Goal: Task Accomplishment & Management: Complete application form

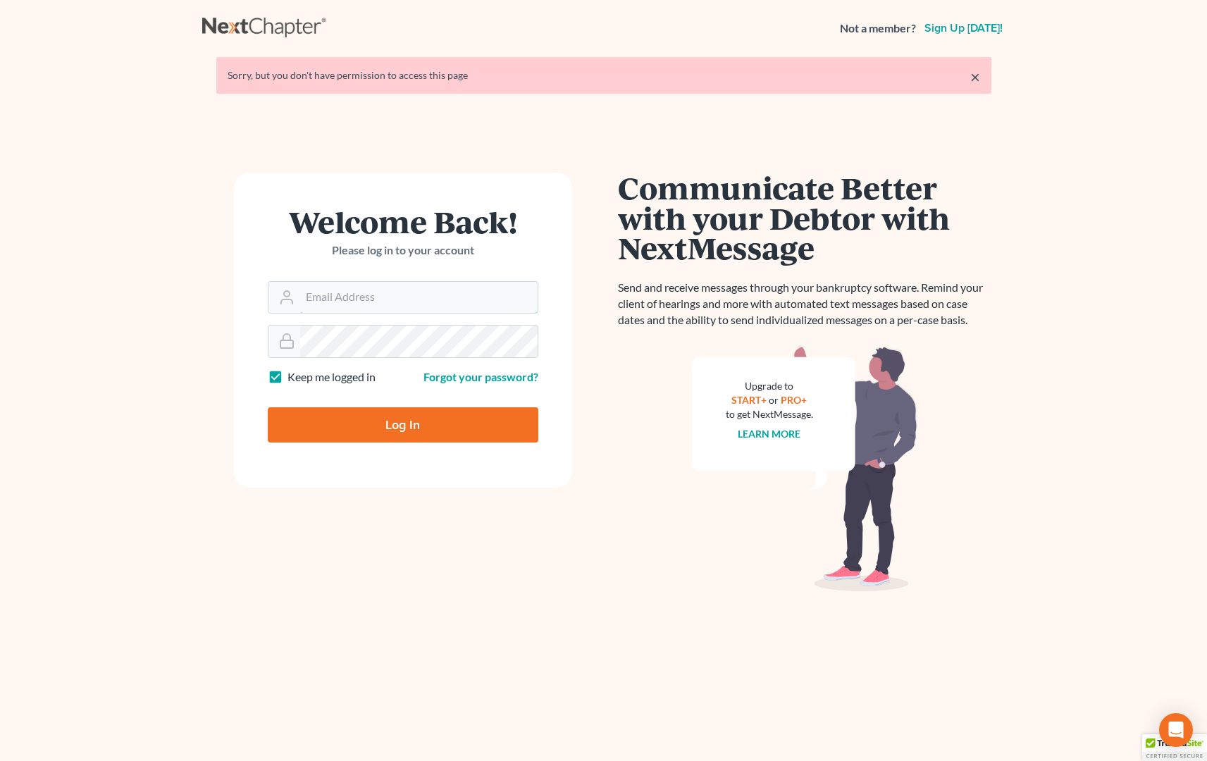
type input "[PERSON_NAME][EMAIL_ADDRESS][DOMAIN_NAME]"
click at [390, 418] on input "Log In" at bounding box center [403, 424] width 271 height 35
type input "Thinking..."
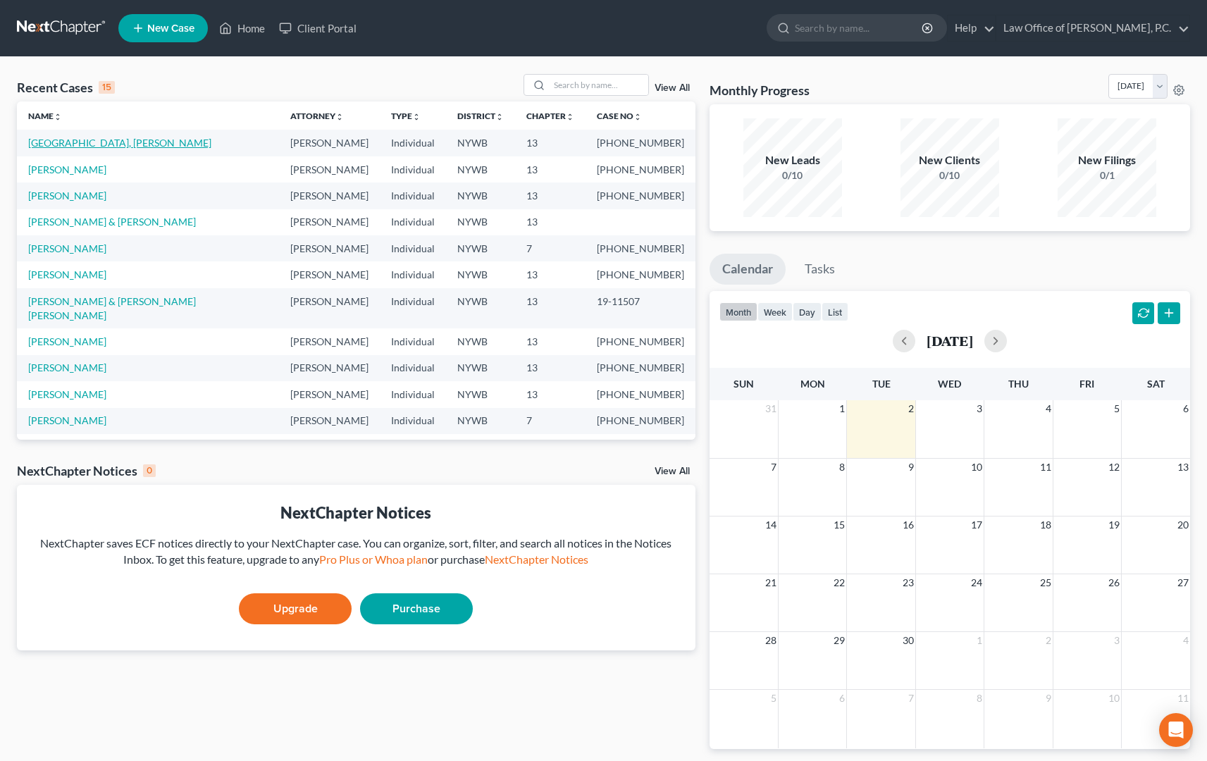
click at [84, 143] on link "[GEOGRAPHIC_DATA], [PERSON_NAME]" at bounding box center [119, 143] width 183 height 12
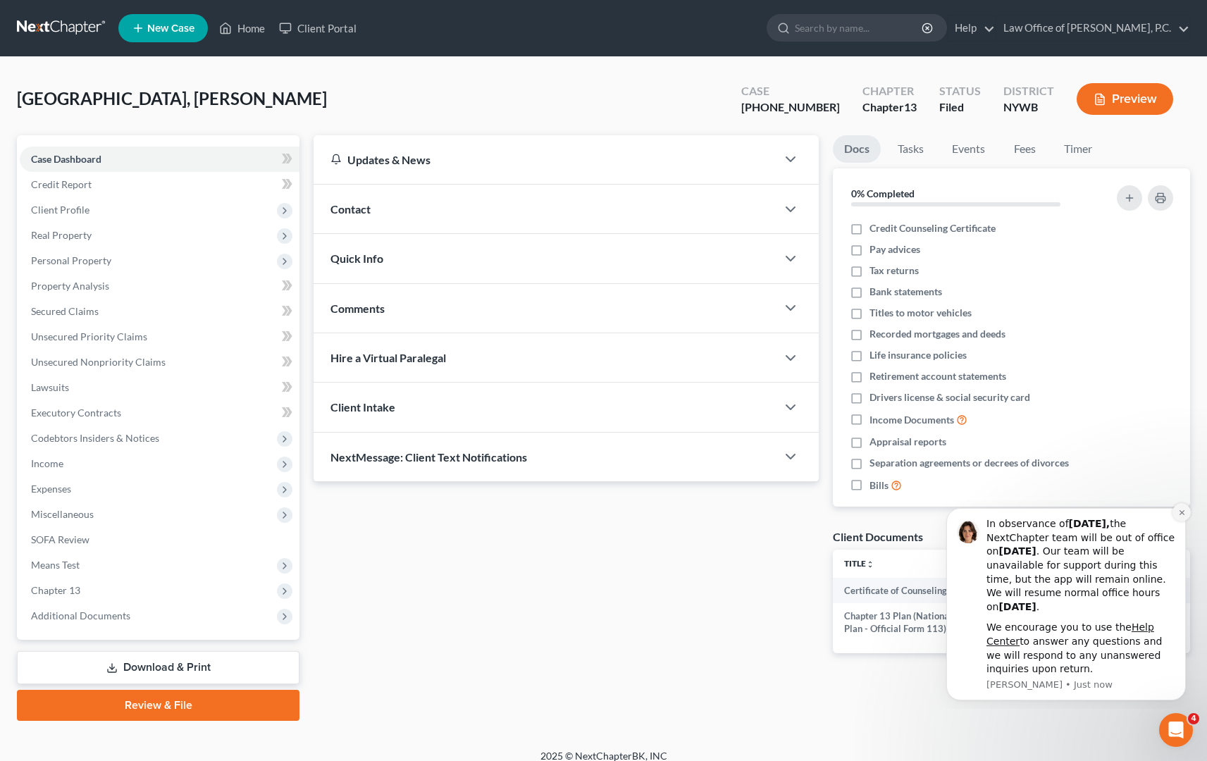
click at [1182, 517] on icon "Dismiss notification" at bounding box center [1182, 513] width 8 height 8
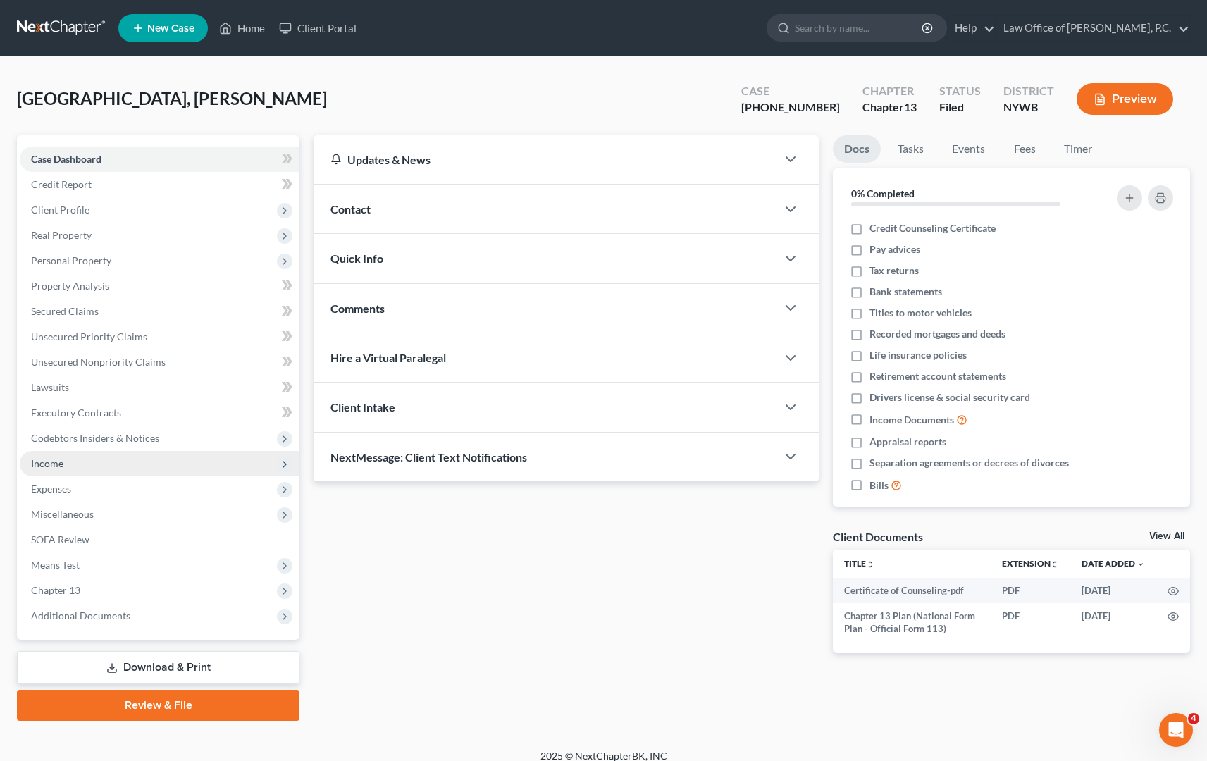
click at [163, 461] on span "Income" at bounding box center [160, 463] width 280 height 25
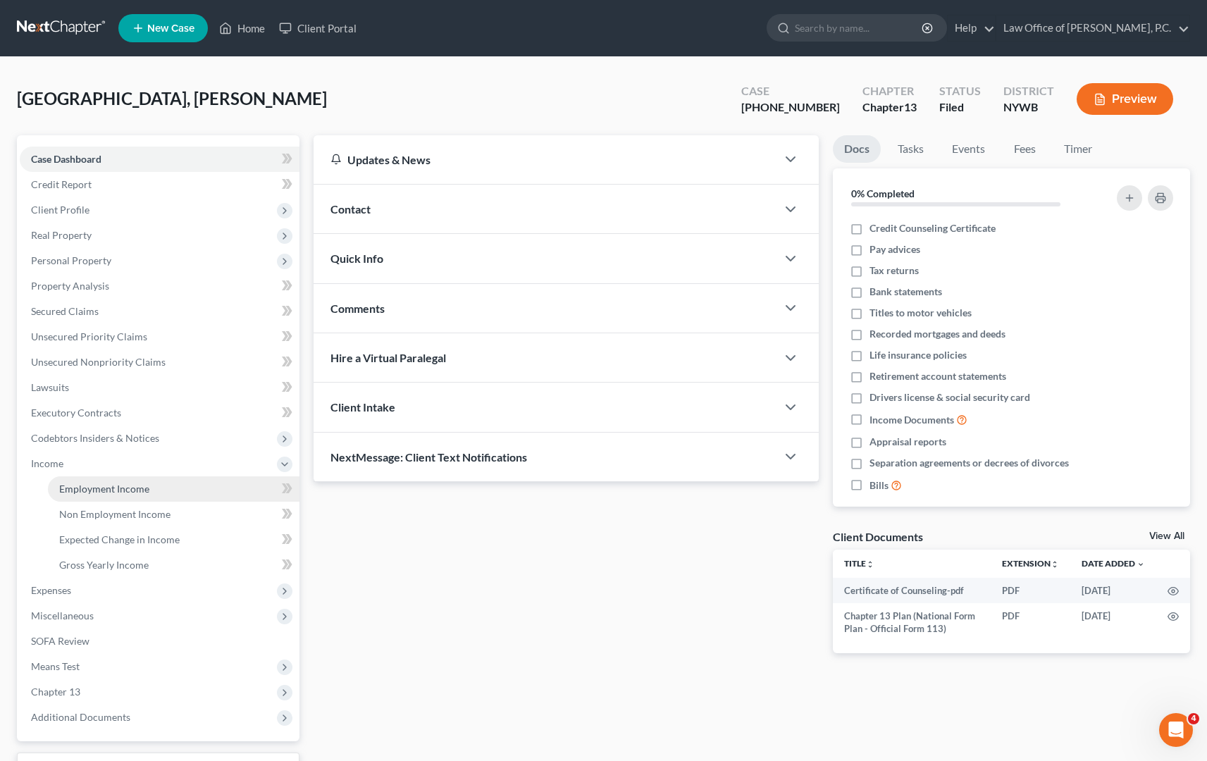
click at [157, 489] on link "Employment Income" at bounding box center [174, 488] width 252 height 25
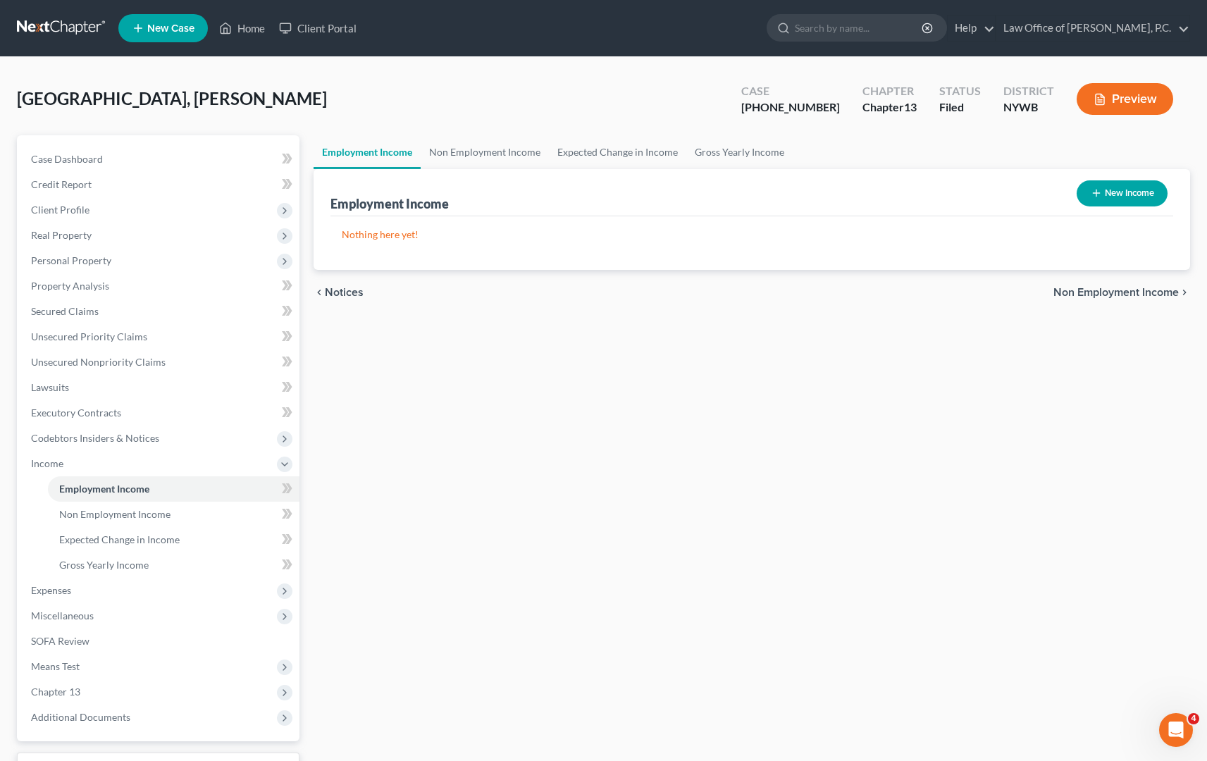
click at [1120, 194] on button "New Income" at bounding box center [1122, 193] width 91 height 26
select select "0"
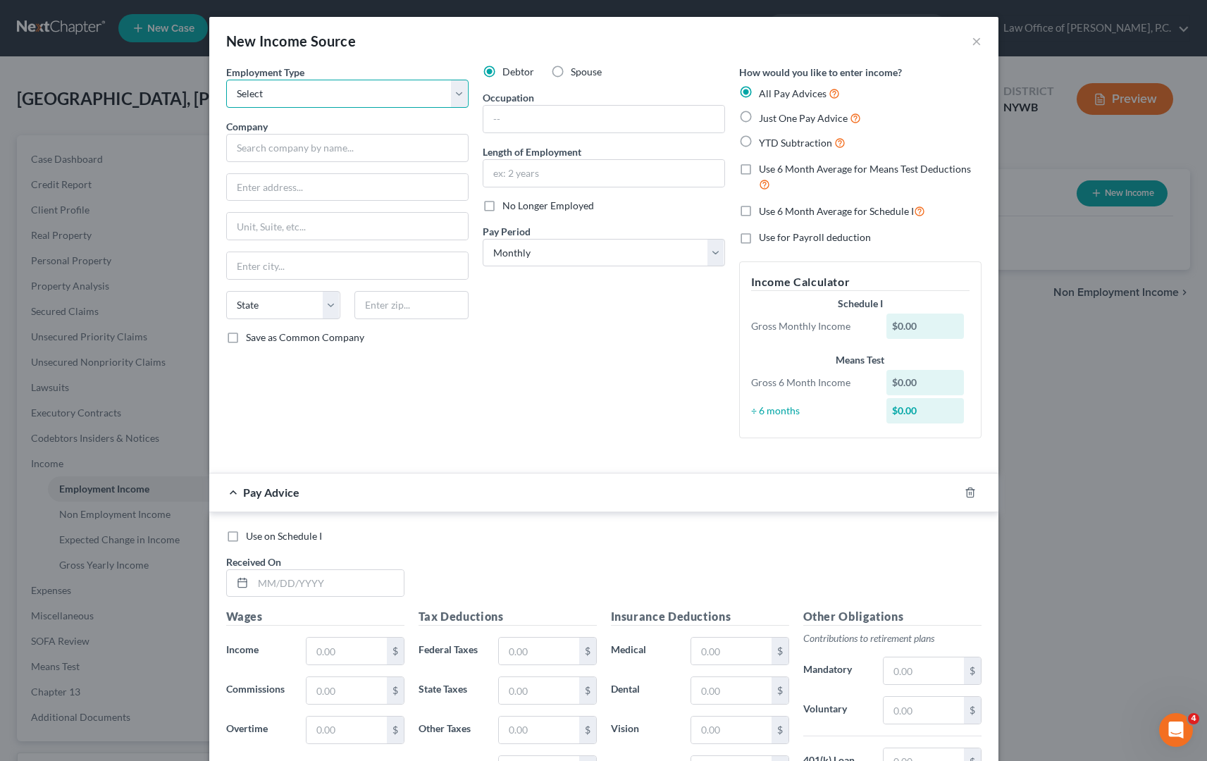
select select "1"
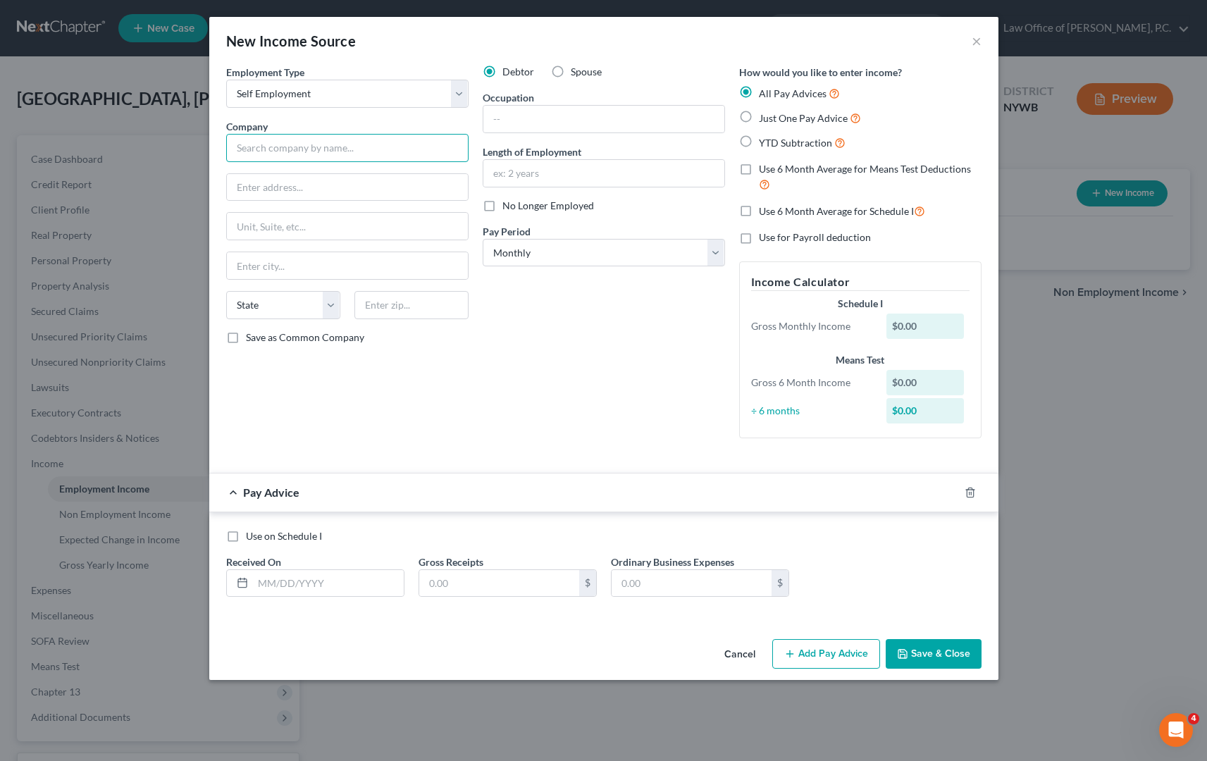
click at [417, 147] on input "text" at bounding box center [347, 148] width 242 height 28
drag, startPoint x: 471, startPoint y: 31, endPoint x: 531, endPoint y: 68, distance: 70.8
click at [504, 32] on div "New Income Source ×" at bounding box center [603, 41] width 789 height 48
click at [550, 117] on input "text" at bounding box center [603, 119] width 241 height 27
type input "Newspaper delivery"
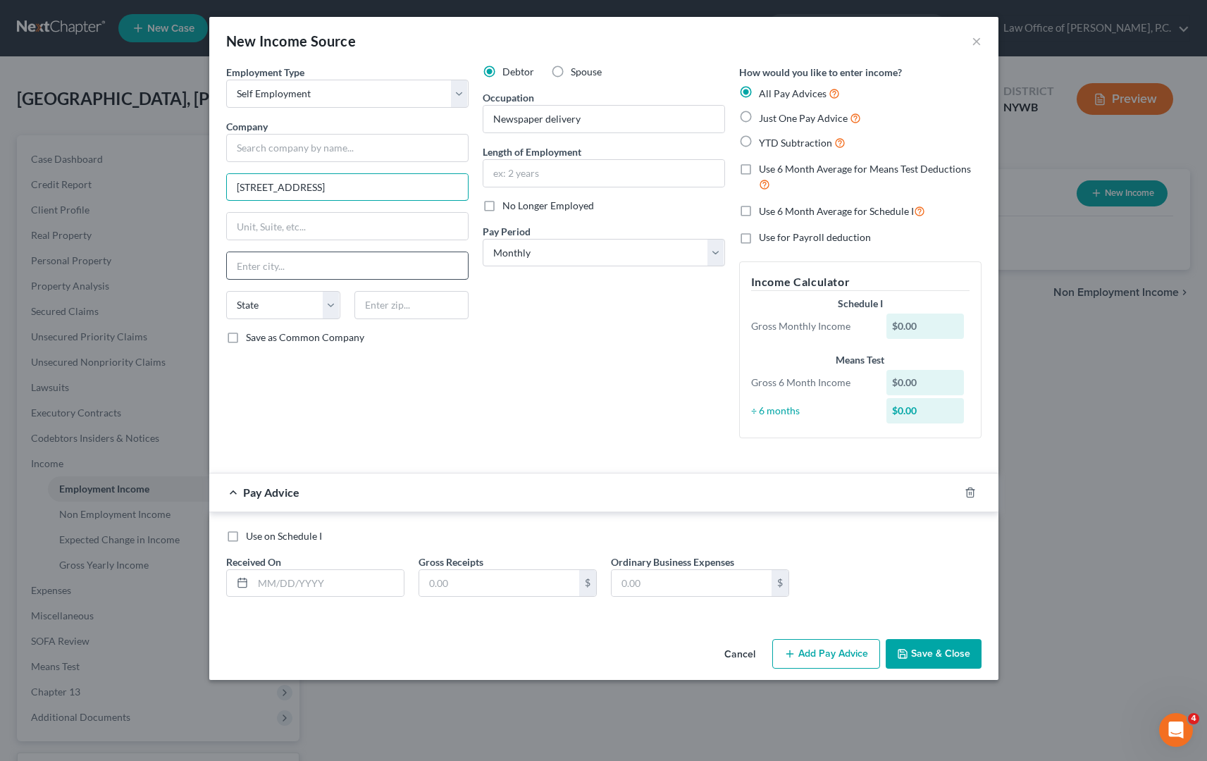
type input "[STREET_ADDRESS]"
type input "Gowanda"
select select "35"
type input "14070"
click at [314, 159] on input "text" at bounding box center [347, 148] width 242 height 28
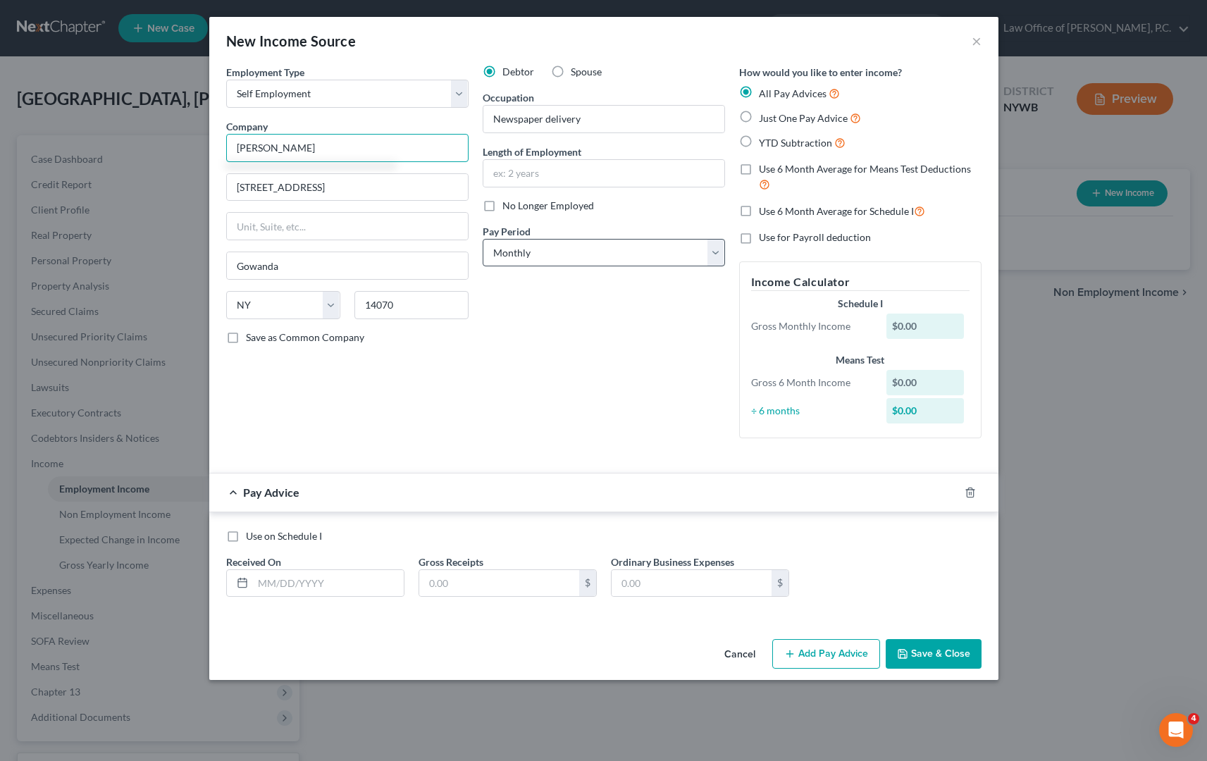
type input "[PERSON_NAME]"
select select "3"
click at [914, 320] on div "$0.00" at bounding box center [925, 326] width 78 height 25
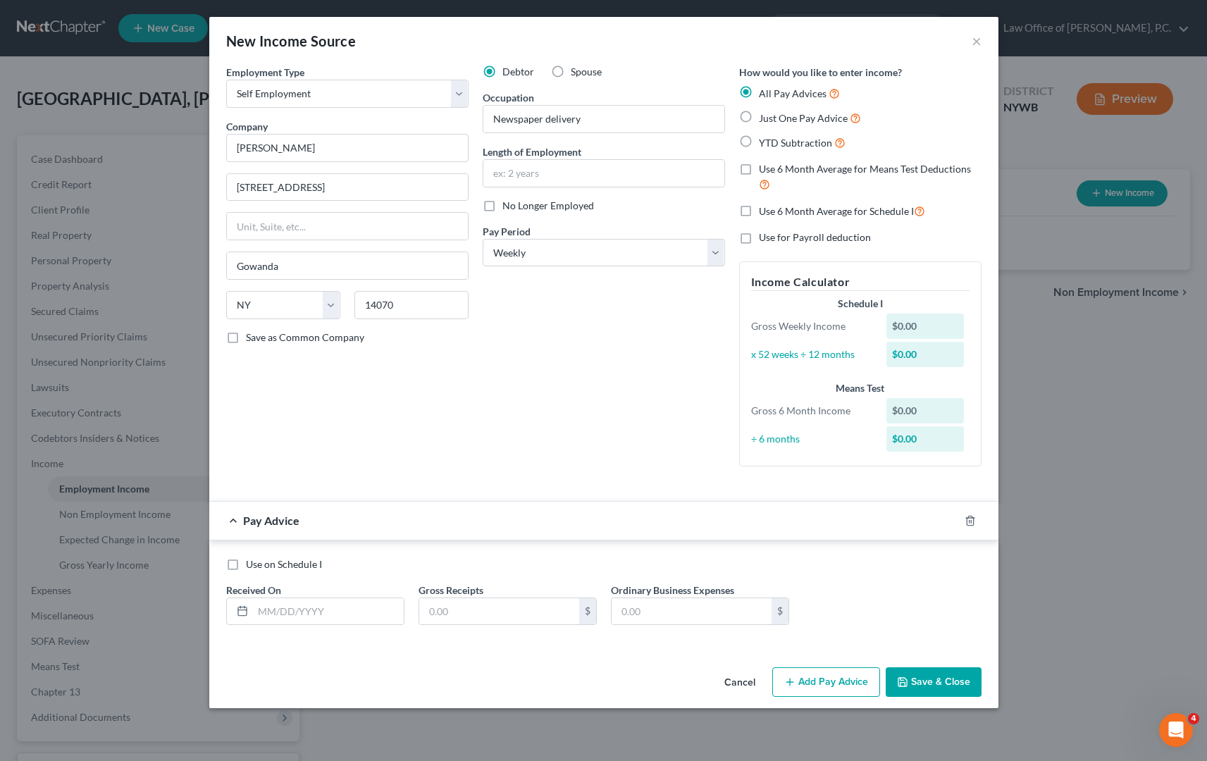
click at [246, 563] on label "Use on Schedule I" at bounding box center [284, 564] width 76 height 14
click at [252, 563] on input "Use on Schedule I" at bounding box center [256, 561] width 9 height 9
checkbox input "true"
click at [307, 608] on input "text" at bounding box center [328, 611] width 151 height 27
type input "[DATE]"
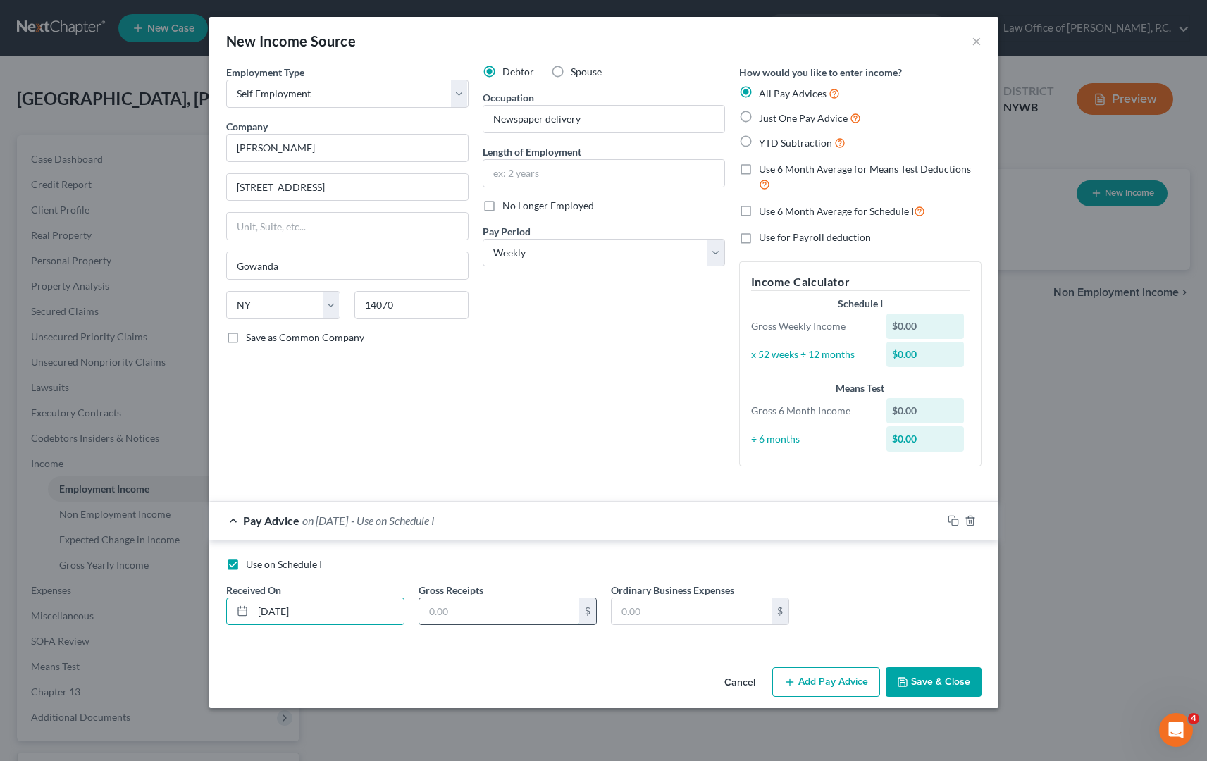
click at [514, 612] on input "text" at bounding box center [499, 611] width 160 height 27
type input "755.70"
drag, startPoint x: 921, startPoint y: 677, endPoint x: 892, endPoint y: 658, distance: 34.6
click at [921, 676] on button "Save & Close" at bounding box center [934, 682] width 96 height 30
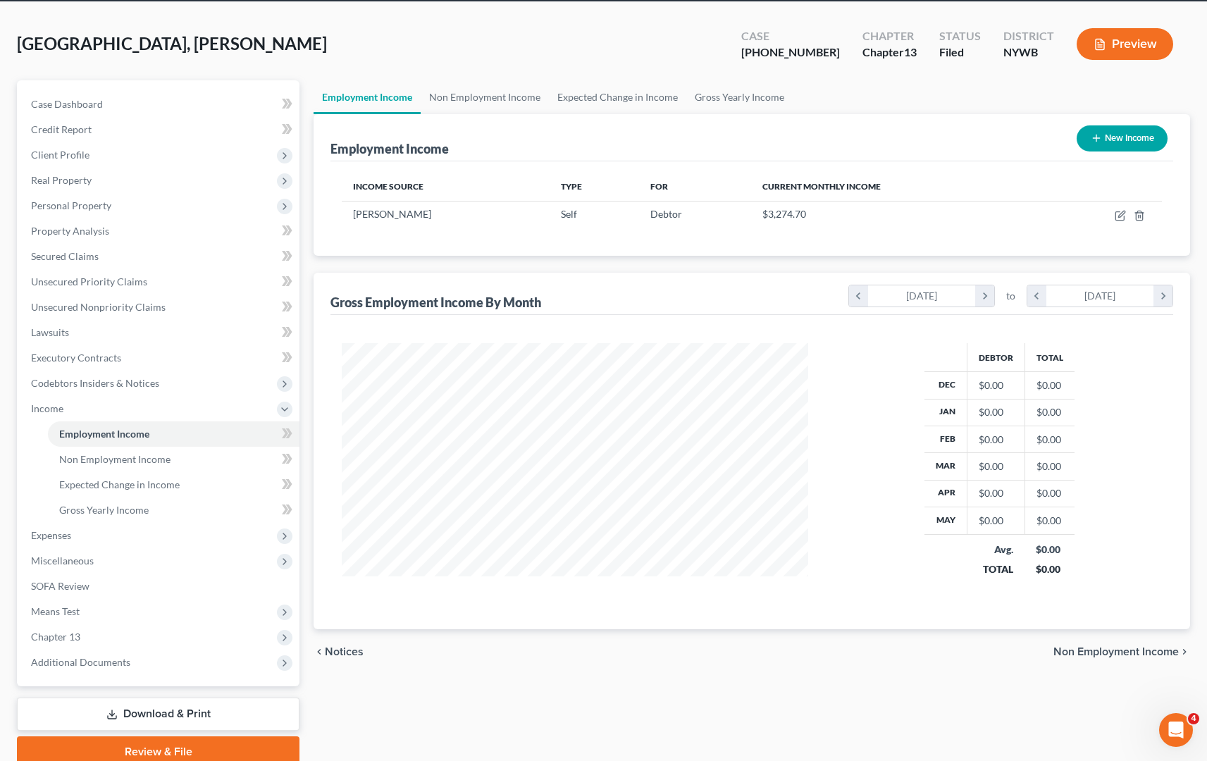
scroll to position [58, 0]
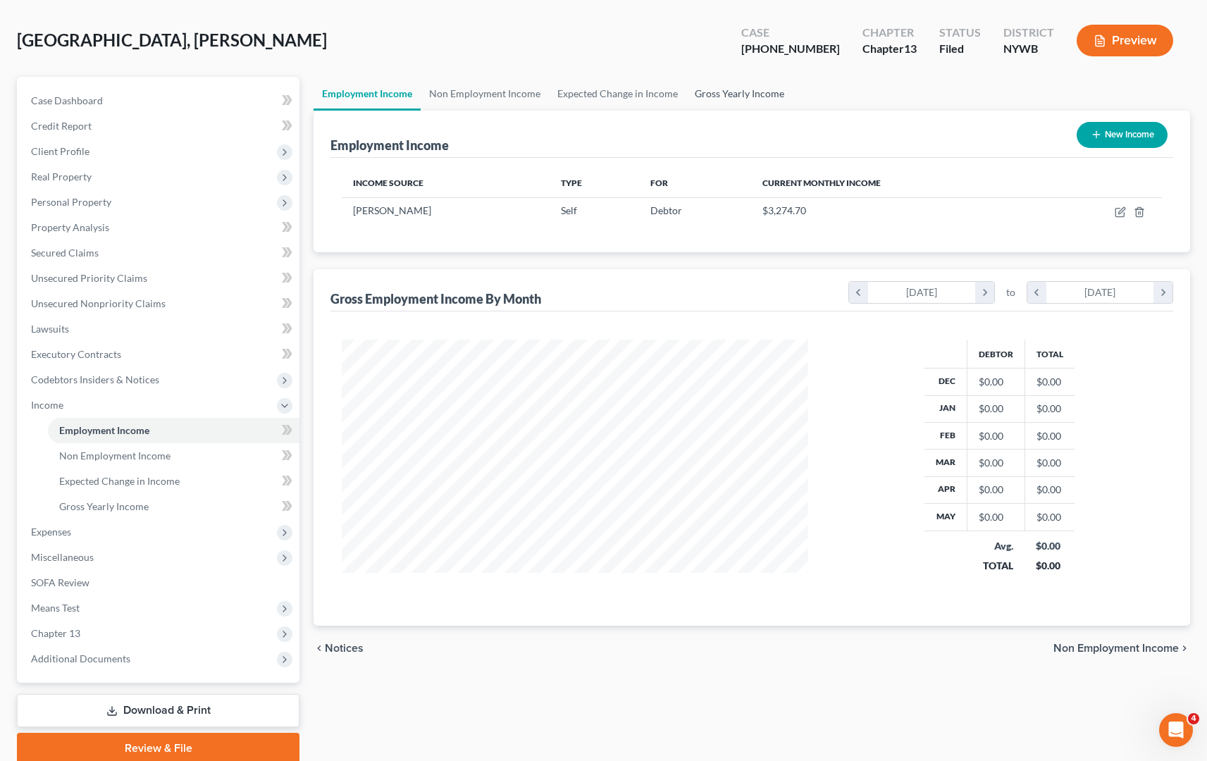
click at [744, 96] on link "Gross Yearly Income" at bounding box center [739, 94] width 106 height 34
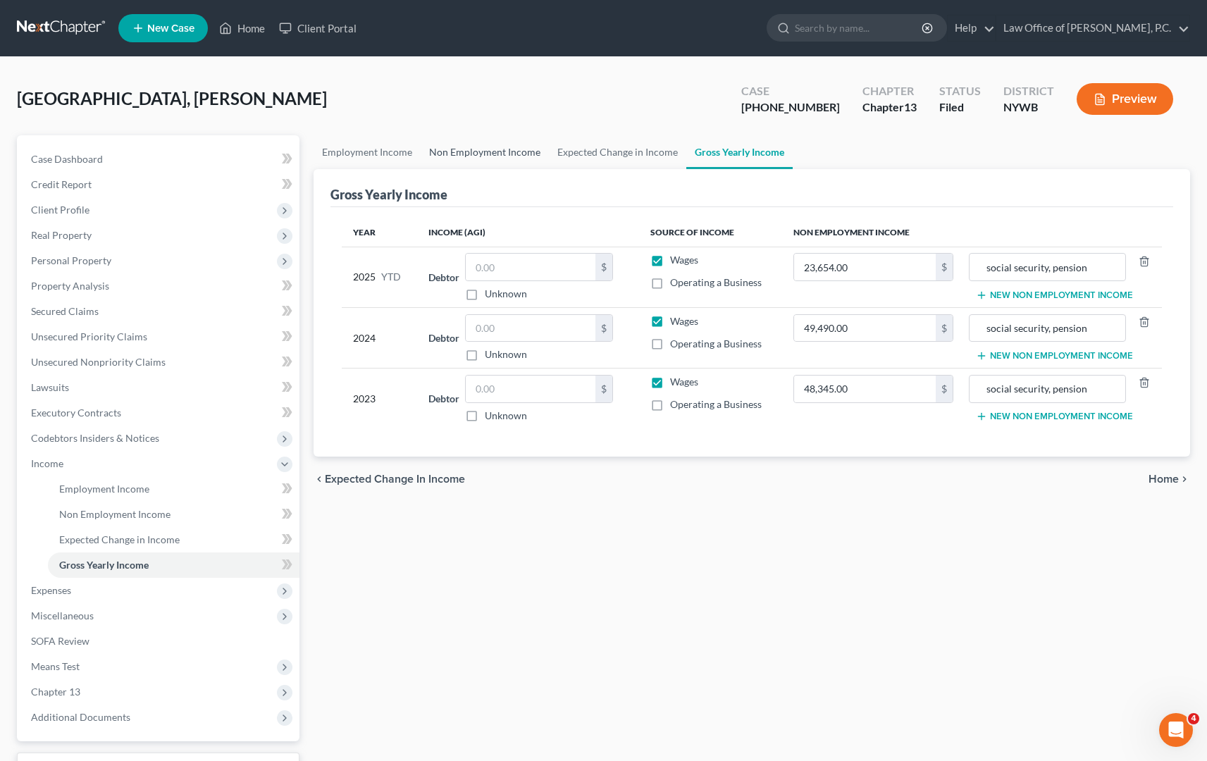
click at [509, 158] on link "Non Employment Income" at bounding box center [485, 152] width 128 height 34
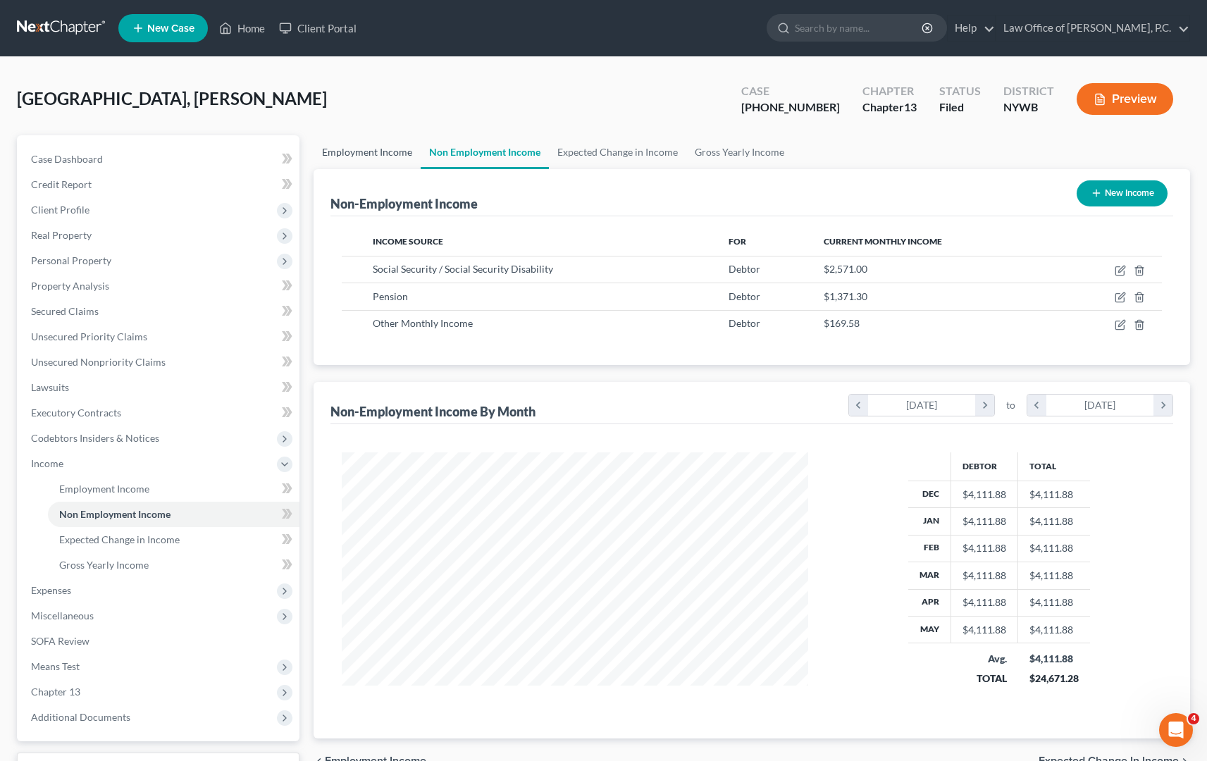
scroll to position [252, 495]
click at [375, 151] on link "Employment Income" at bounding box center [367, 152] width 107 height 34
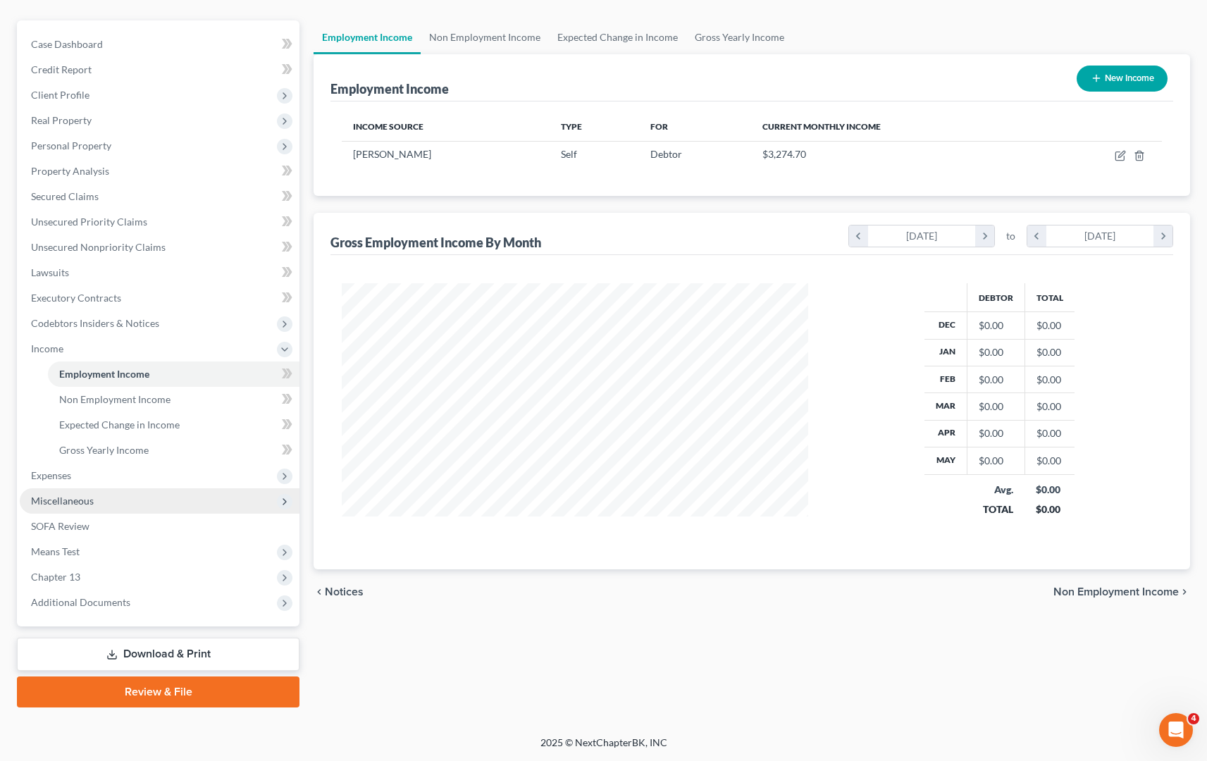
scroll to position [115, 0]
click at [91, 472] on span "Expenses" at bounding box center [160, 475] width 280 height 25
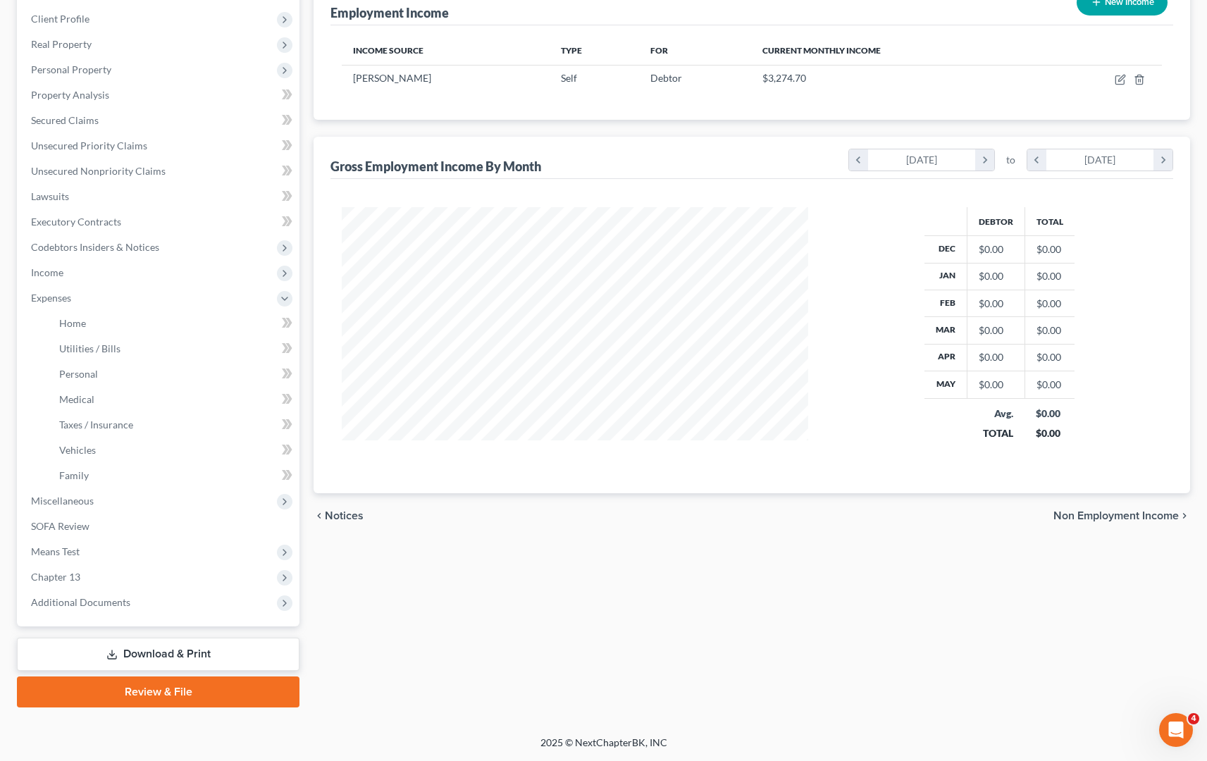
scroll to position [191, 0]
click at [97, 324] on link "Home" at bounding box center [174, 323] width 252 height 25
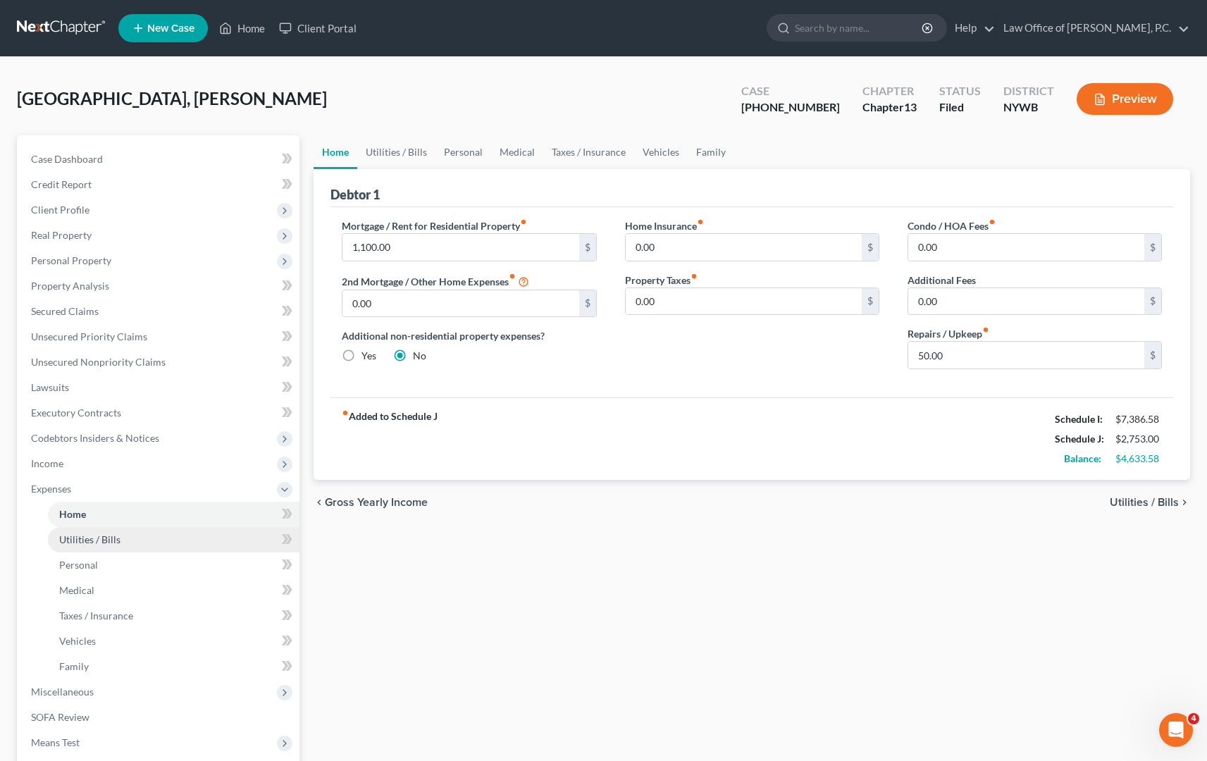
click at [123, 538] on link "Utilities / Bills" at bounding box center [174, 539] width 252 height 25
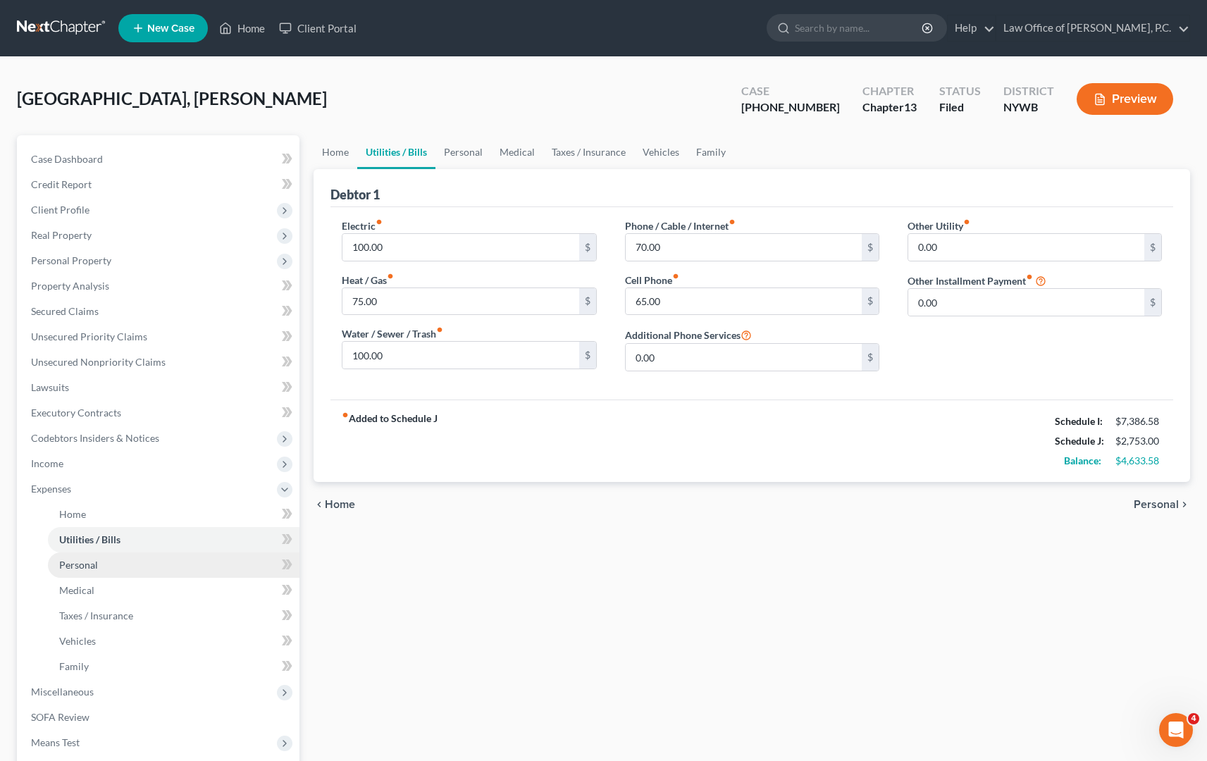
click at [123, 562] on link "Personal" at bounding box center [174, 564] width 252 height 25
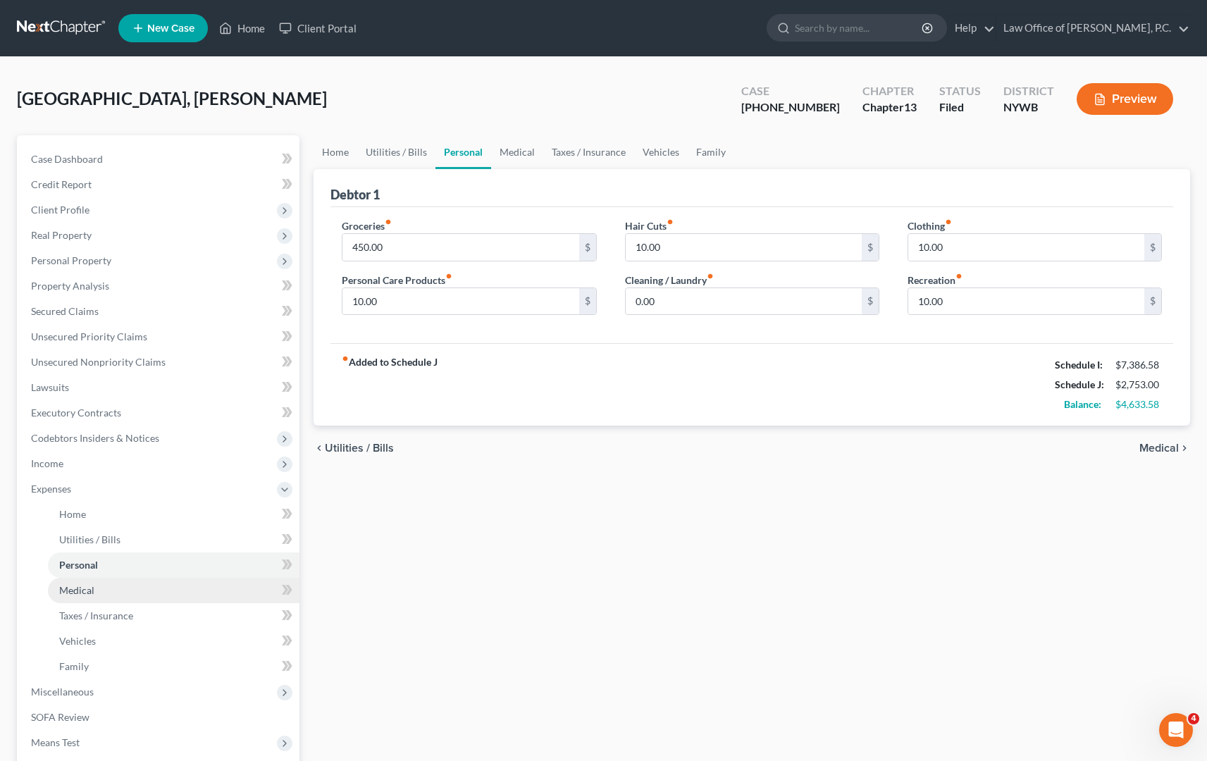
click at [119, 586] on link "Medical" at bounding box center [174, 590] width 252 height 25
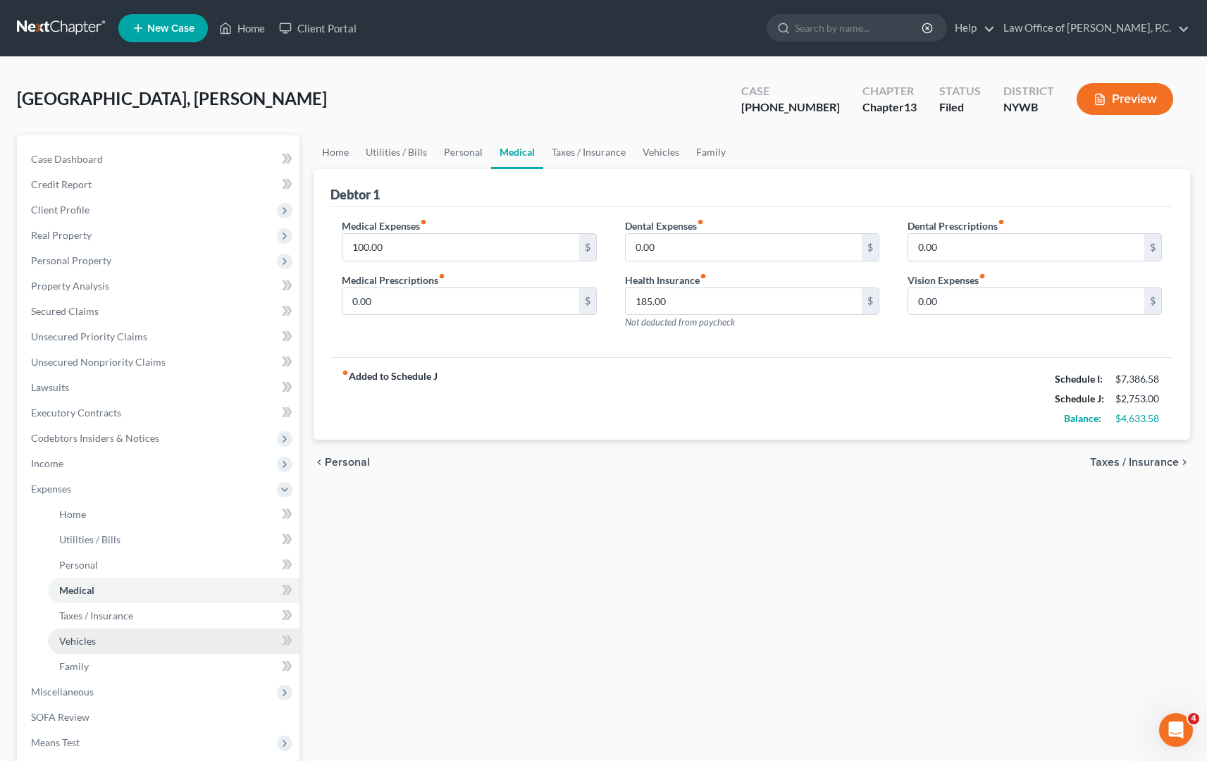
click at [112, 638] on link "Vehicles" at bounding box center [174, 641] width 252 height 25
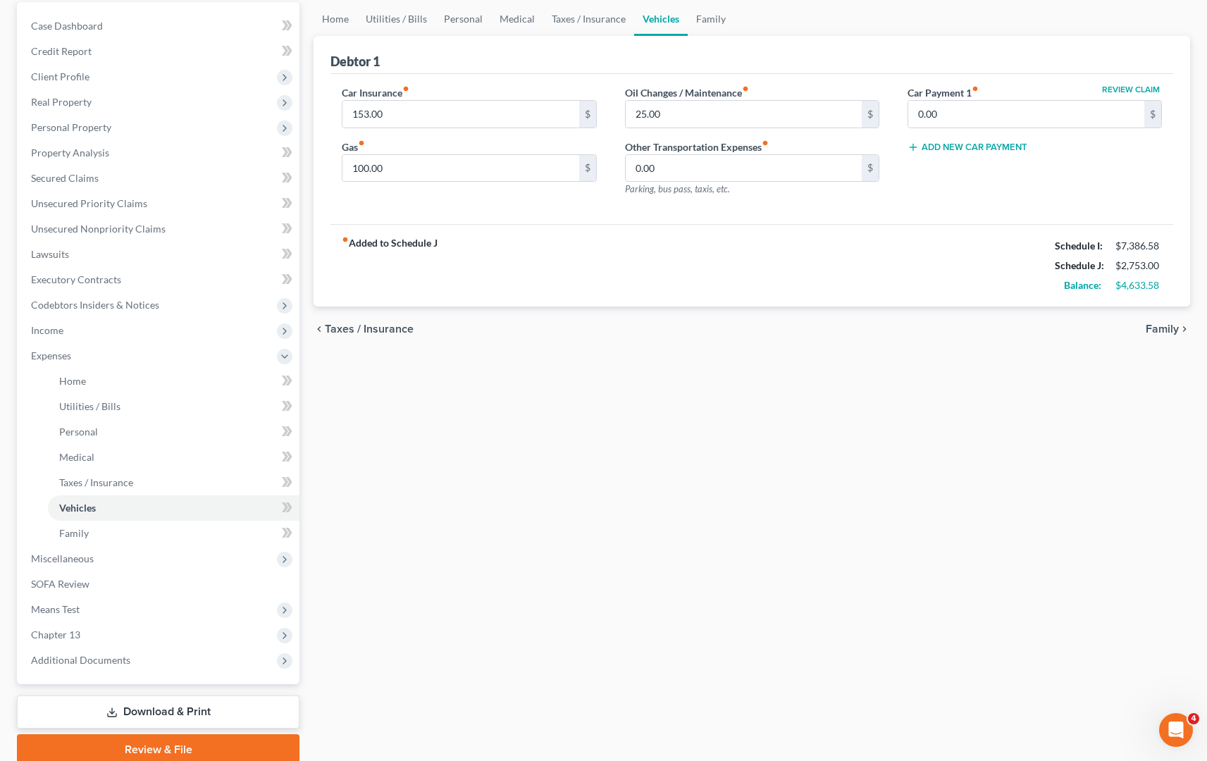
scroll to position [151, 0]
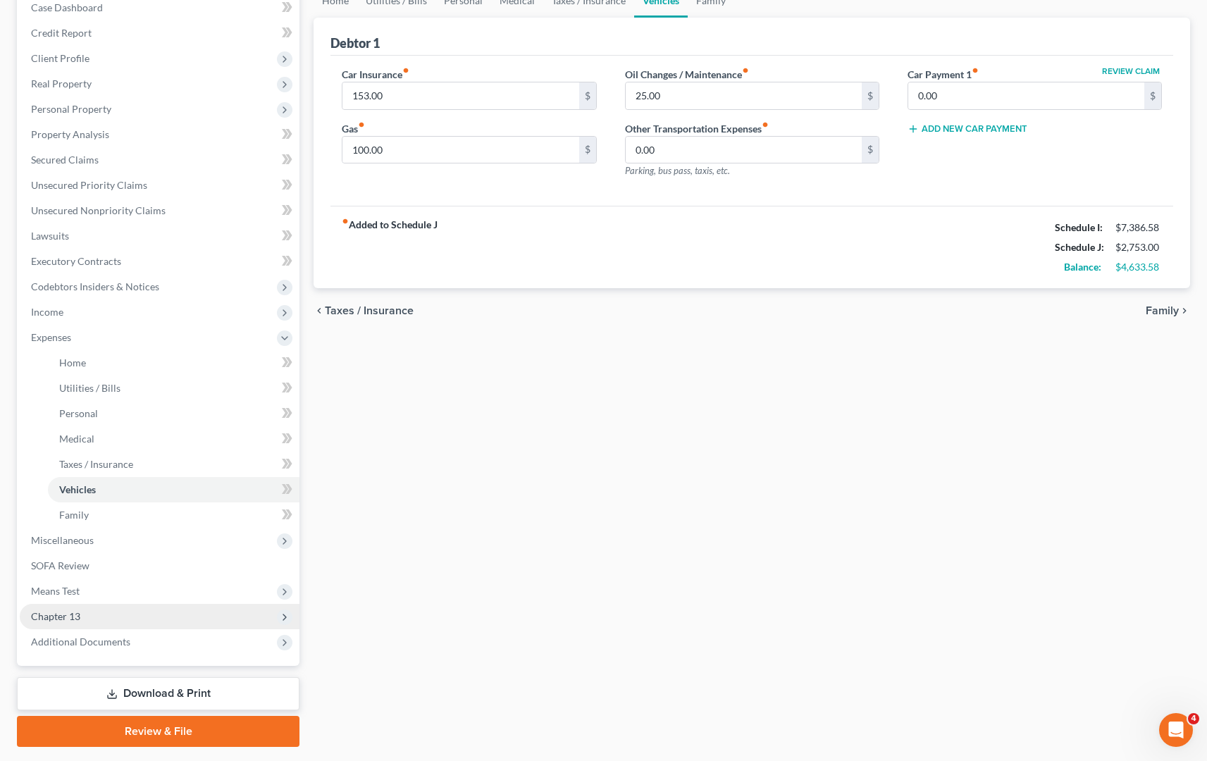
click at [281, 612] on icon at bounding box center [284, 617] width 11 height 11
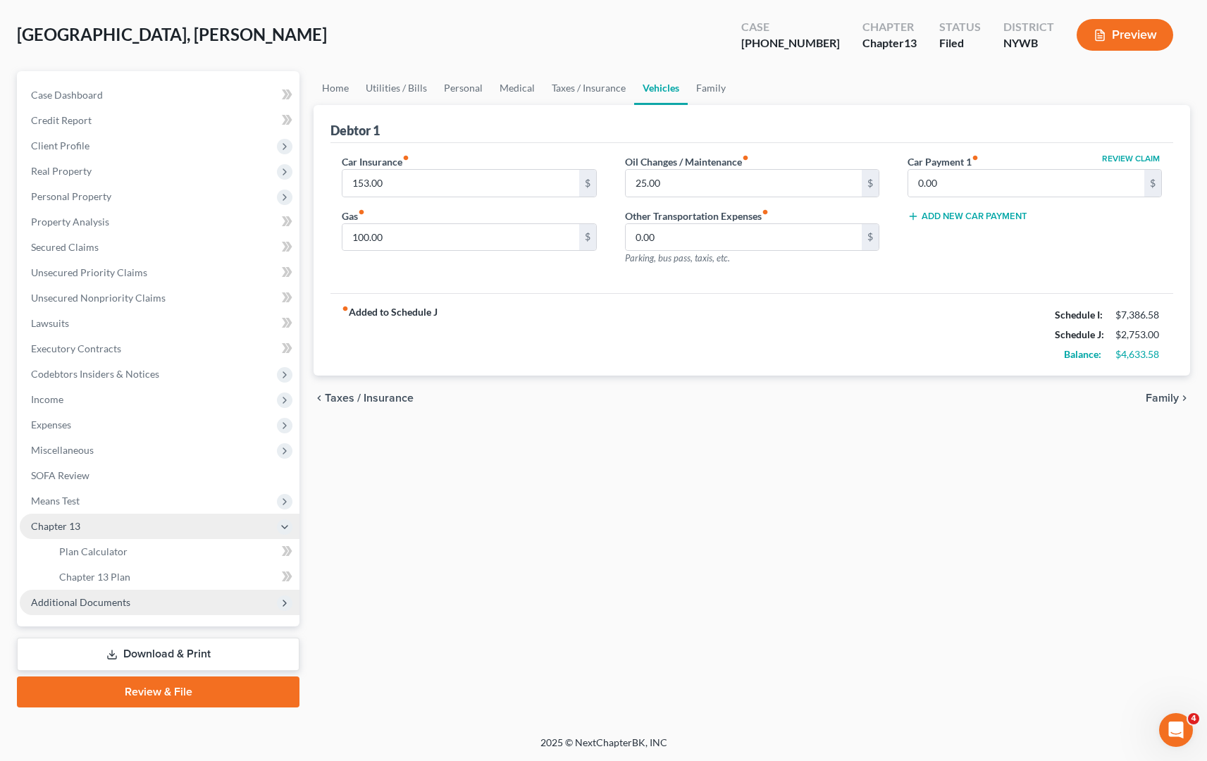
scroll to position [64, 0]
click at [145, 559] on link "Plan Calculator" at bounding box center [174, 551] width 252 height 25
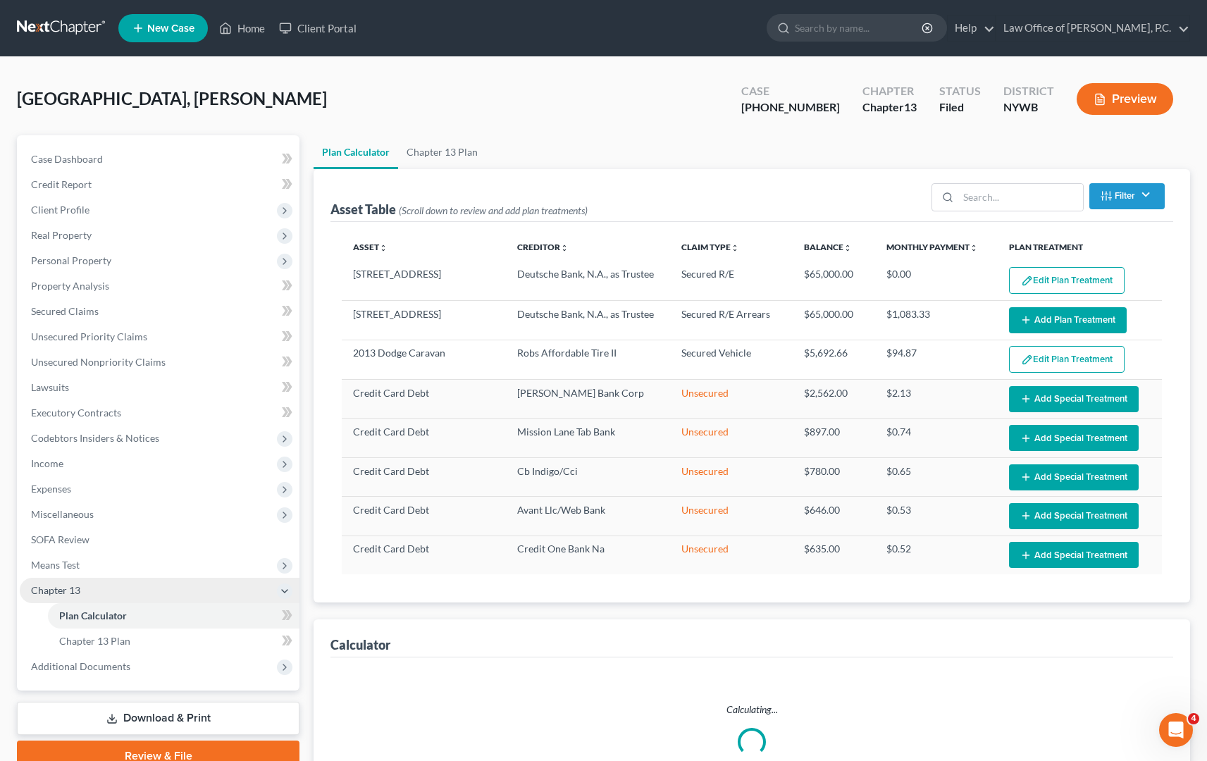
select select "59"
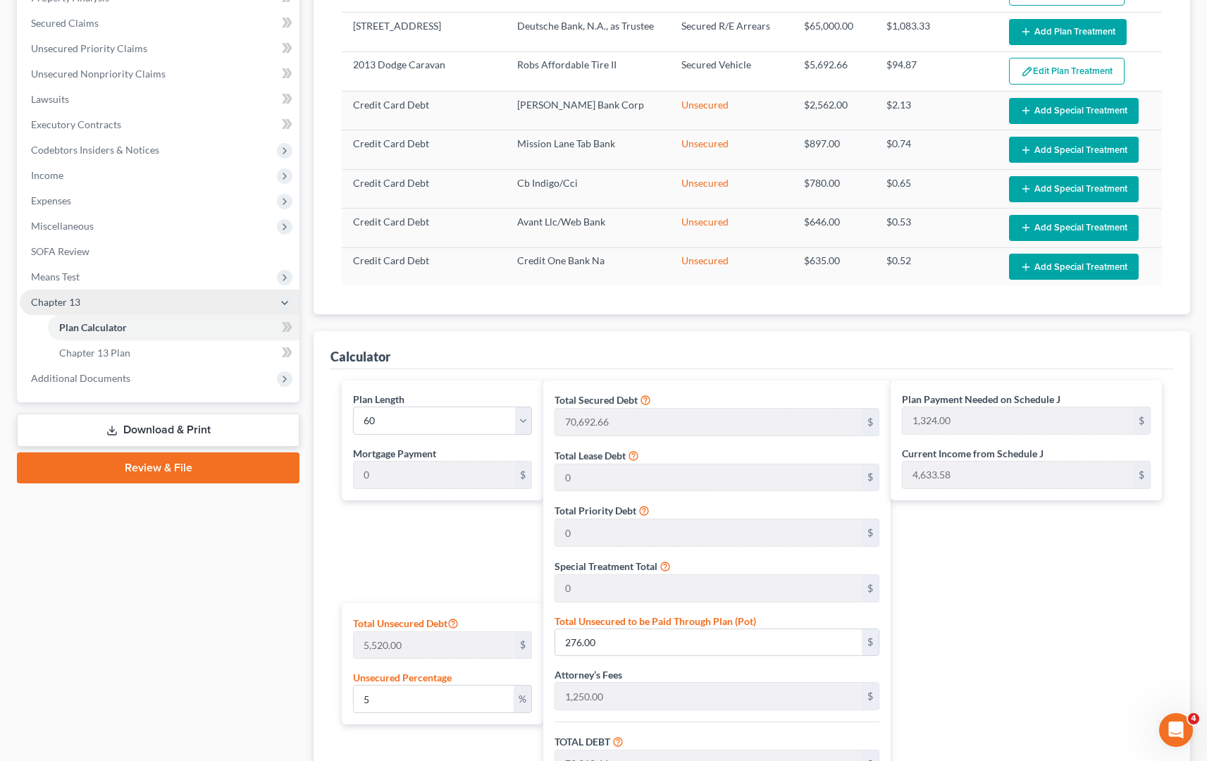
scroll to position [282, 0]
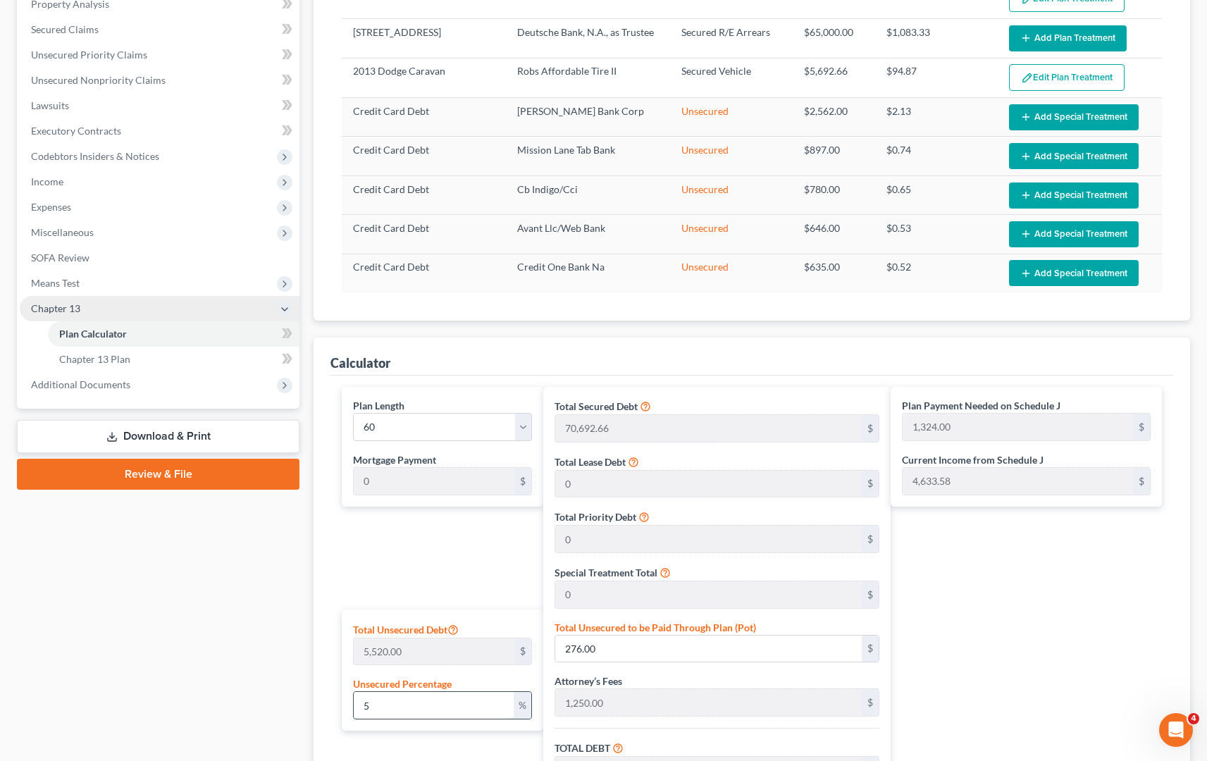
drag, startPoint x: 393, startPoint y: 698, endPoint x: 359, endPoint y: 700, distance: 34.6
click at [358, 701] on input "5" at bounding box center [434, 705] width 160 height 27
type input "1"
type input "55.20"
type input "71,997.86"
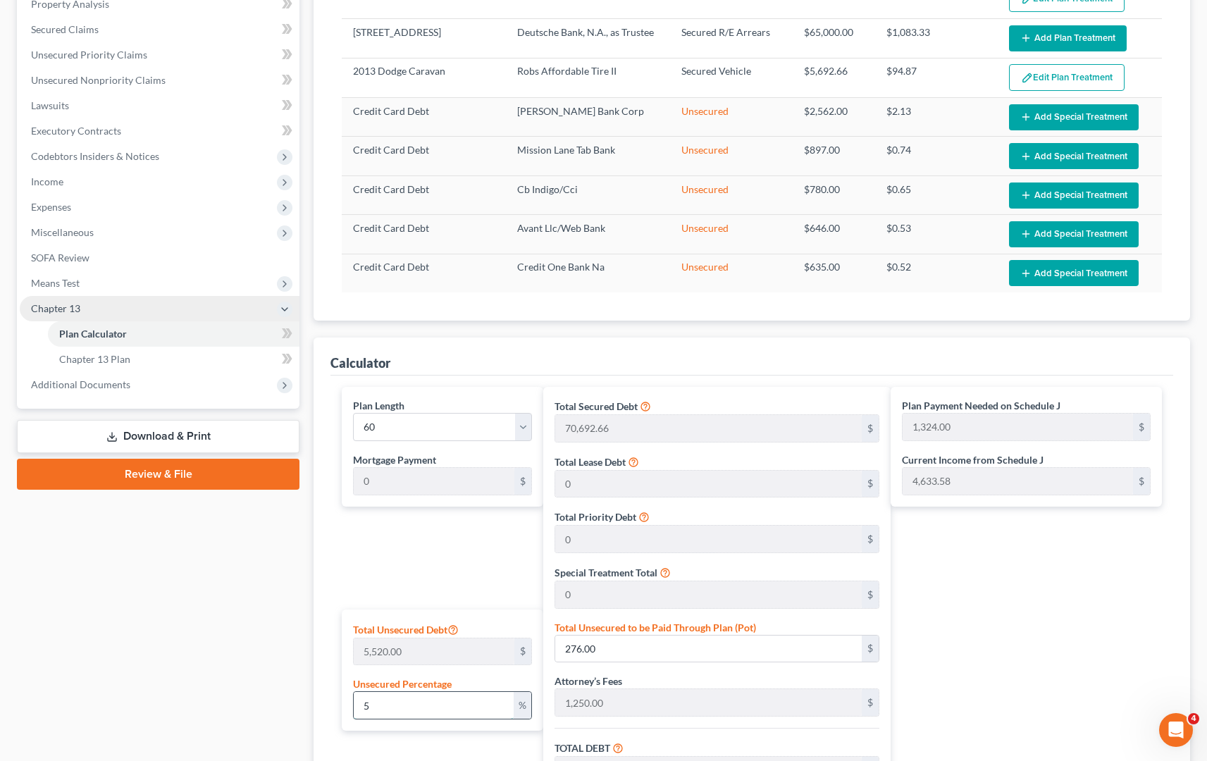
type input "7,199.78"
type input "79,197.64"
type input "1,319.96"
type input "10"
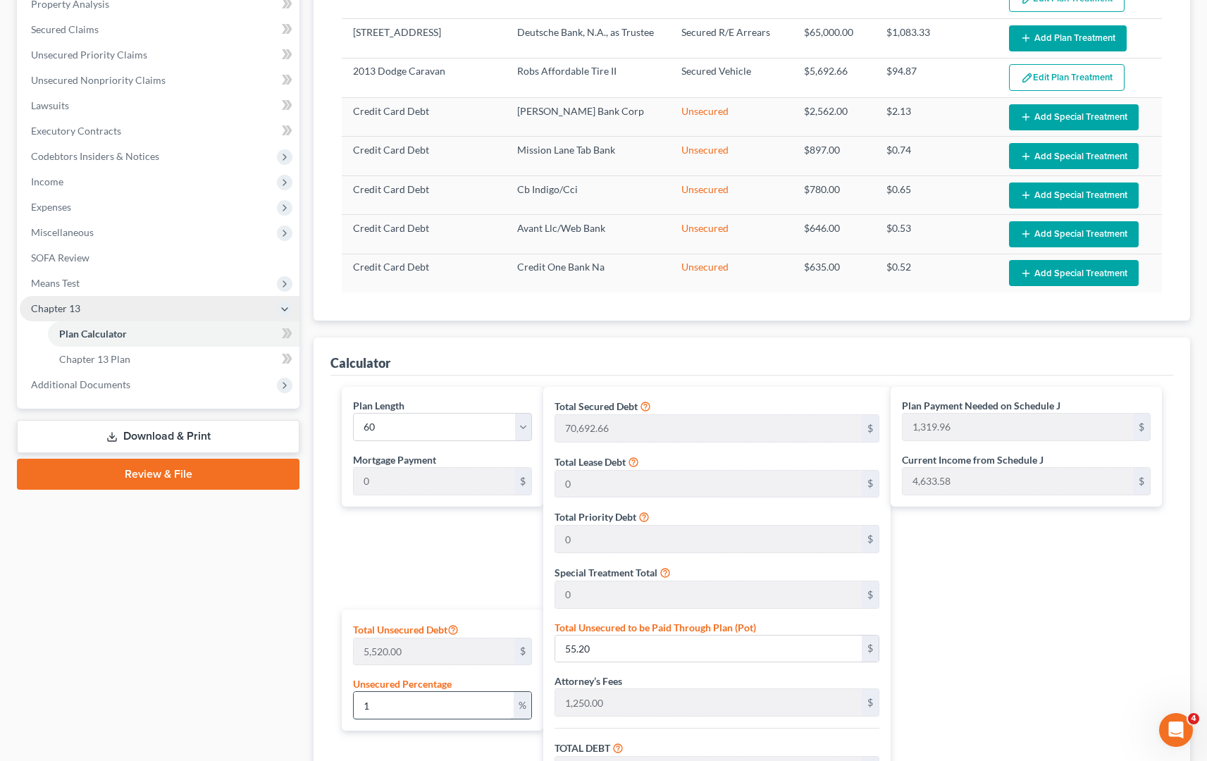
type input "552.00"
type input "72,494.66"
type input "7,249.46"
type input "79,744.12"
type input "1,329.06"
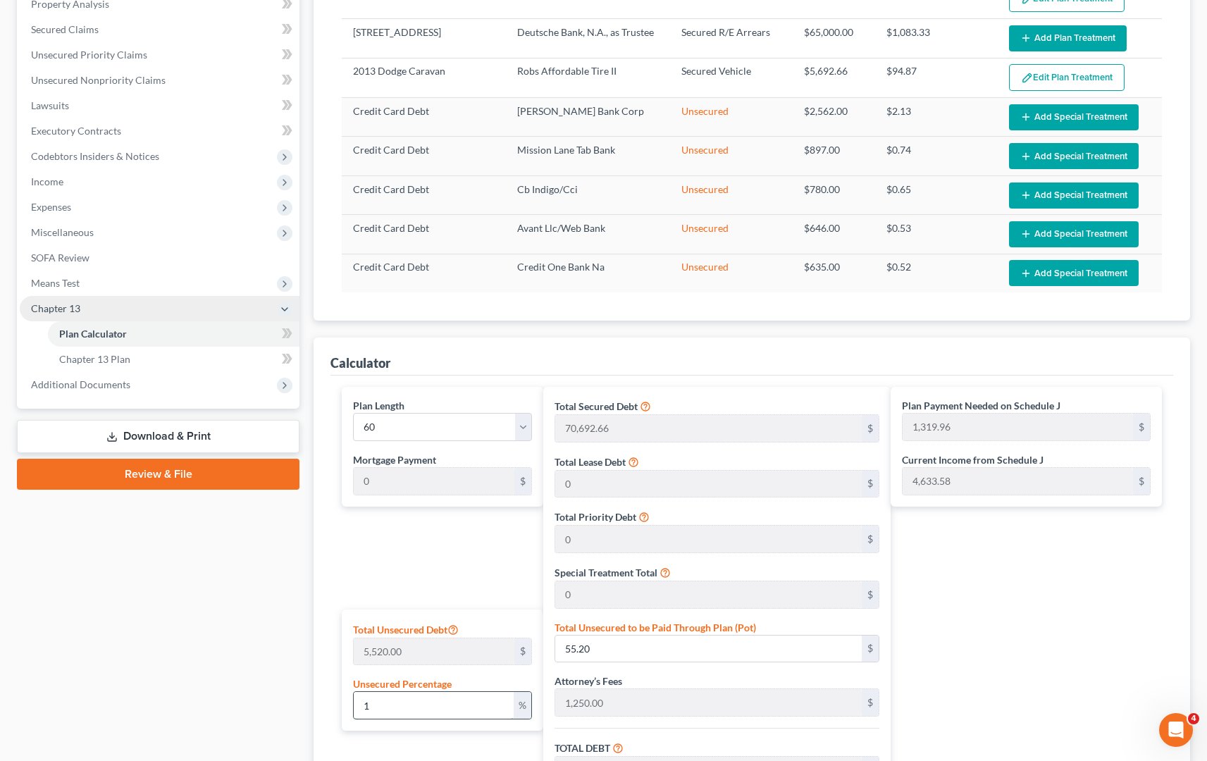
type input "1,329.06"
type input "100"
type input "5,520.00"
type input "77,462.66"
type input "7,746.26"
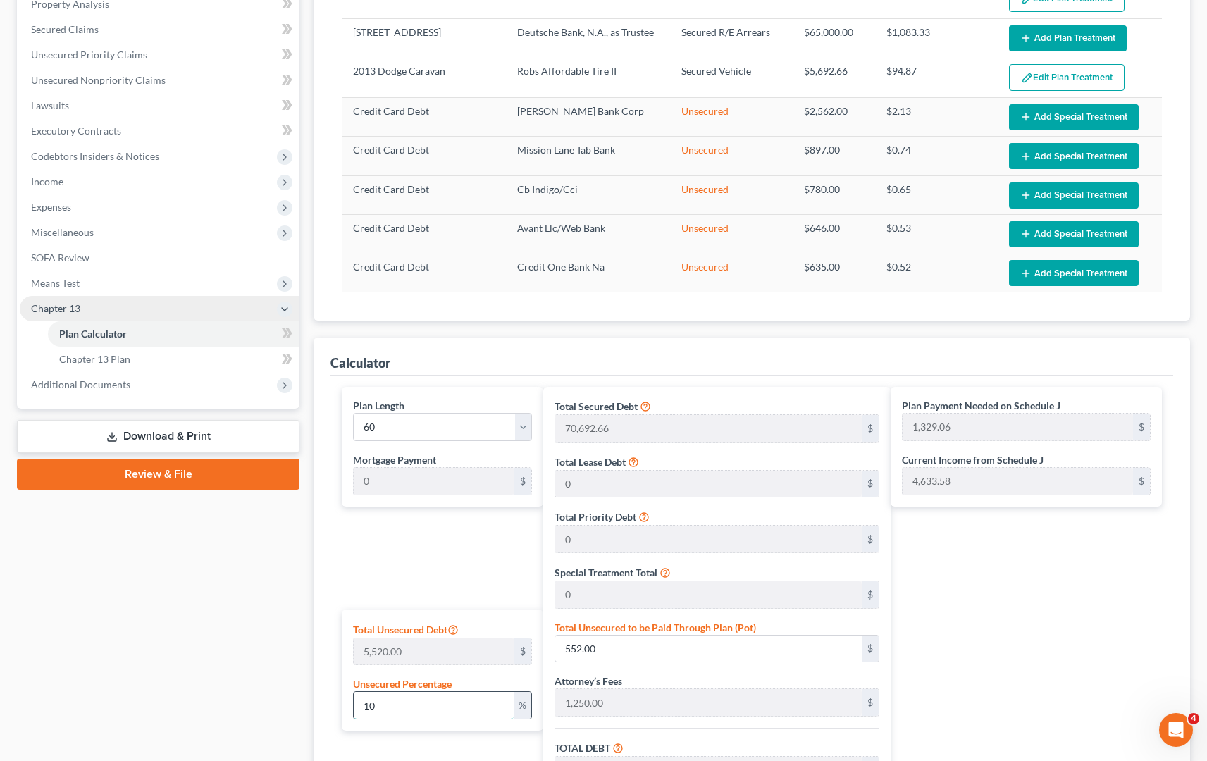
type input "85,208.92"
type input "1,420.14"
type input "100"
click at [1032, 630] on div "Plan Payment Needed on Schedule J 1,420.14 $ Current Income from Schedule J 4,6…" at bounding box center [1030, 673] width 278 height 572
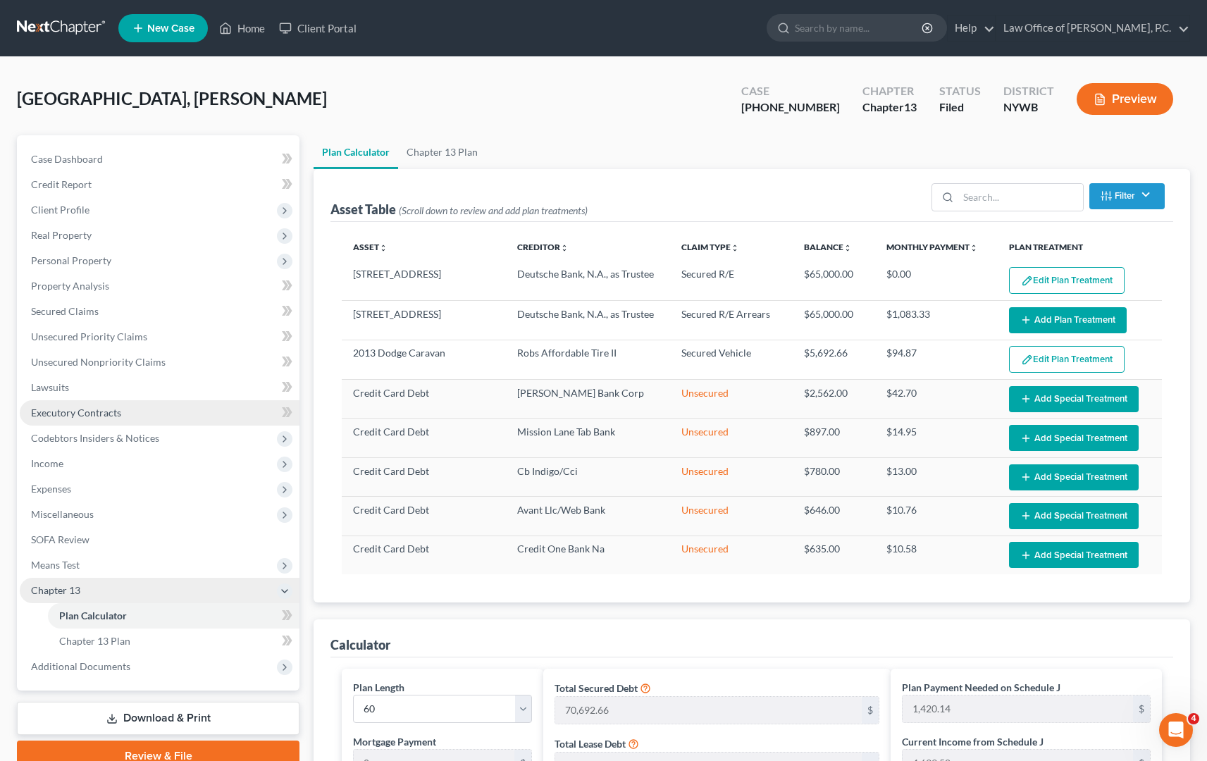
scroll to position [0, 0]
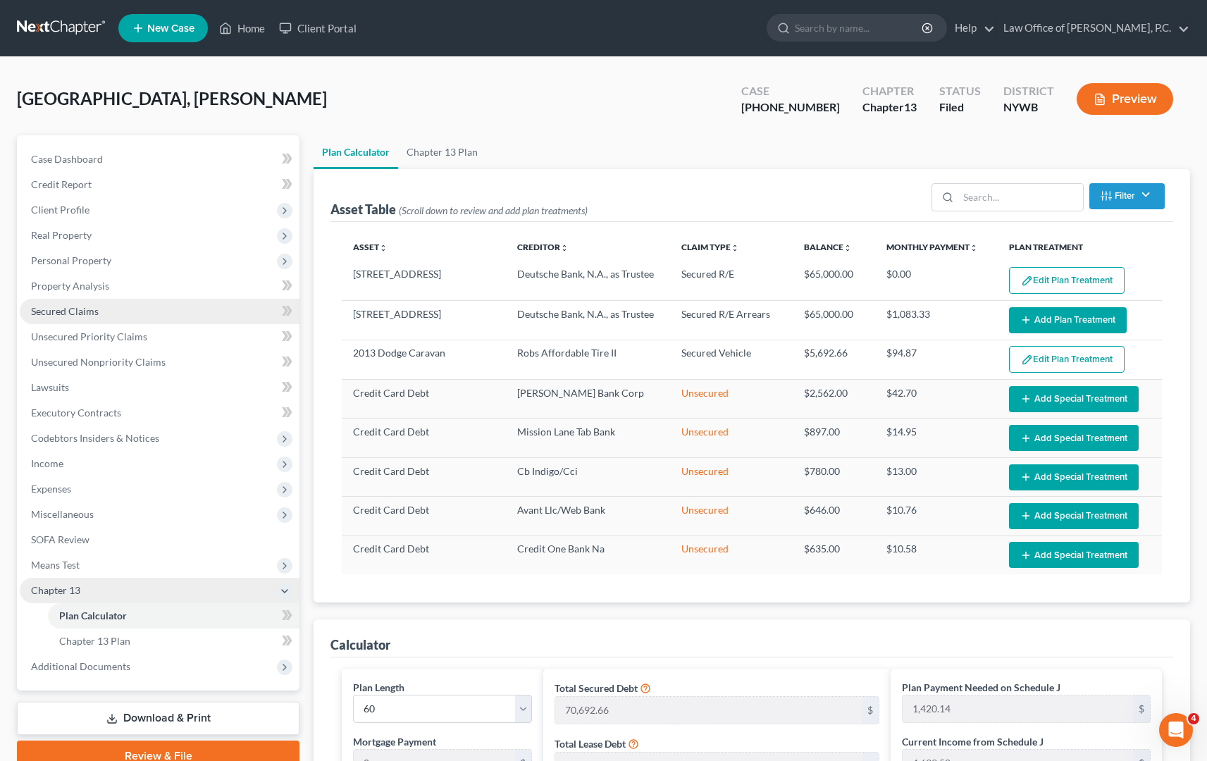
click at [119, 314] on link "Secured Claims" at bounding box center [160, 311] width 280 height 25
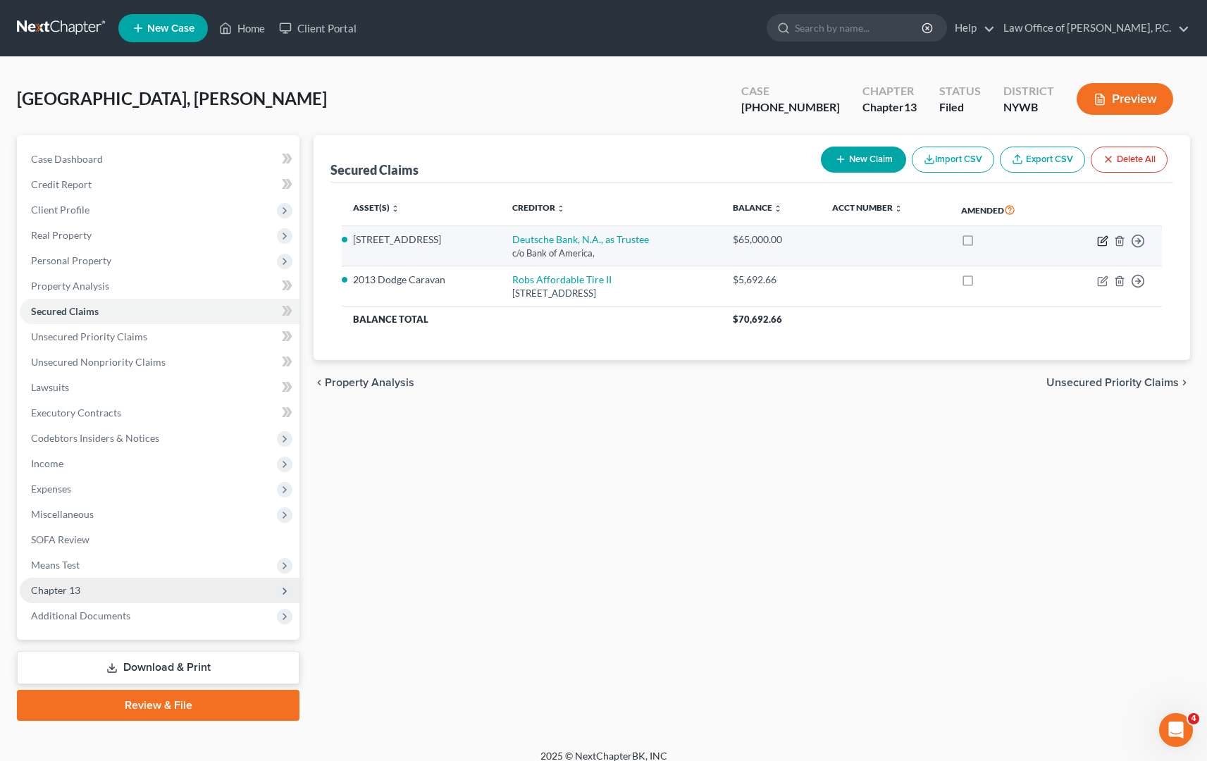
click at [1102, 242] on icon "button" at bounding box center [1104, 239] width 6 height 6
select select "0"
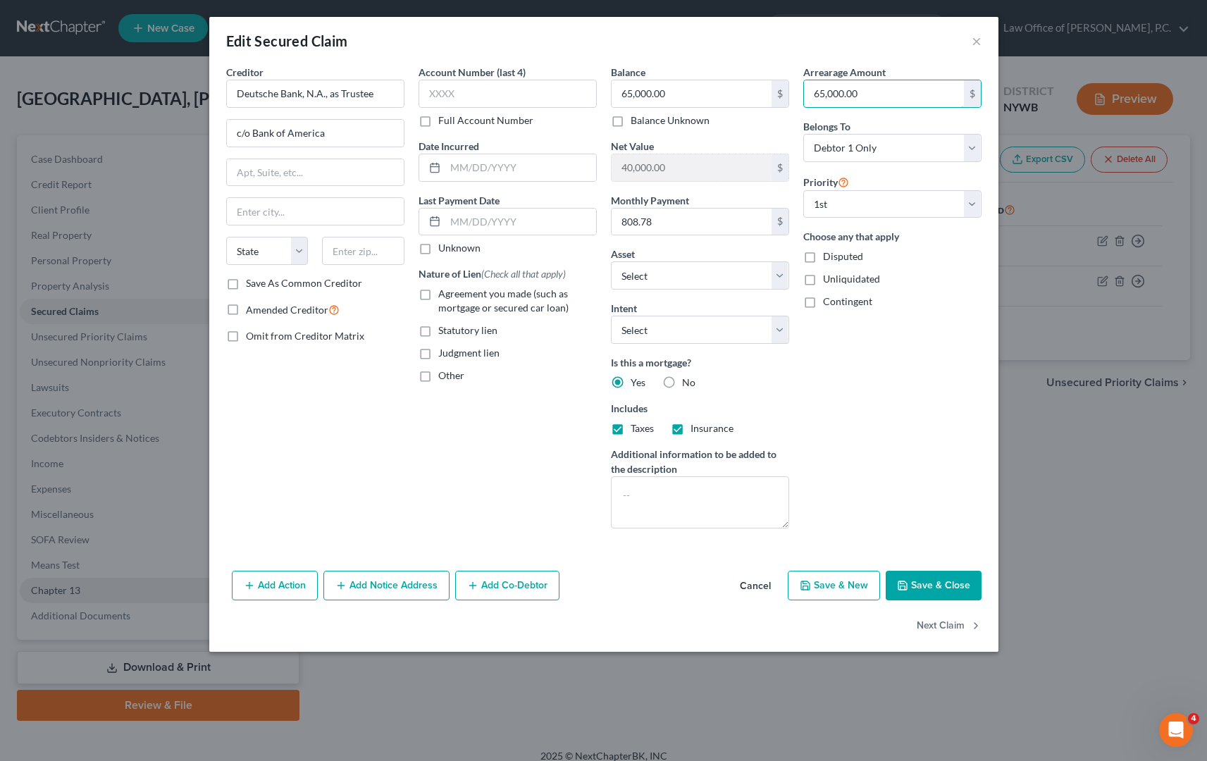
drag, startPoint x: 866, startPoint y: 94, endPoint x: 795, endPoint y: 97, distance: 71.2
click at [795, 97] on div "Creditor * Deutsche Bank, N.A., as Trustee c/o Bank of America State [US_STATE]…" at bounding box center [603, 302] width 769 height 475
type input "81,779.71"
drag, startPoint x: 931, startPoint y: 583, endPoint x: 928, endPoint y: 559, distance: 24.1
click at [931, 583] on button "Save & Close" at bounding box center [934, 586] width 96 height 30
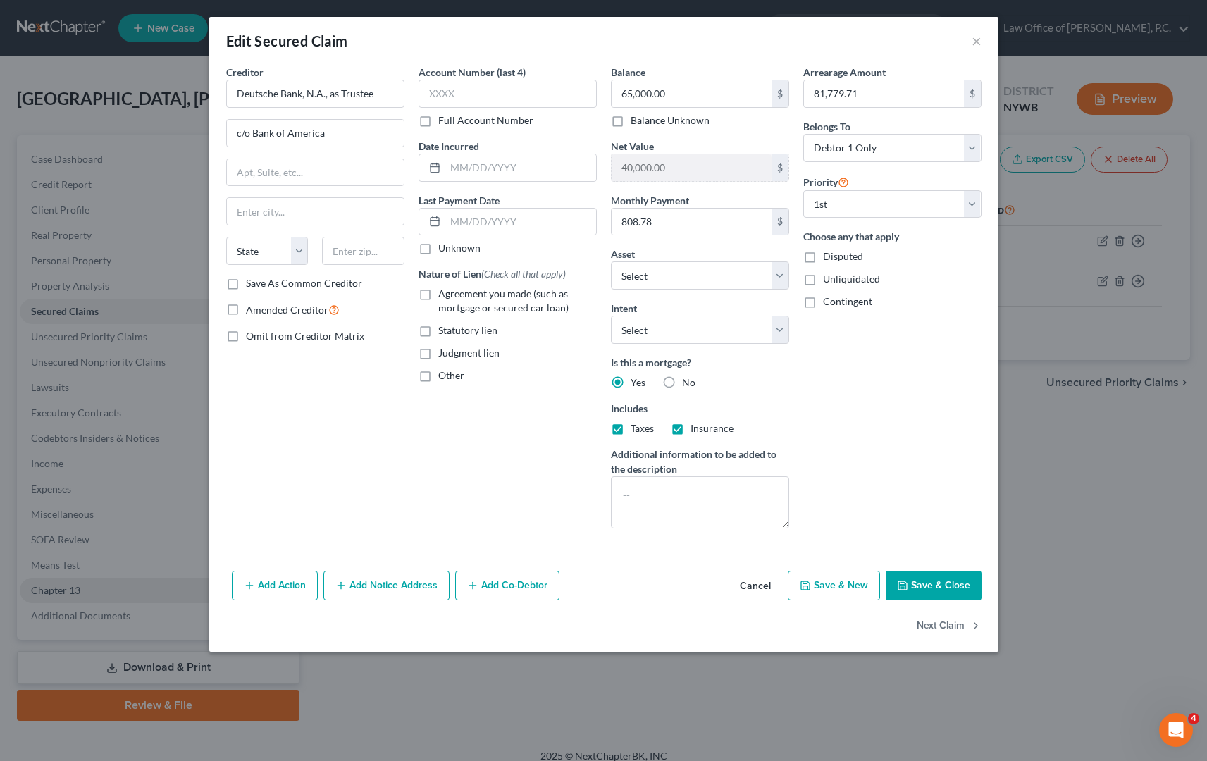
select select "3"
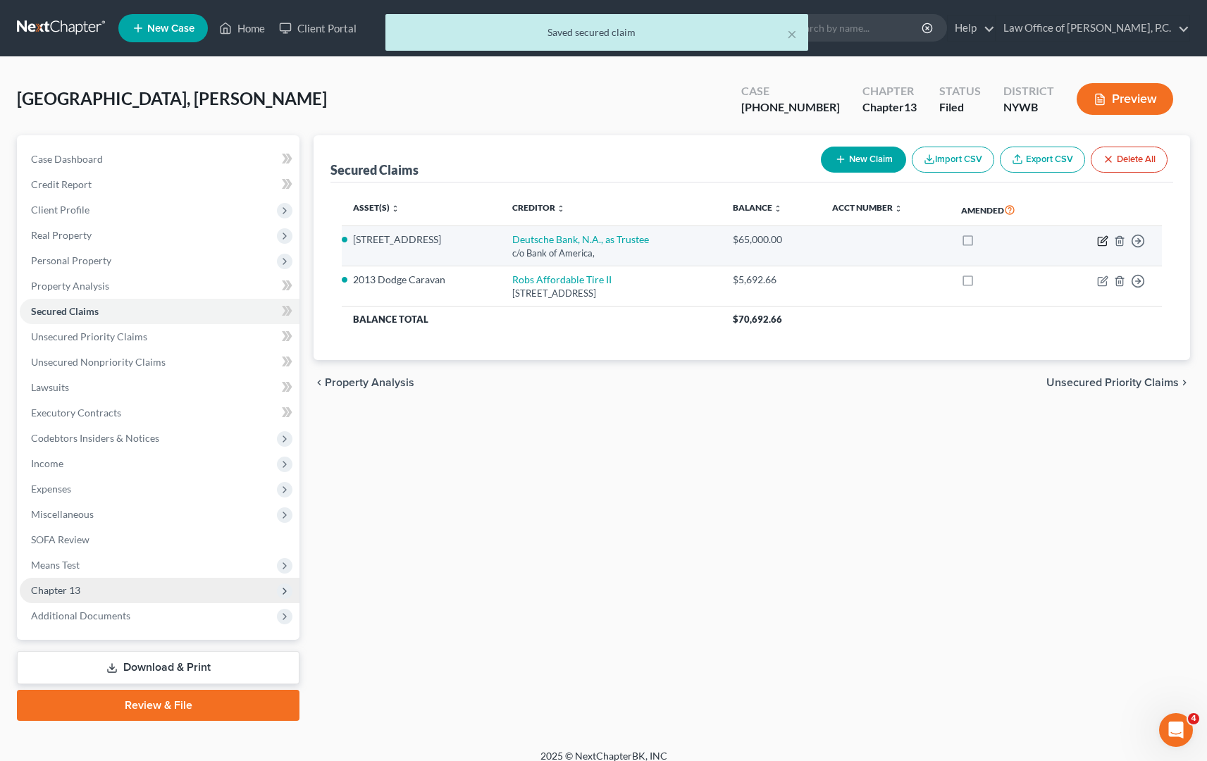
click at [1100, 242] on icon "button" at bounding box center [1102, 240] width 11 height 11
select select "3"
select select "0"
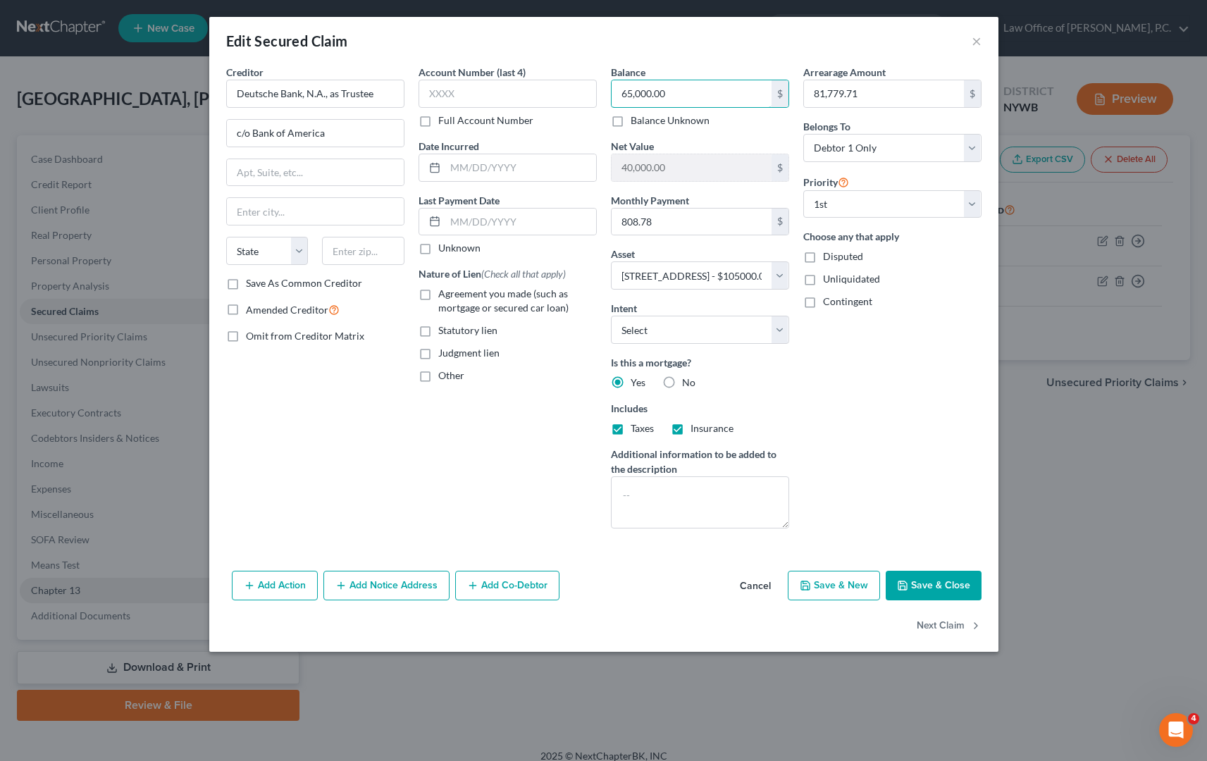
drag, startPoint x: 678, startPoint y: 89, endPoint x: 608, endPoint y: 93, distance: 69.8
click at [608, 93] on div "Balance 65,000.00 $ Balance Unknown Balance Undetermined 65,000.00 $ Balance Un…" at bounding box center [700, 302] width 192 height 475
type input "81,779.71"
click at [684, 217] on input "808.78" at bounding box center [692, 222] width 160 height 27
click at [946, 581] on button "Save & Close" at bounding box center [934, 586] width 96 height 30
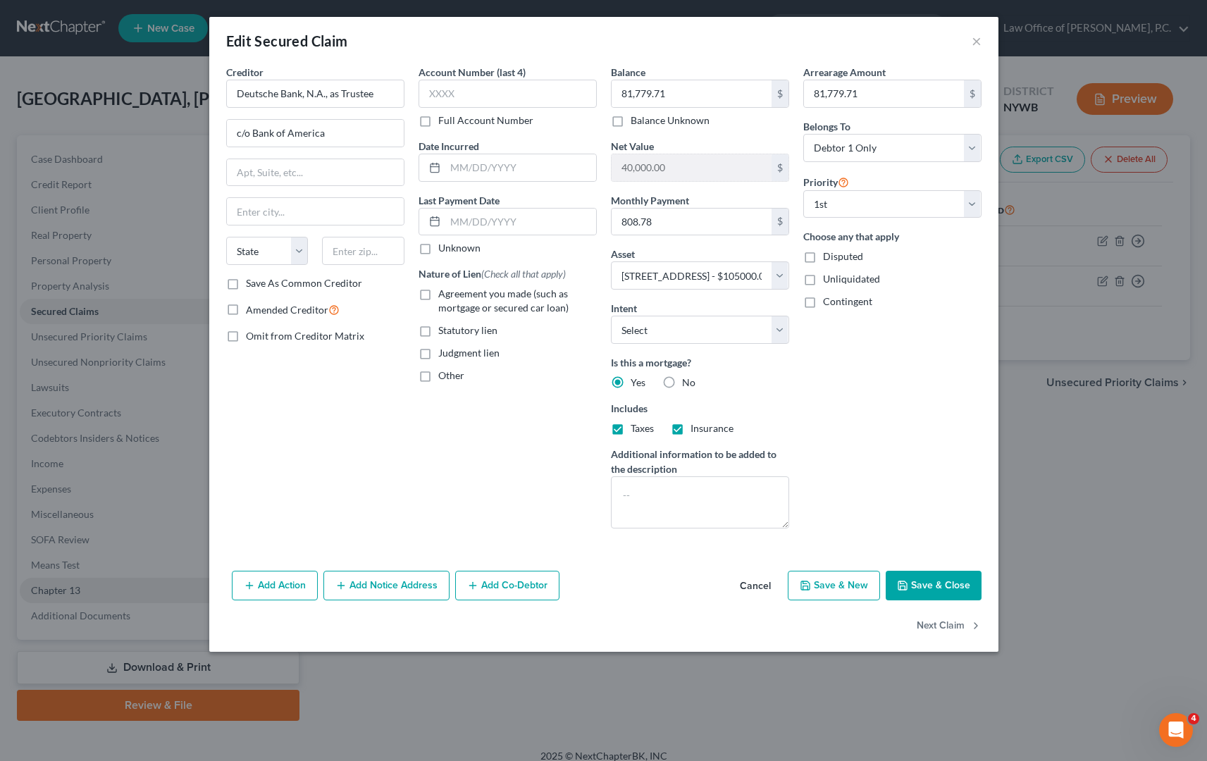
select select
type input "23,220.29"
select select "3"
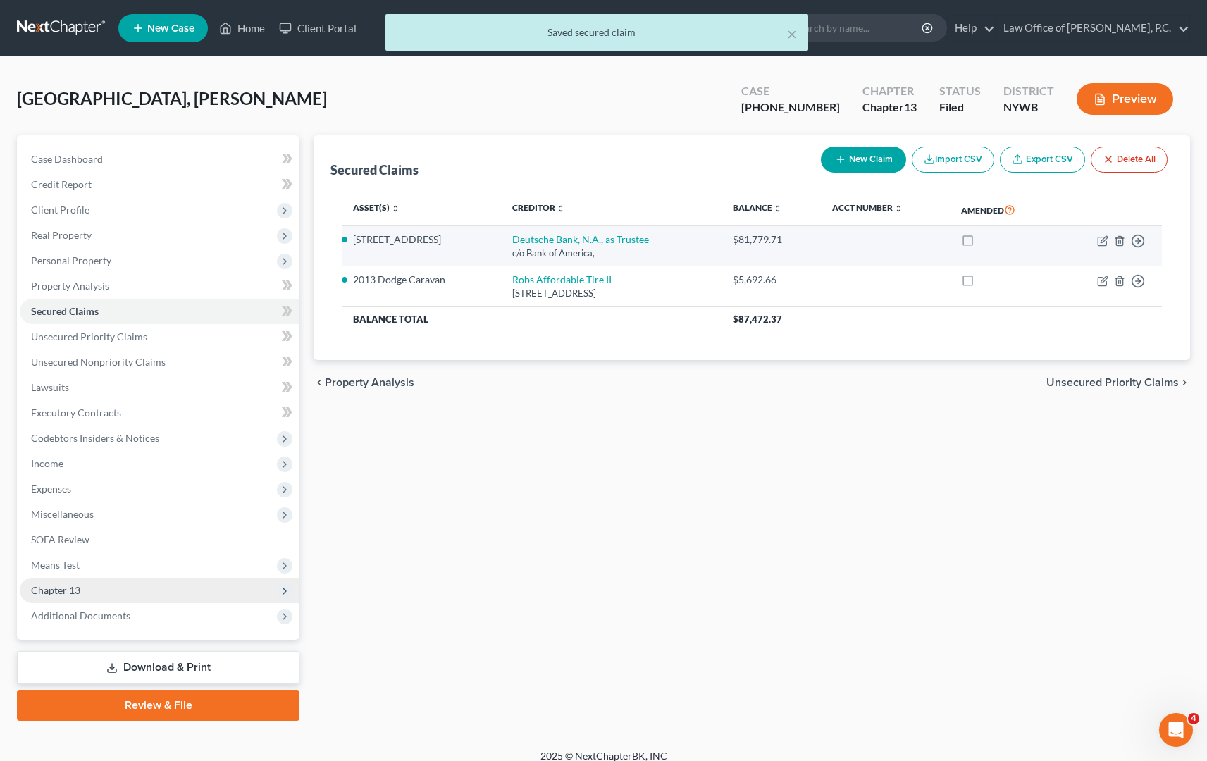
drag, startPoint x: 967, startPoint y: 239, endPoint x: 963, endPoint y: 247, distance: 9.2
click at [981, 243] on label at bounding box center [981, 243] width 0 height 0
click at [987, 240] on input "checkbox" at bounding box center [991, 237] width 9 height 9
checkbox input "true"
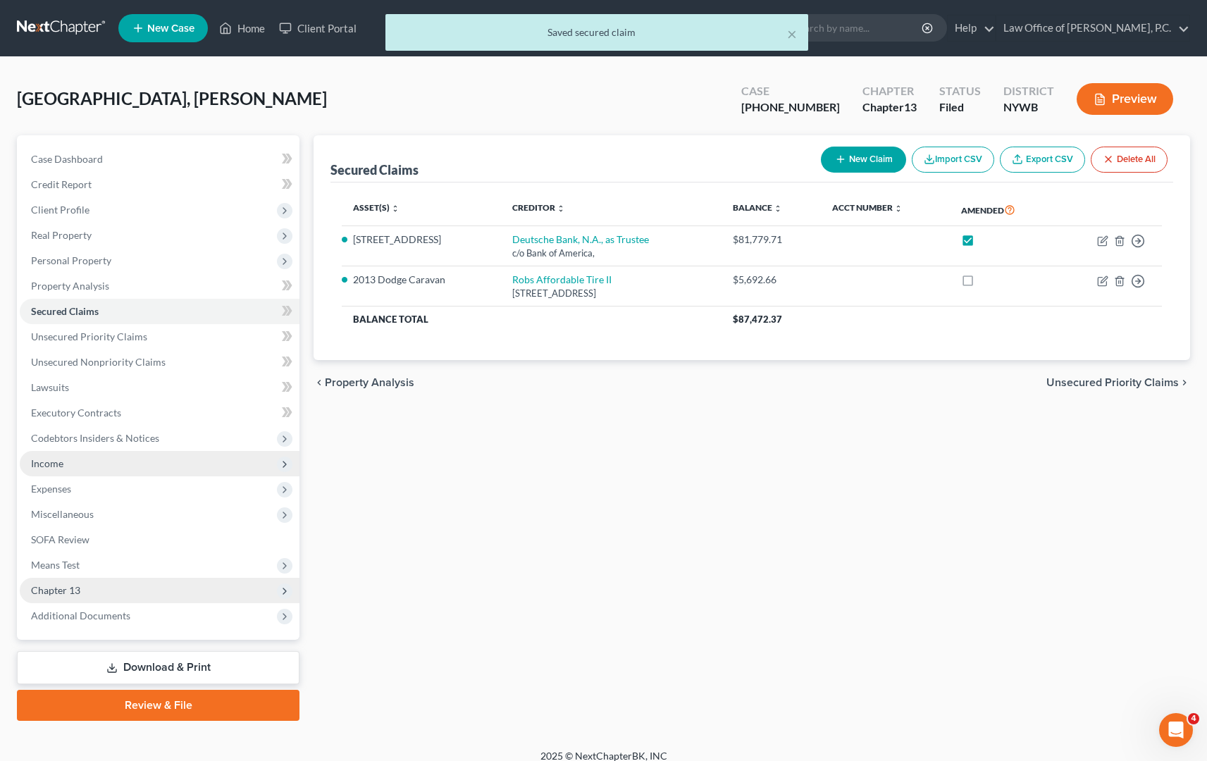
drag, startPoint x: 137, startPoint y: 461, endPoint x: 178, endPoint y: 463, distance: 41.6
click at [137, 461] on span "Income" at bounding box center [160, 463] width 280 height 25
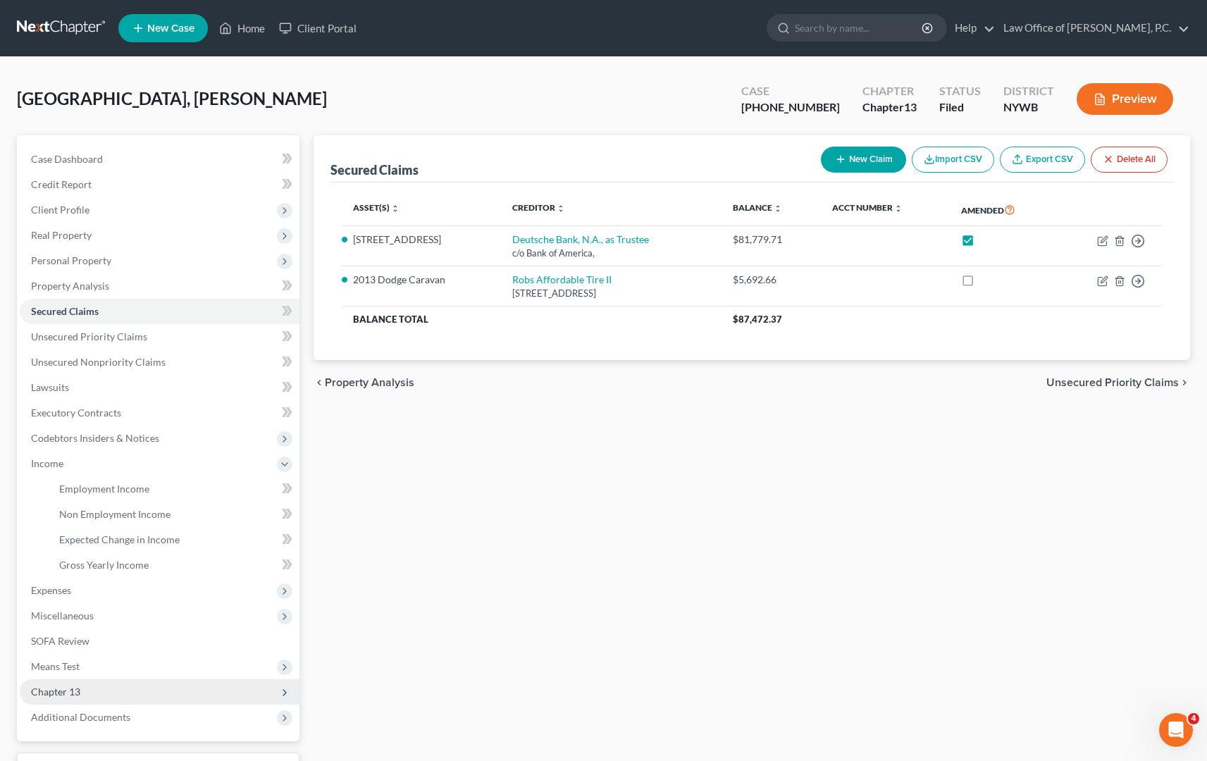
click at [1138, 380] on span "Unsecured Priority Claims" at bounding box center [1112, 382] width 132 height 11
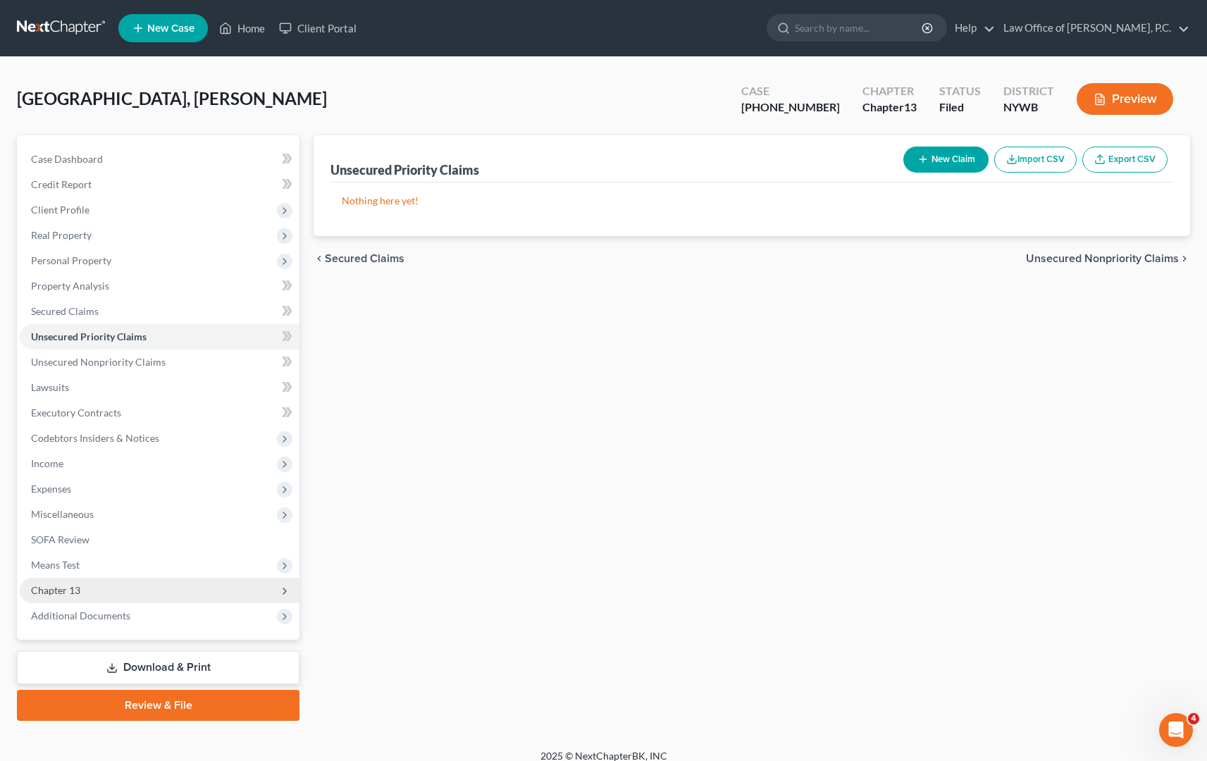
click at [1056, 263] on span "Unsecured Nonpriority Claims" at bounding box center [1102, 258] width 153 height 11
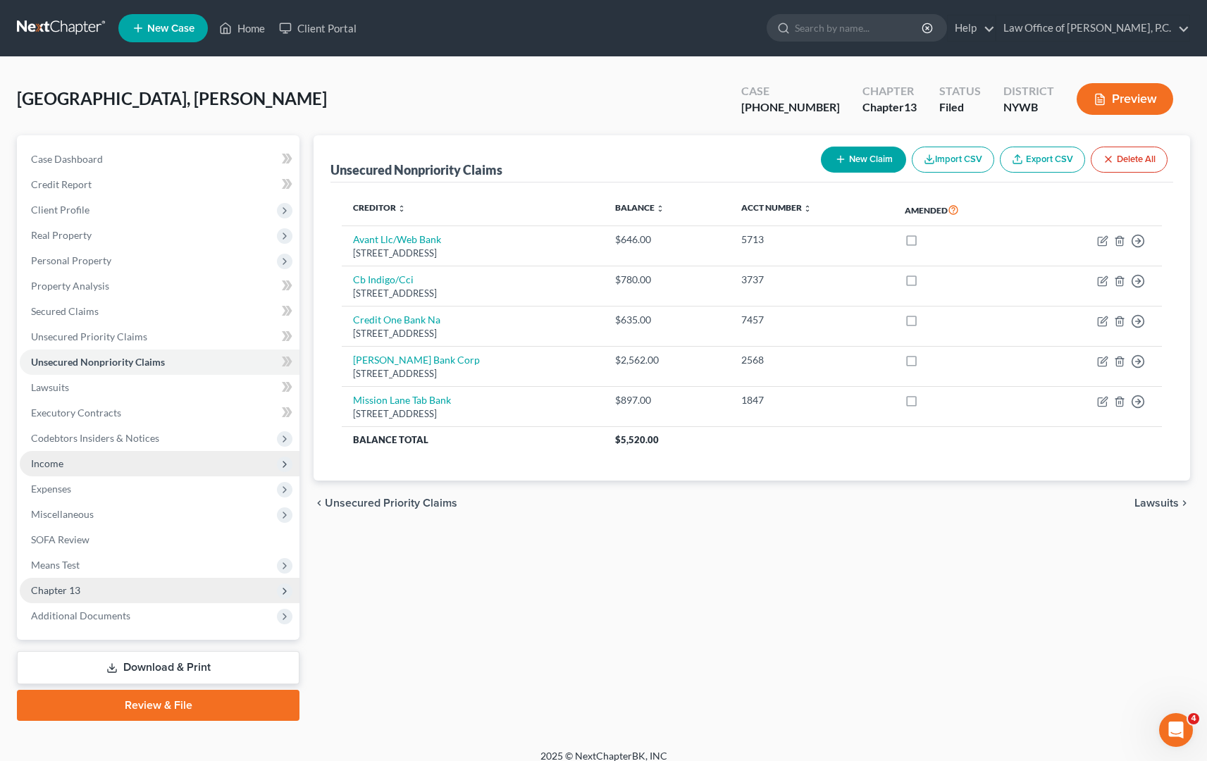
click at [171, 462] on span "Income" at bounding box center [160, 463] width 280 height 25
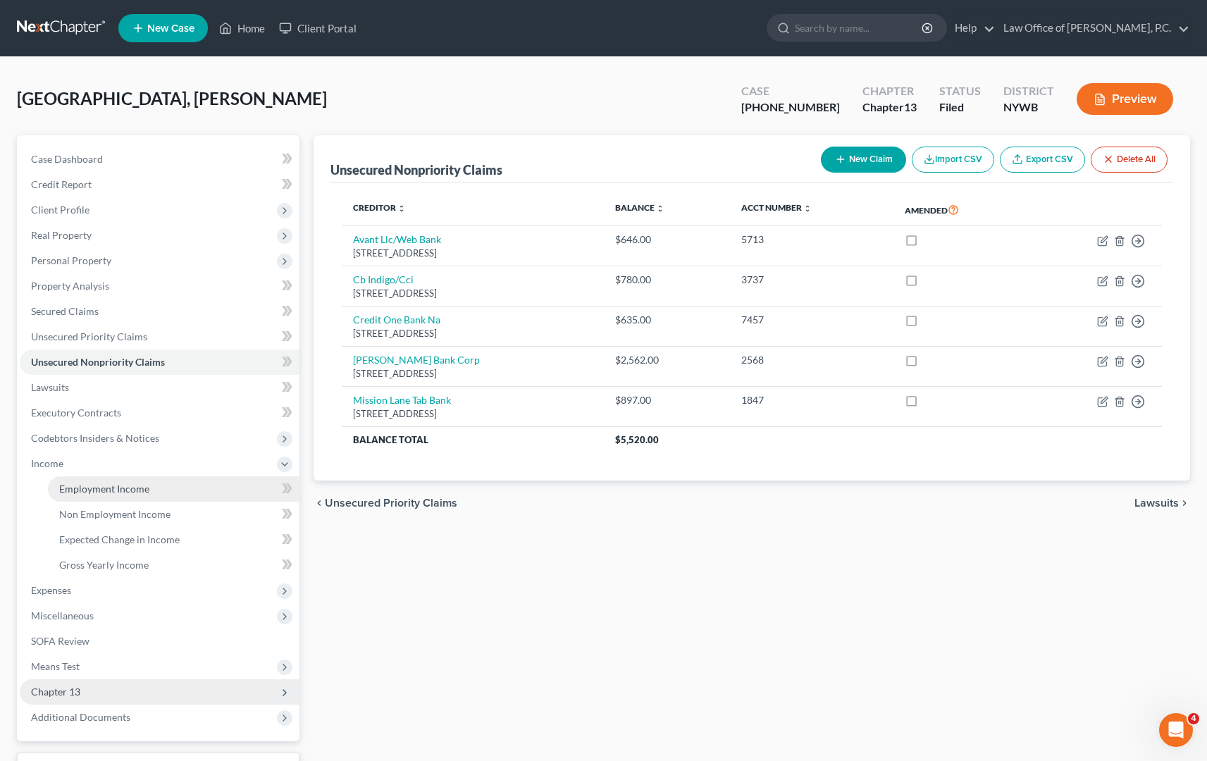
click at [161, 491] on link "Employment Income" at bounding box center [174, 488] width 252 height 25
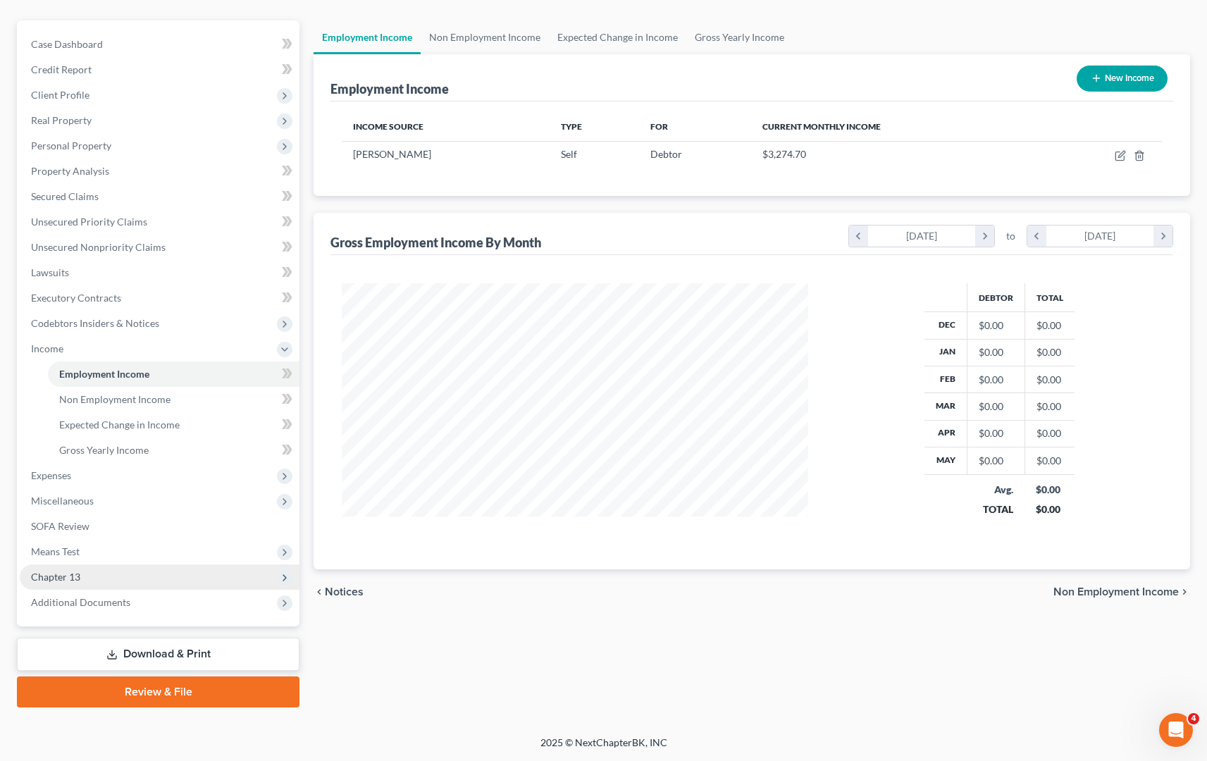
scroll to position [115, 1]
click at [174, 654] on link "Download & Print" at bounding box center [158, 654] width 283 height 33
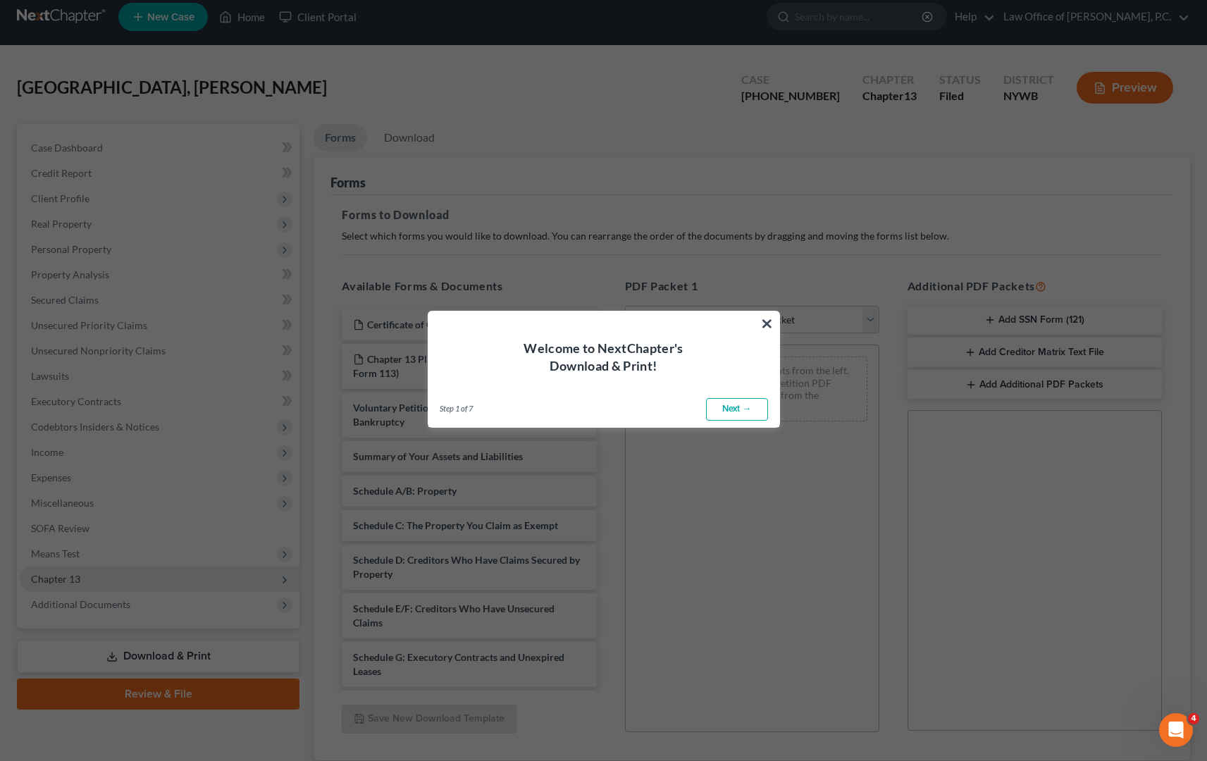
click at [727, 408] on link "Next →" at bounding box center [737, 409] width 62 height 23
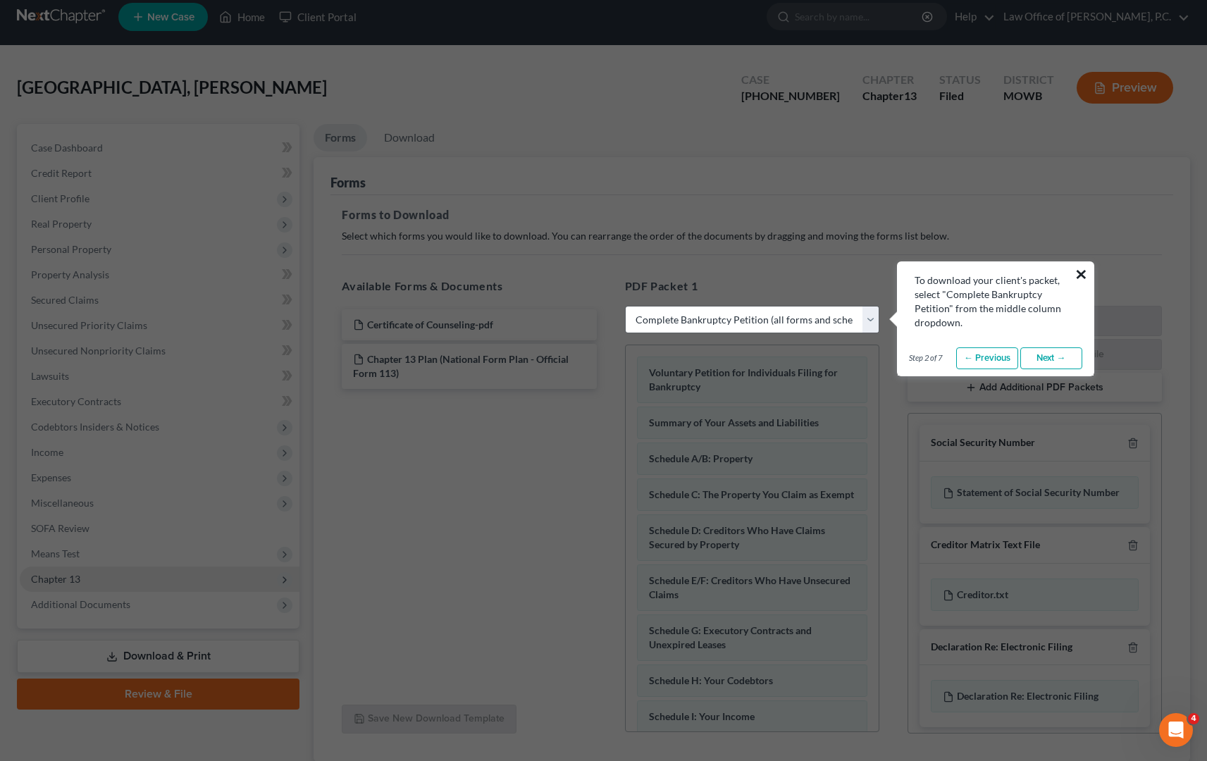
drag, startPoint x: 1087, startPoint y: 272, endPoint x: 1080, endPoint y: 273, distance: 7.2
click at [1087, 272] on div "× To download your client's packet, select "Complete Bankruptcy Petition" from …" at bounding box center [995, 319] width 197 height 116
click at [1079, 273] on button "×" at bounding box center [1081, 274] width 13 height 23
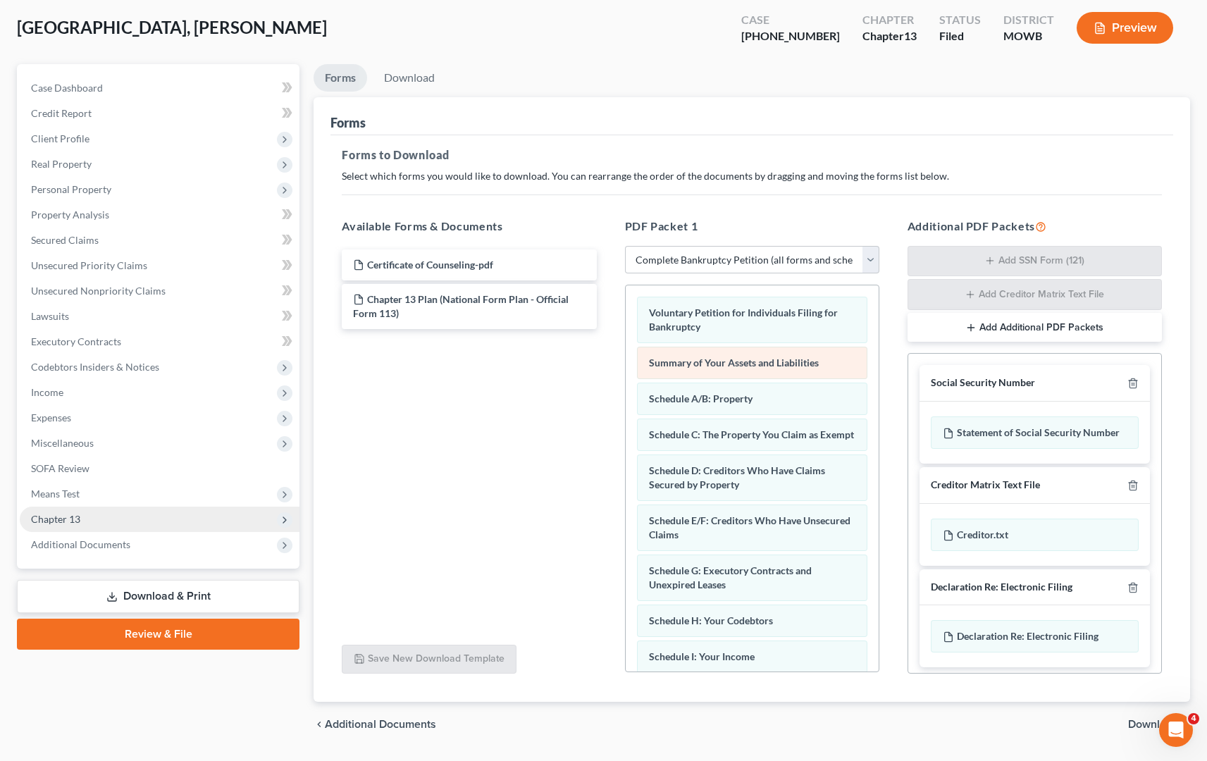
scroll to position [89, 0]
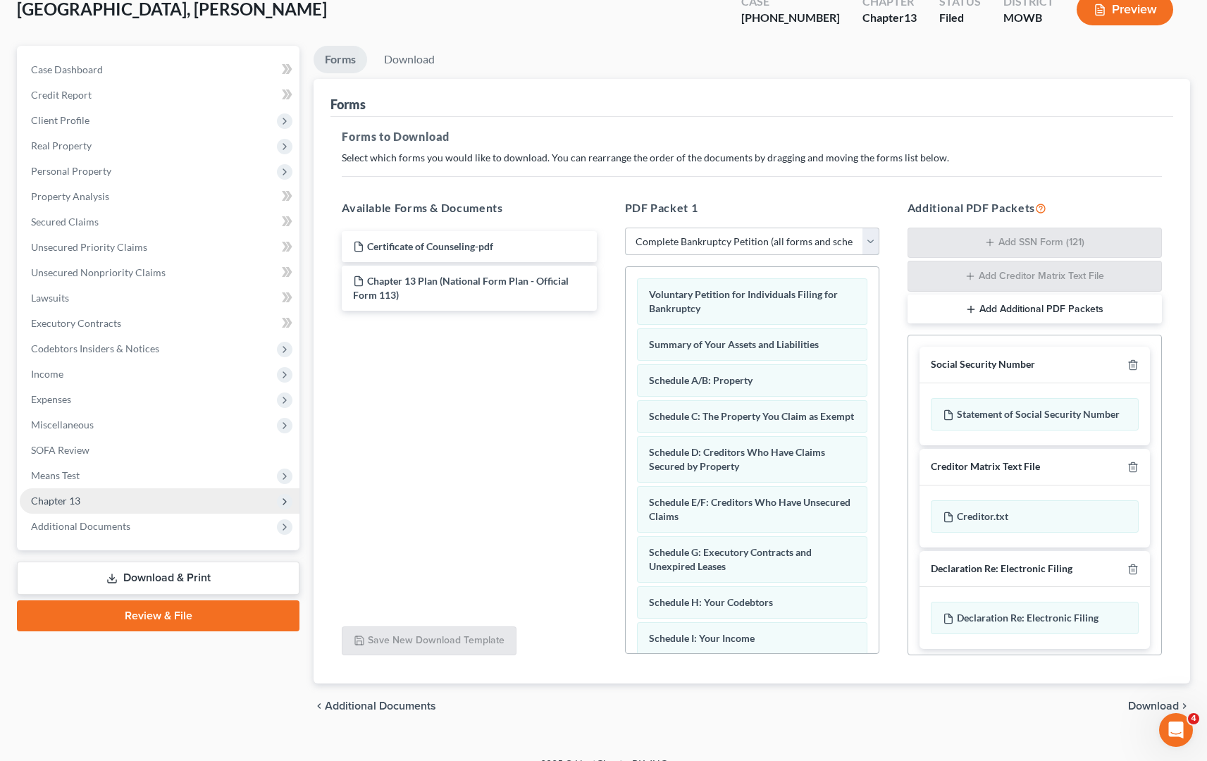
select select "2"
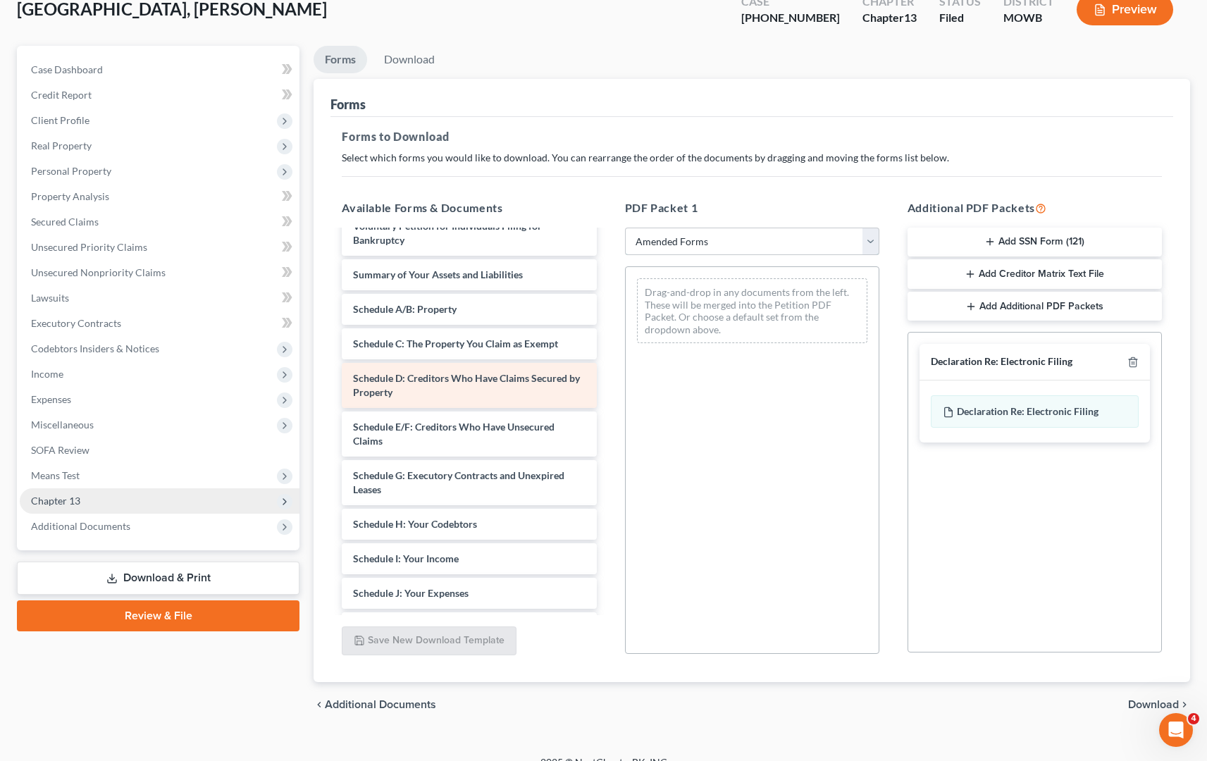
scroll to position [16, 0]
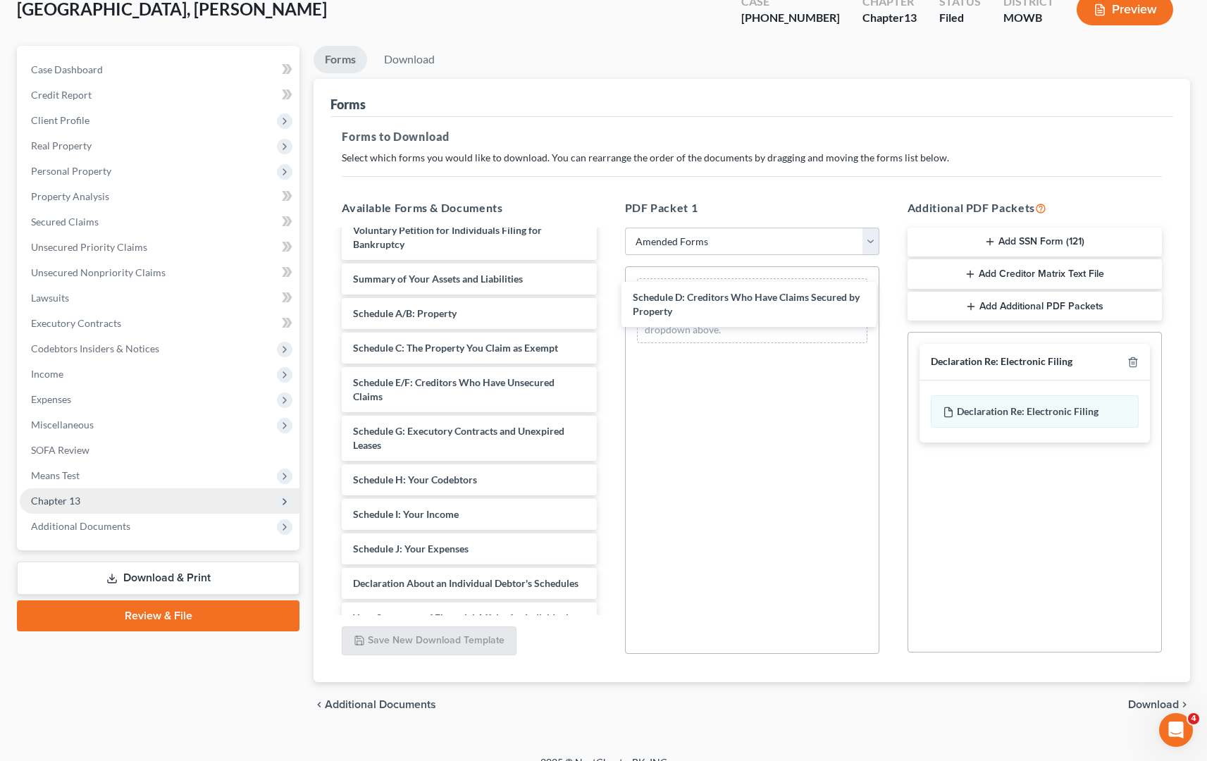
drag, startPoint x: 459, startPoint y: 390, endPoint x: 737, endPoint y: 307, distance: 289.8
click at [607, 306] on div "Schedule D: Creditors Who Have Claims Secured by Property Voluntary Petition fo…" at bounding box center [468, 531] width 277 height 633
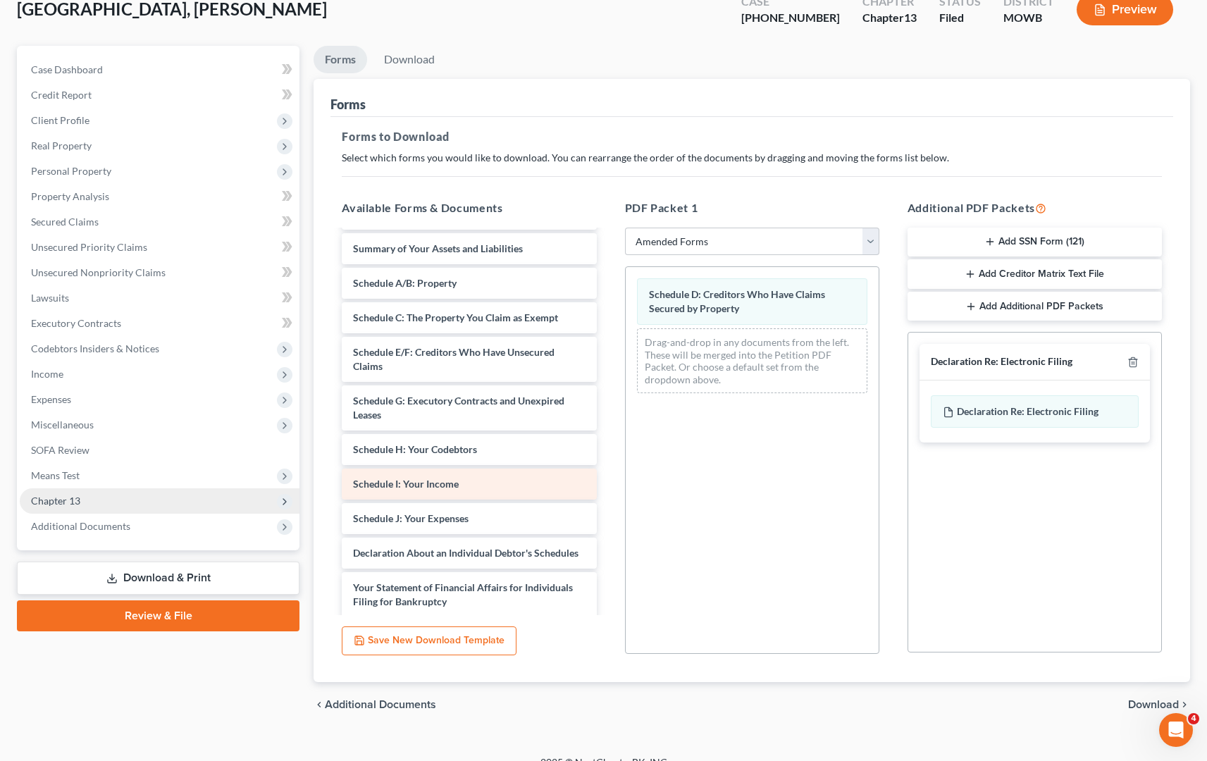
scroll to position [55, 0]
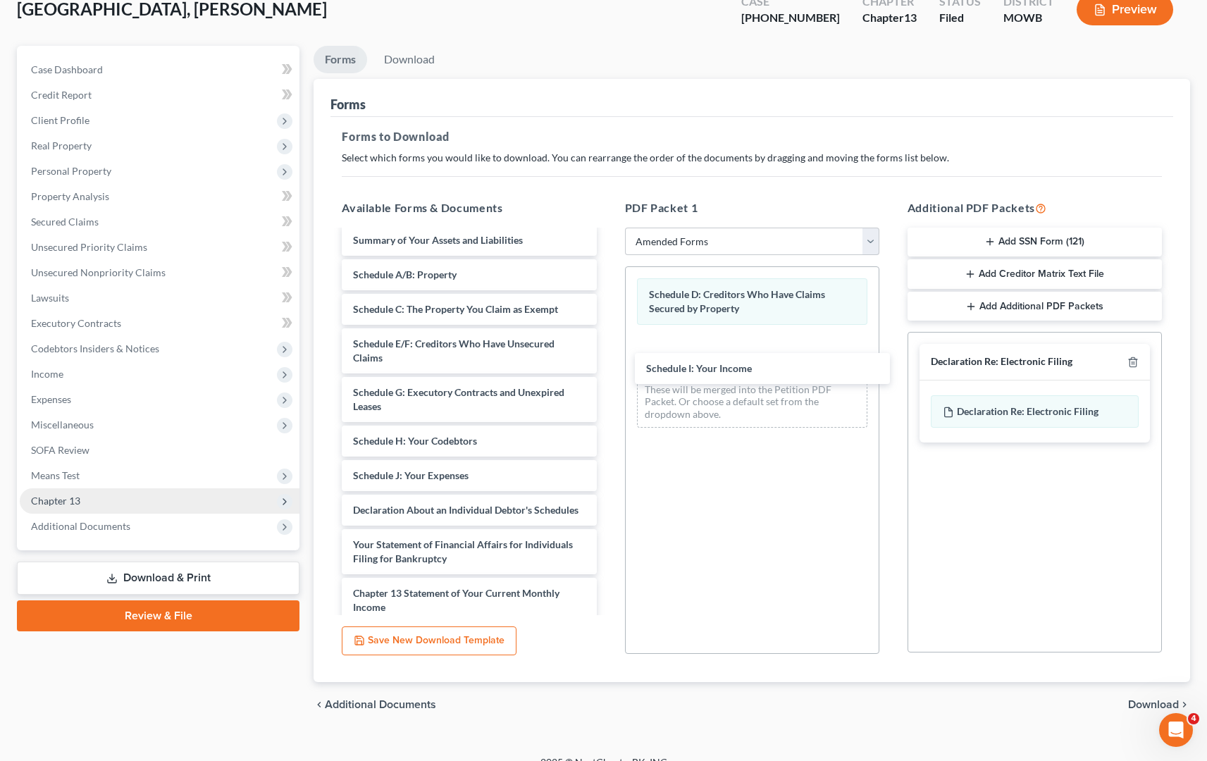
drag, startPoint x: 450, startPoint y: 475, endPoint x: 743, endPoint y: 368, distance: 312.1
click at [607, 368] on div "Schedule I: Your Income Voluntary Petition for Individuals Filing for Bankruptc…" at bounding box center [468, 475] width 277 height 599
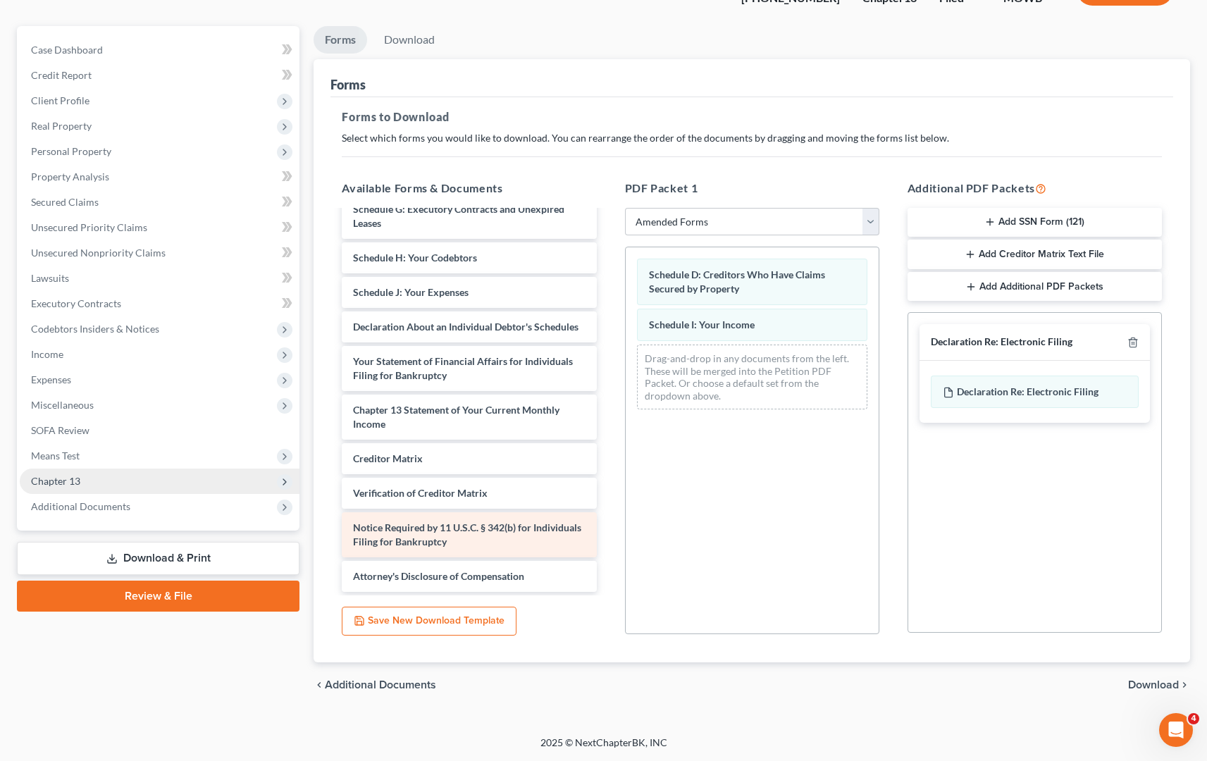
scroll to position [218, 0]
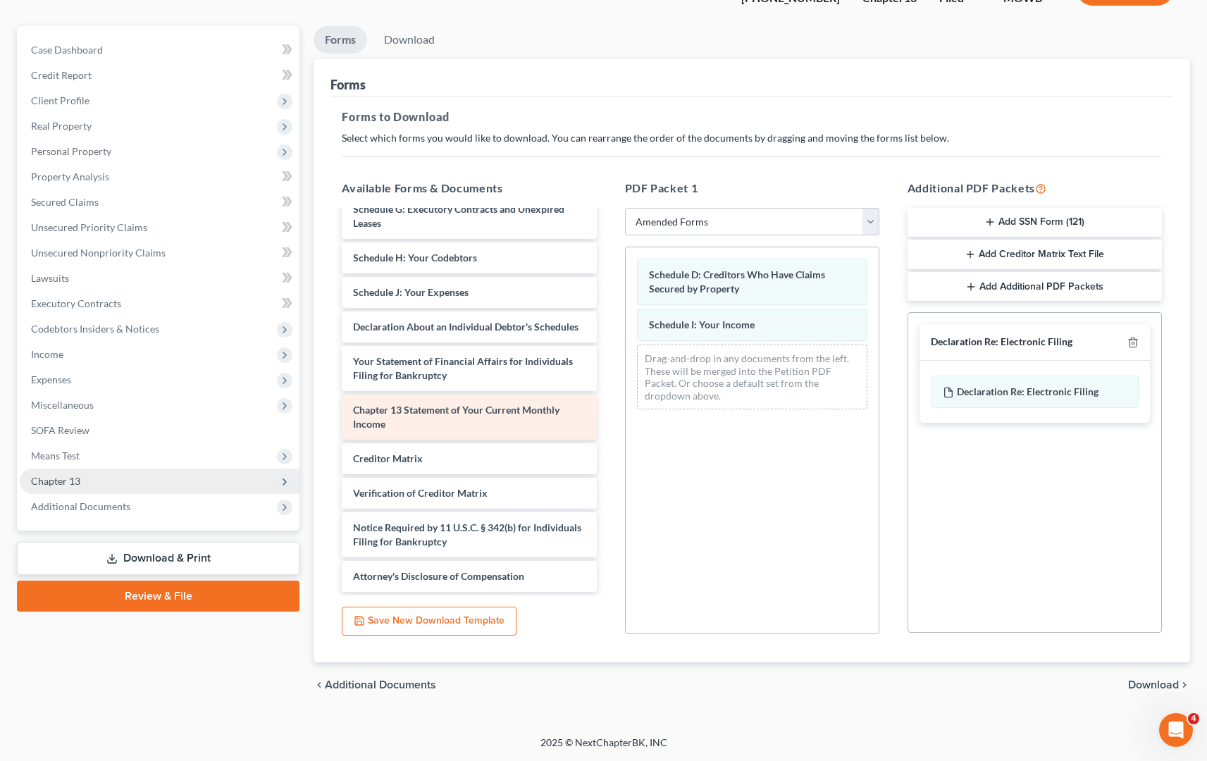
click at [483, 422] on div "Chapter 13 Statement of Your Current Monthly Income" at bounding box center [469, 417] width 254 height 45
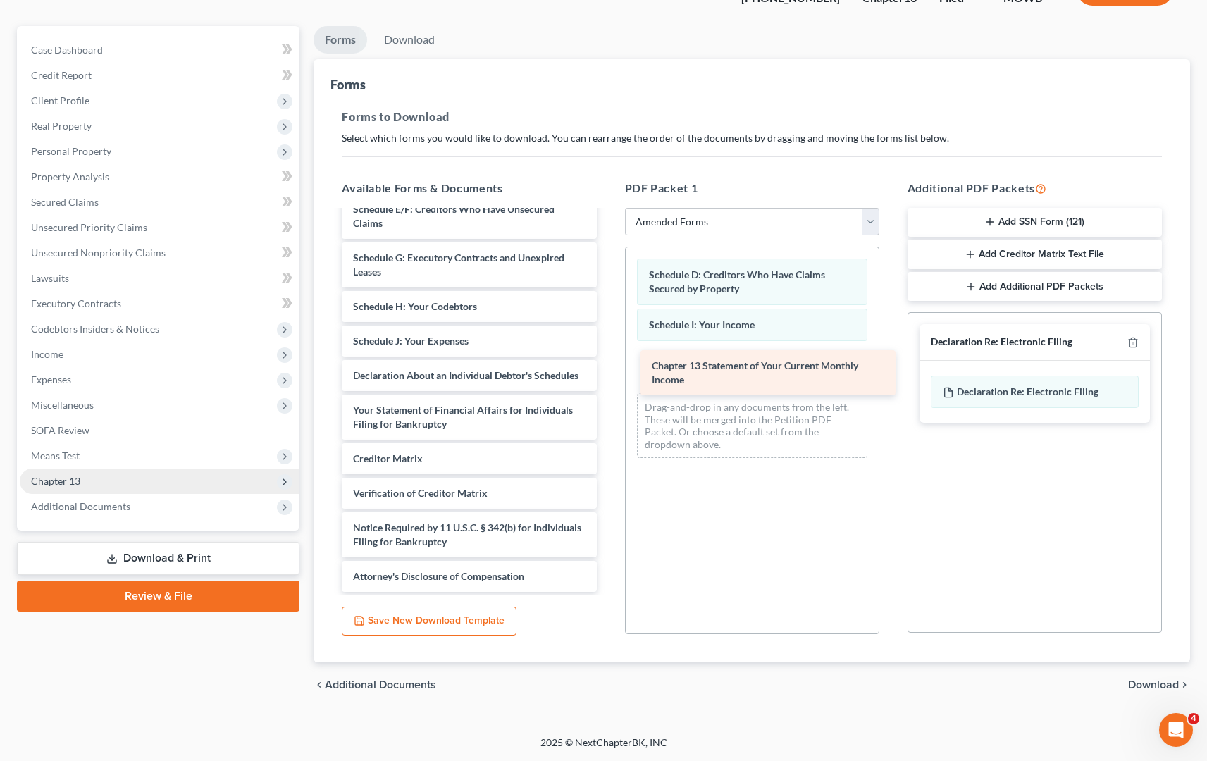
drag, startPoint x: 464, startPoint y: 419, endPoint x: 763, endPoint y: 376, distance: 301.9
click at [607, 376] on div "Chapter 13 Statement of Your Current Monthly Income Voluntary Petition for Indi…" at bounding box center [468, 317] width 277 height 550
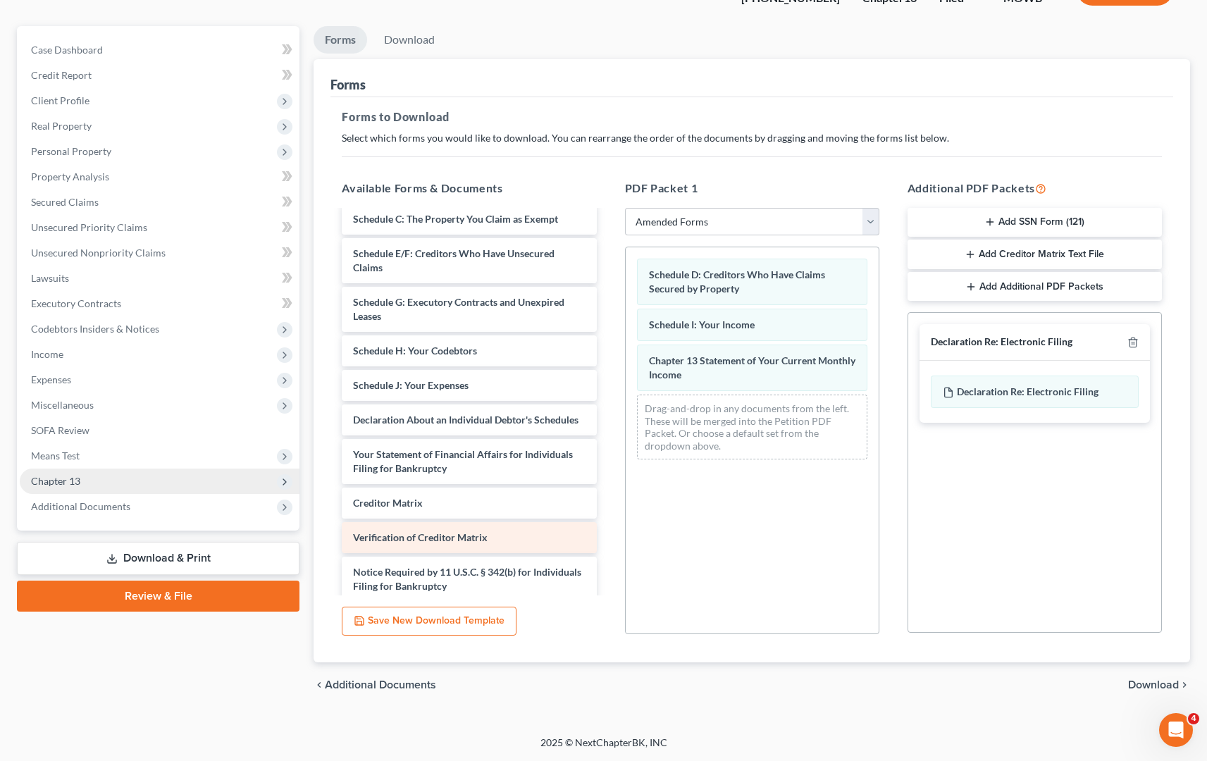
scroll to position [123, 0]
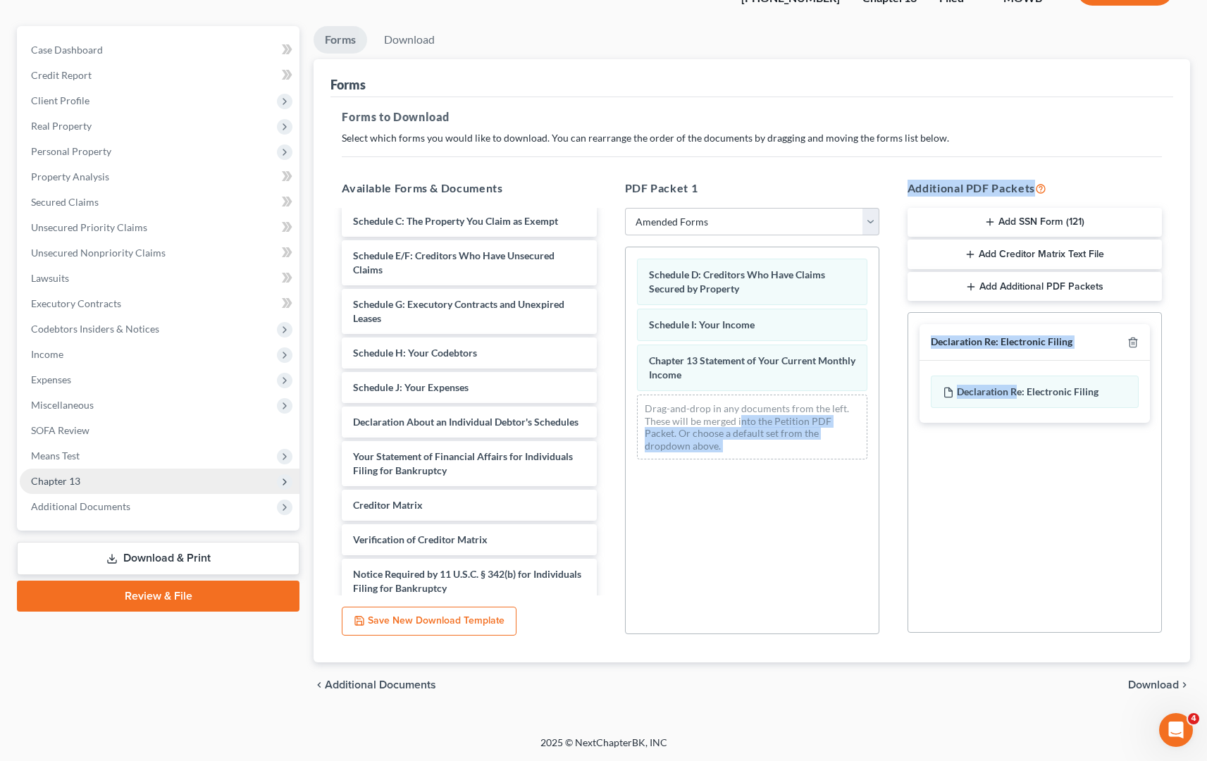
drag, startPoint x: 1015, startPoint y: 392, endPoint x: 771, endPoint y: 419, distance: 245.2
click at [771, 419] on div "Available Forms & Documents Voluntary Petition for Individuals Filing for Bankr…" at bounding box center [752, 407] width 848 height 478
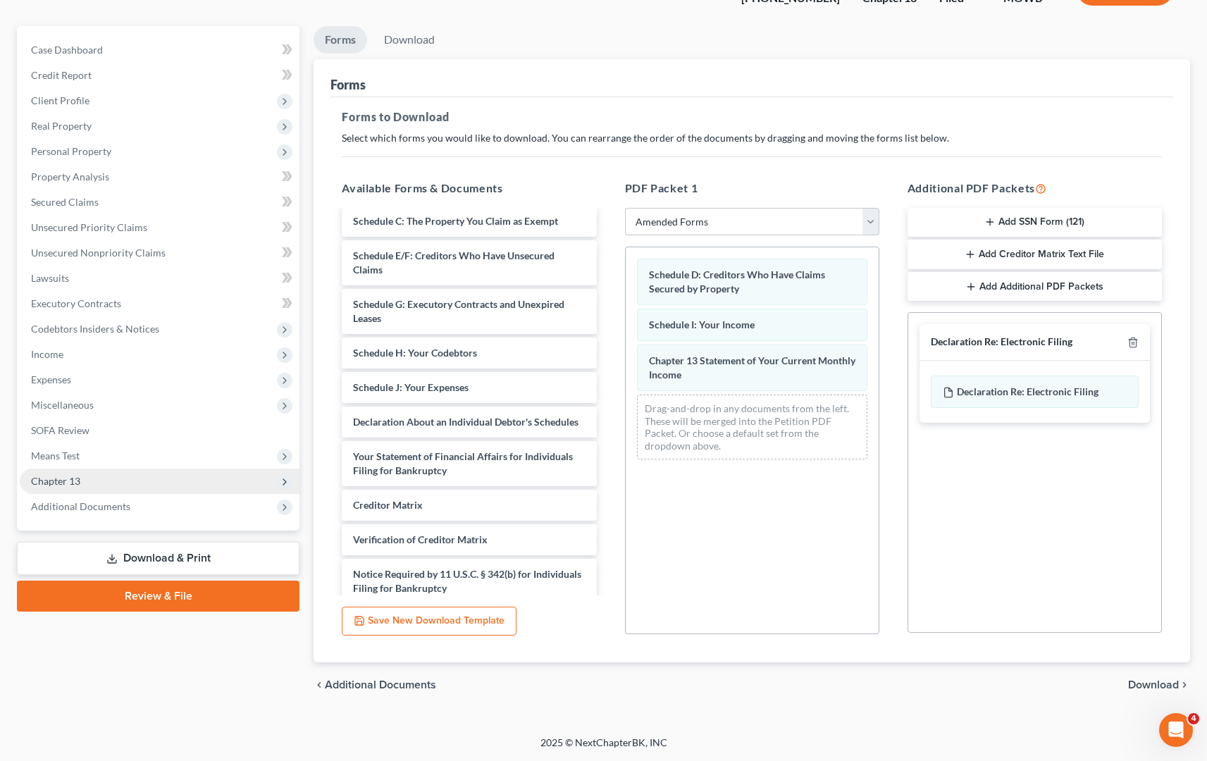
click at [968, 450] on div "Social Security Number Statement of Social Security Number Creditor Matrix Text…" at bounding box center [1035, 472] width 254 height 321
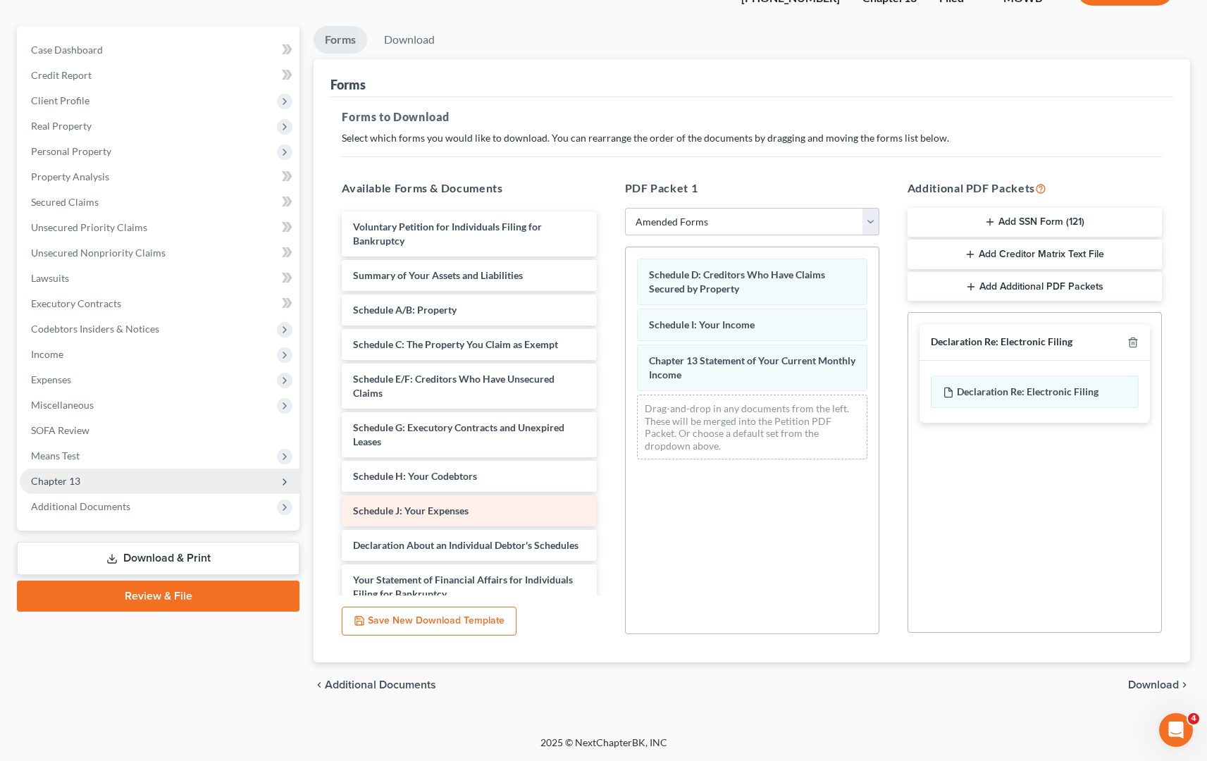
scroll to position [0, 0]
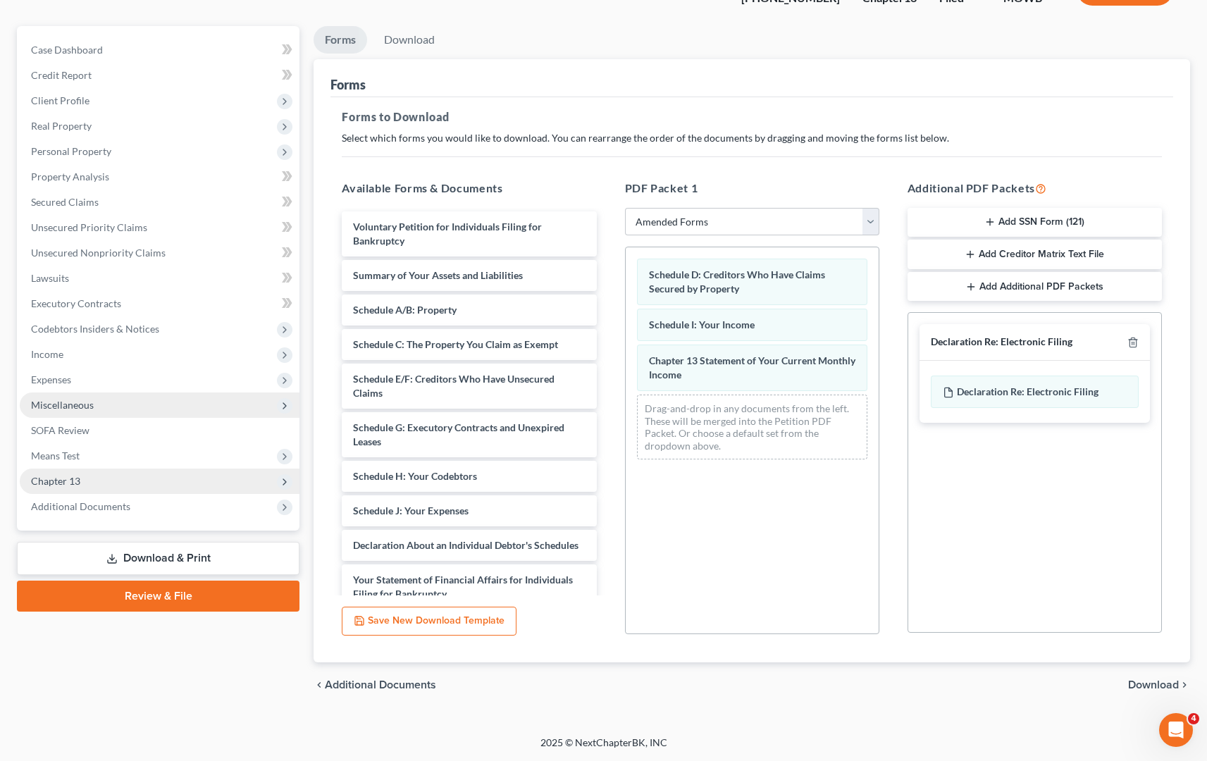
click at [137, 404] on span "Miscellaneous" at bounding box center [160, 404] width 280 height 25
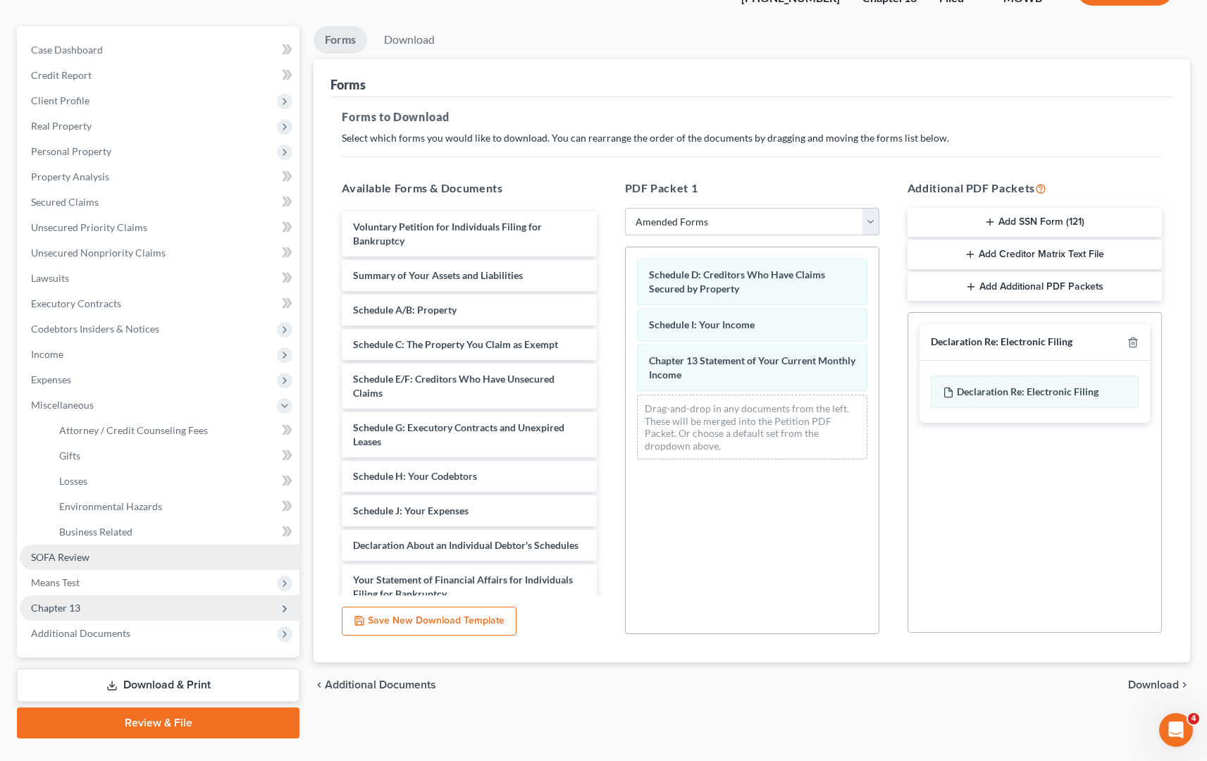
click at [171, 555] on link "SOFA Review" at bounding box center [160, 557] width 280 height 25
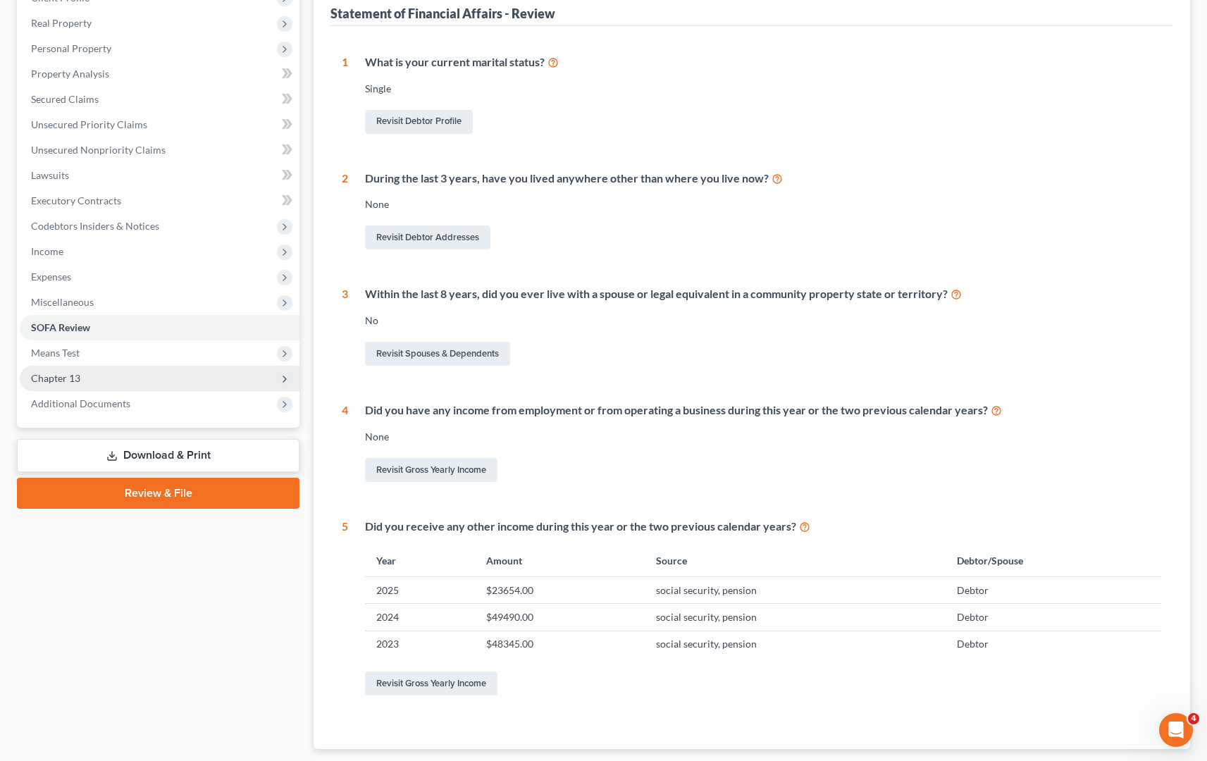
scroll to position [254, 0]
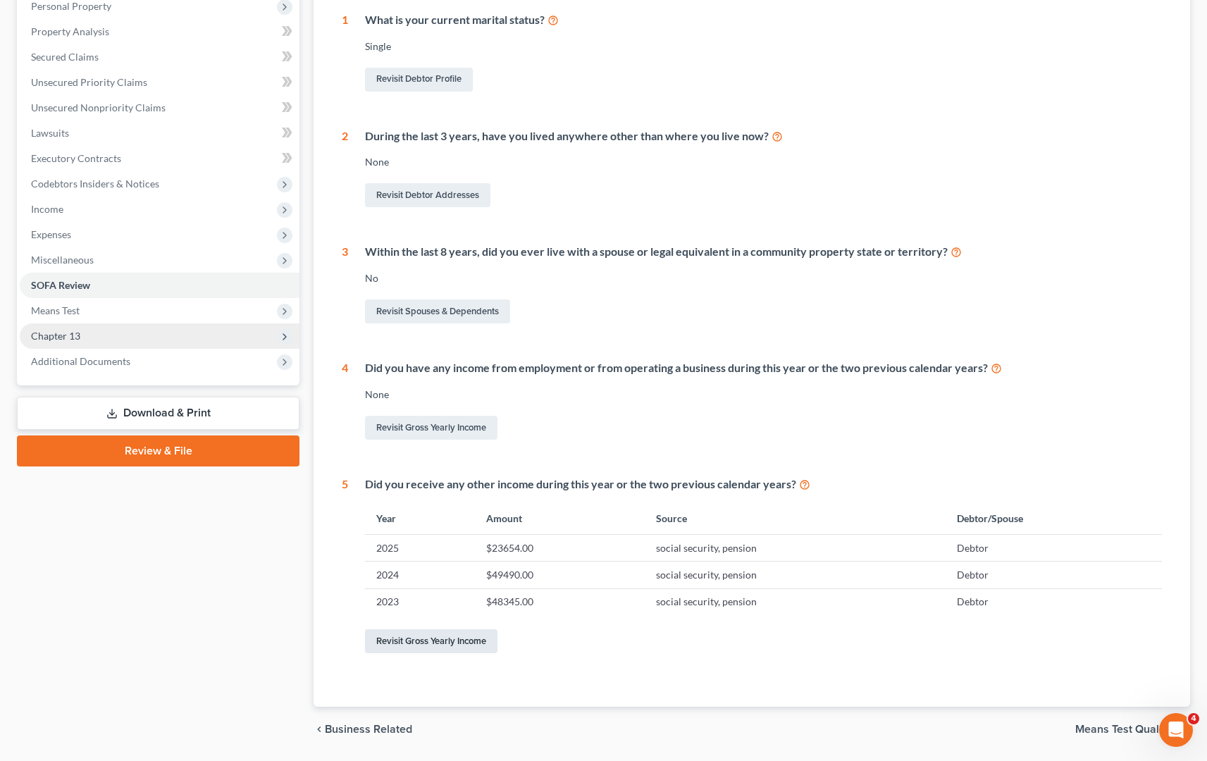
click at [438, 642] on link "Revisit Gross Yearly Income" at bounding box center [431, 641] width 132 height 24
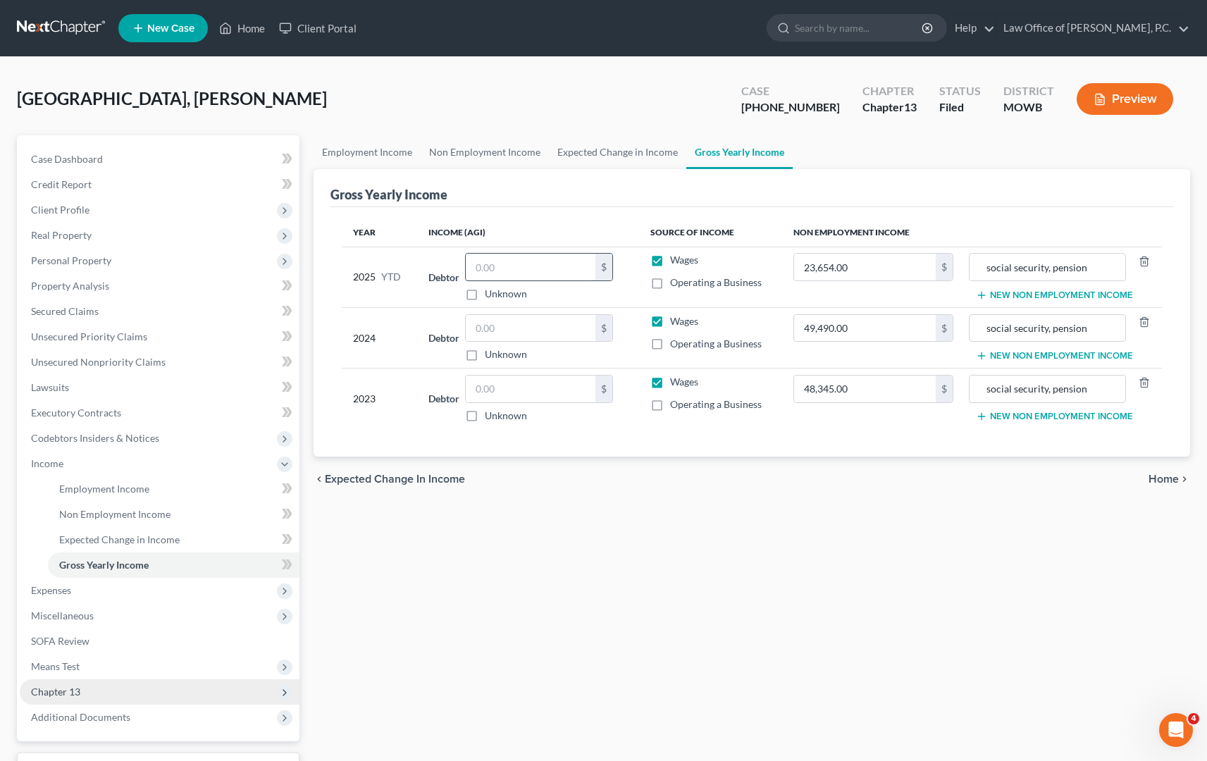
click at [533, 267] on input "text" at bounding box center [531, 267] width 130 height 27
click at [670, 282] on label "Operating a Business" at bounding box center [716, 283] width 92 height 14
click at [676, 282] on input "Operating a Business" at bounding box center [680, 280] width 9 height 9
checkbox input "true"
click at [548, 273] on input "text" at bounding box center [531, 267] width 130 height 27
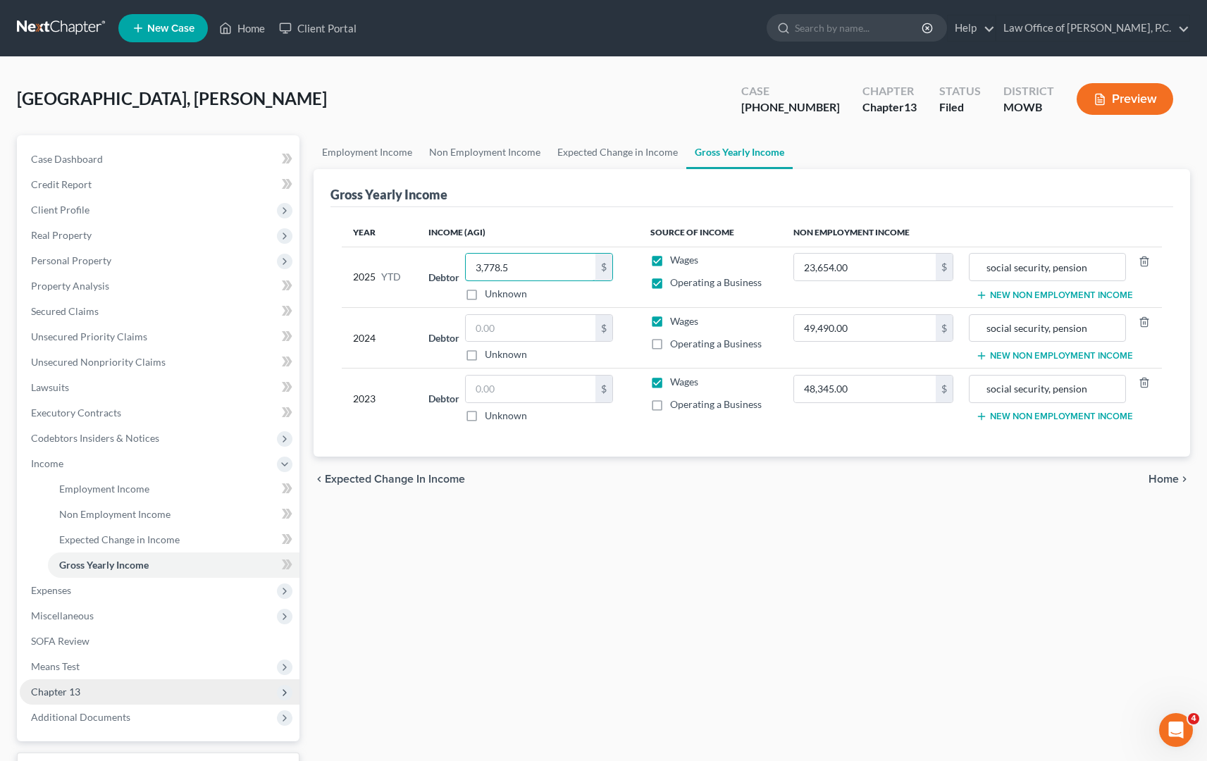
type input "3,778.5"
click at [622, 222] on th "Income (AGI)" at bounding box center [527, 232] width 221 height 28
click at [1097, 268] on input "social security, pension" at bounding box center [1048, 267] width 142 height 27
type input "social security, pension, self employ"
click at [878, 481] on div "chevron_left Expected Change in Income Home chevron_right" at bounding box center [752, 479] width 877 height 45
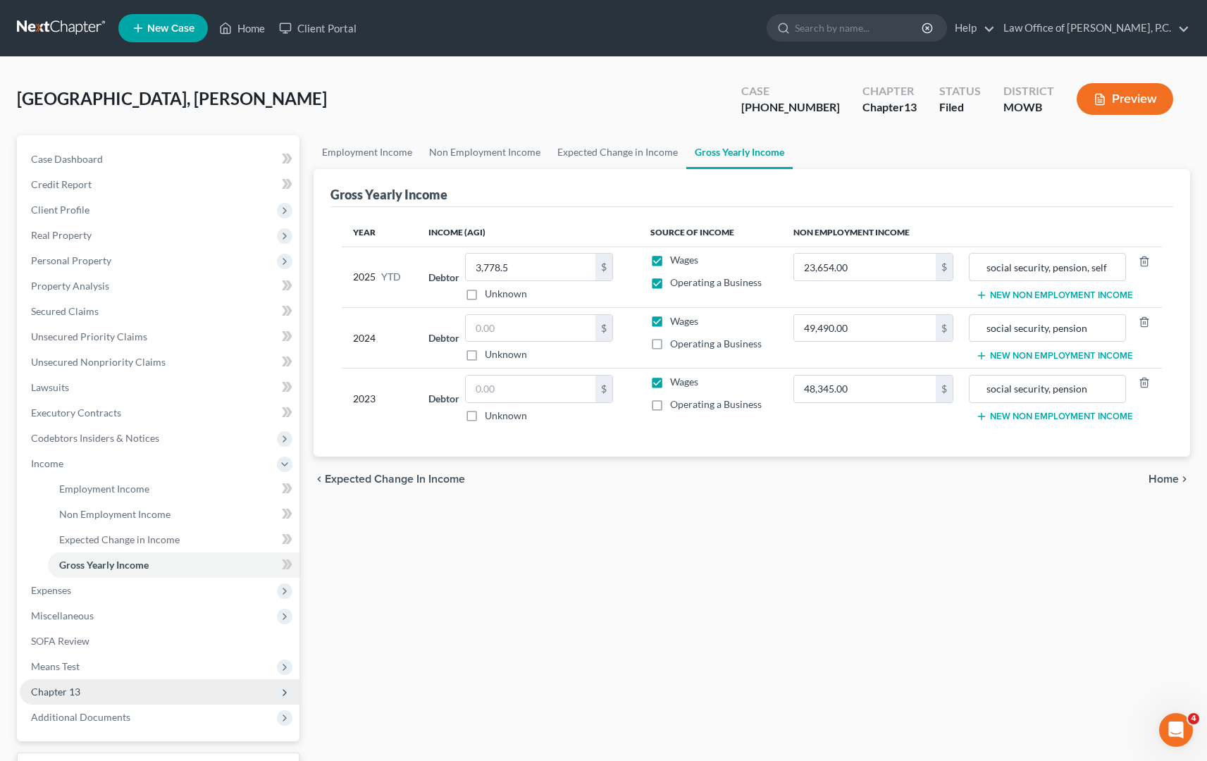
click at [1160, 476] on span "Home" at bounding box center [1164, 479] width 30 height 11
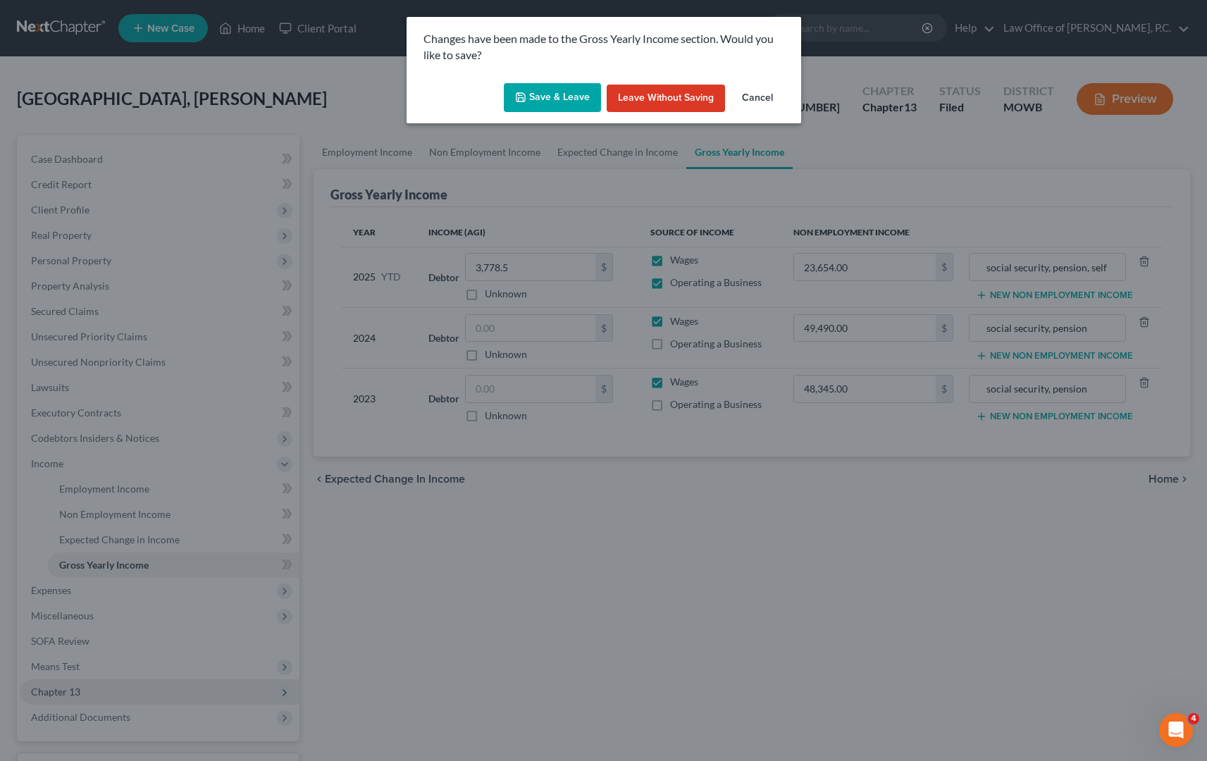
click at [570, 98] on button "Save & Leave" at bounding box center [552, 98] width 97 height 30
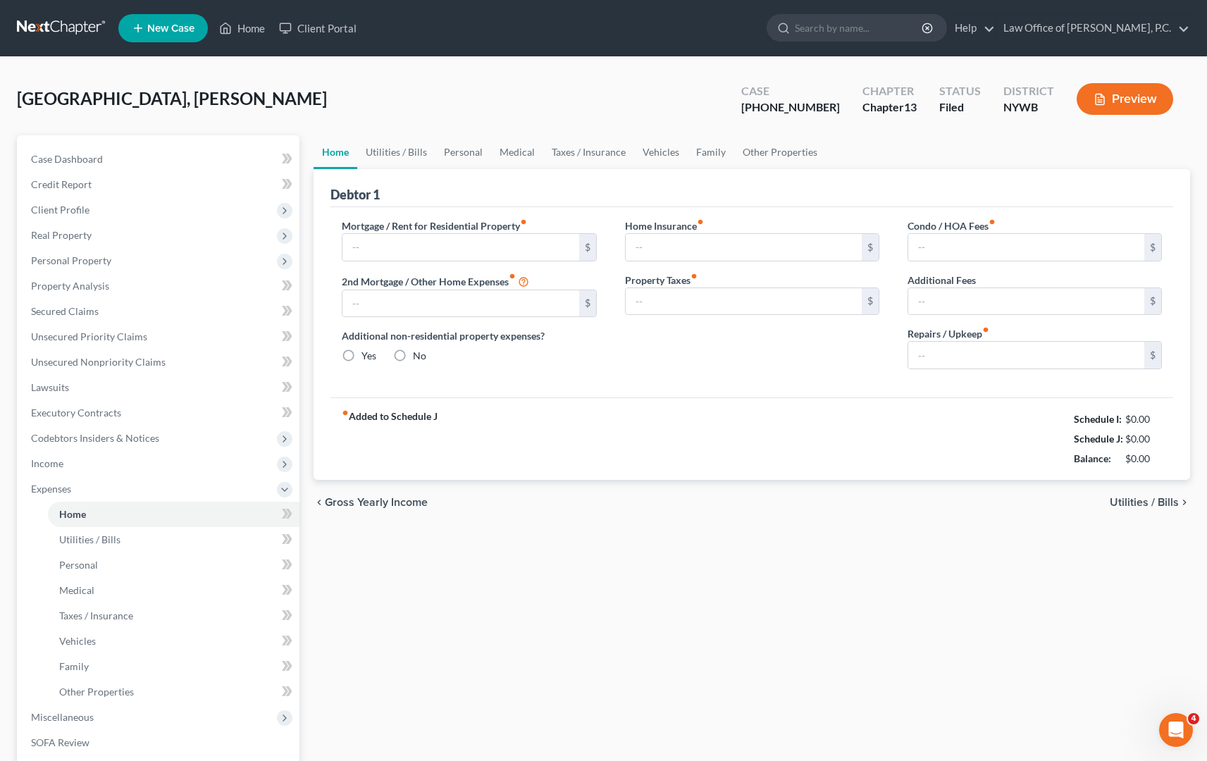
type input "1,100.00"
type input "0.00"
radio input "true"
type input "0.00"
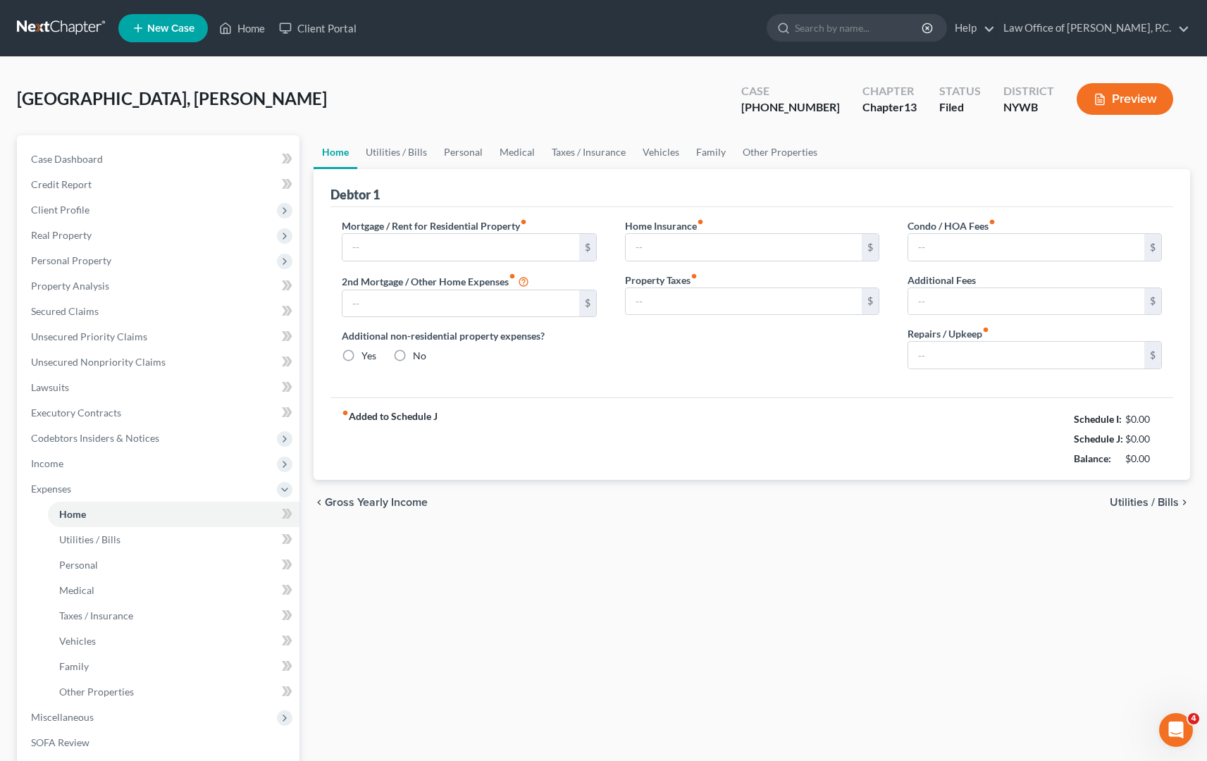
type input "0.00"
type input "50.00"
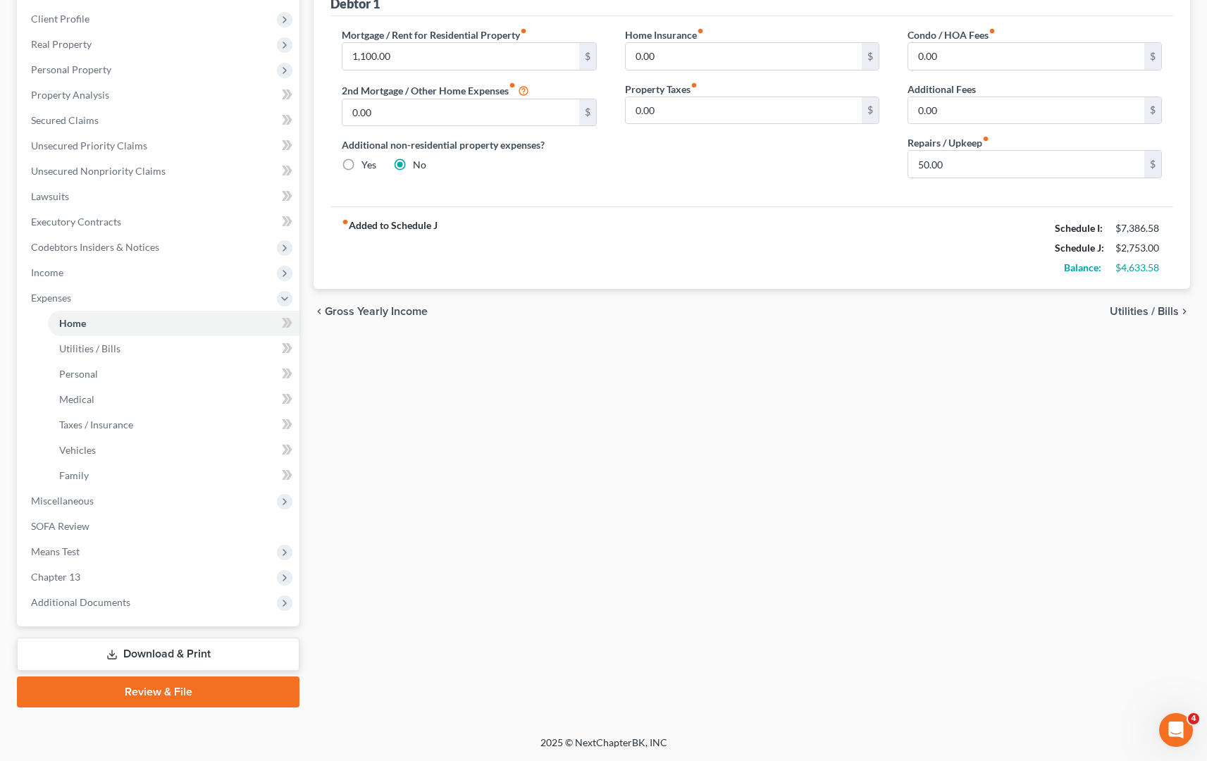
scroll to position [191, 0]
click at [176, 654] on link "Download & Print" at bounding box center [158, 654] width 283 height 33
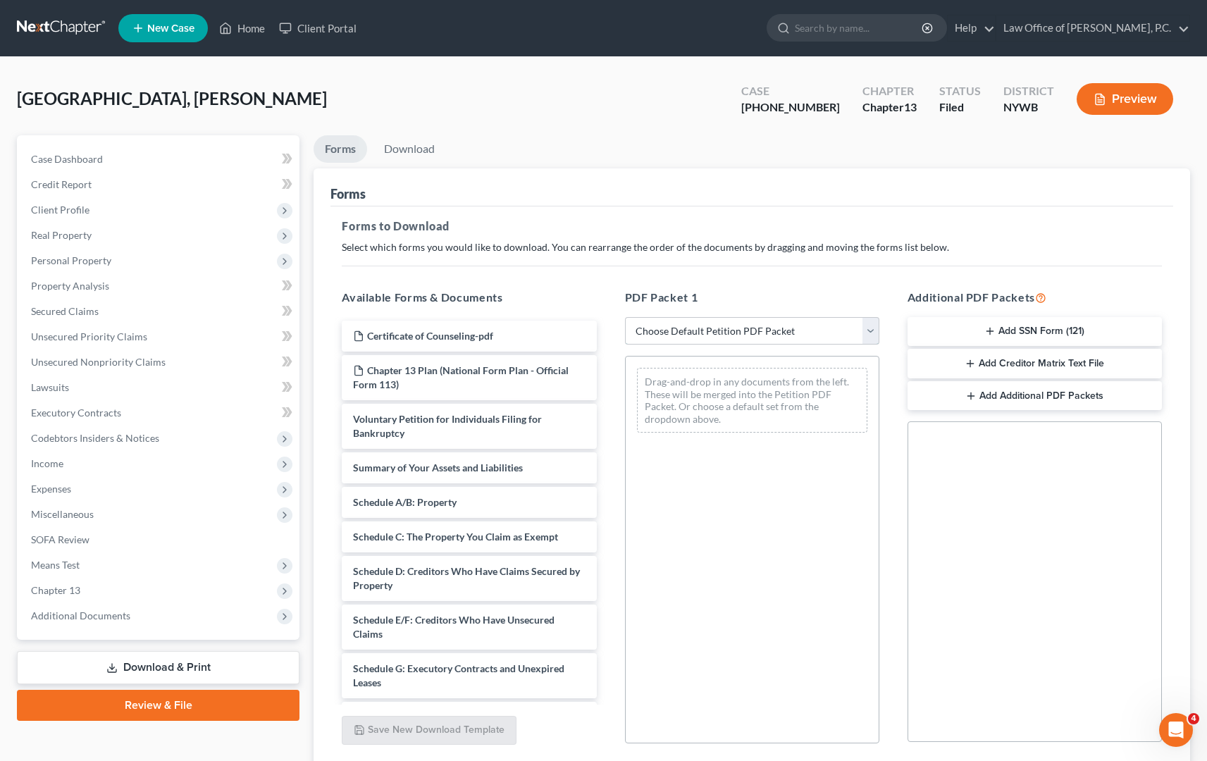
select select "2"
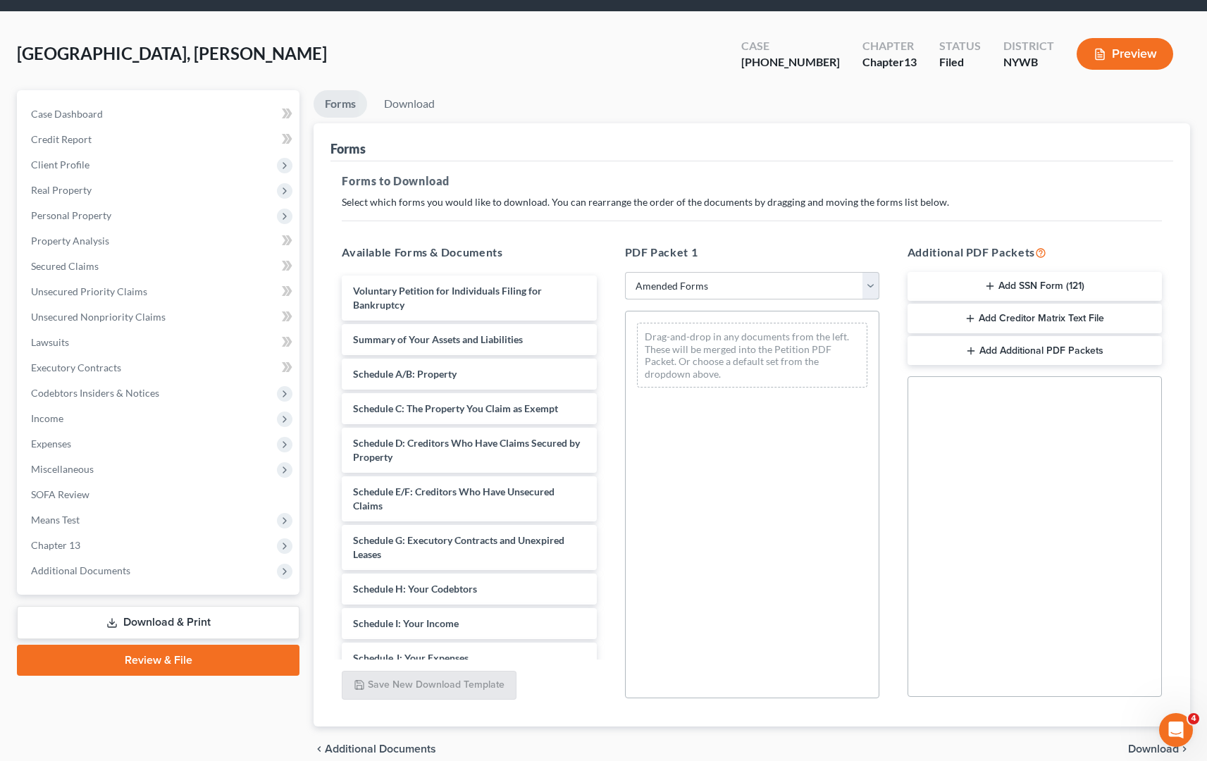
scroll to position [104, 0]
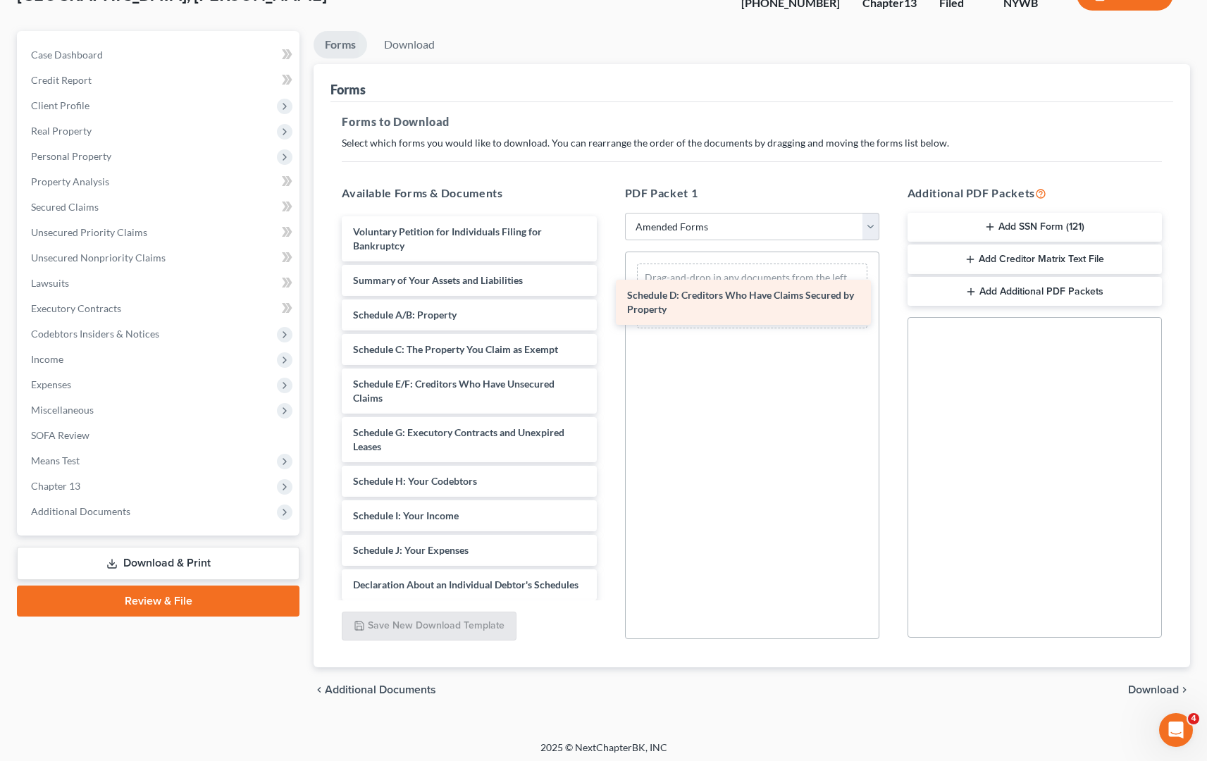
drag, startPoint x: 457, startPoint y: 385, endPoint x: 731, endPoint y: 296, distance: 288.1
click at [607, 296] on div "Schedule D: Creditors Who Have Claims Secured by Property Voluntary Petition fo…" at bounding box center [468, 532] width 277 height 633
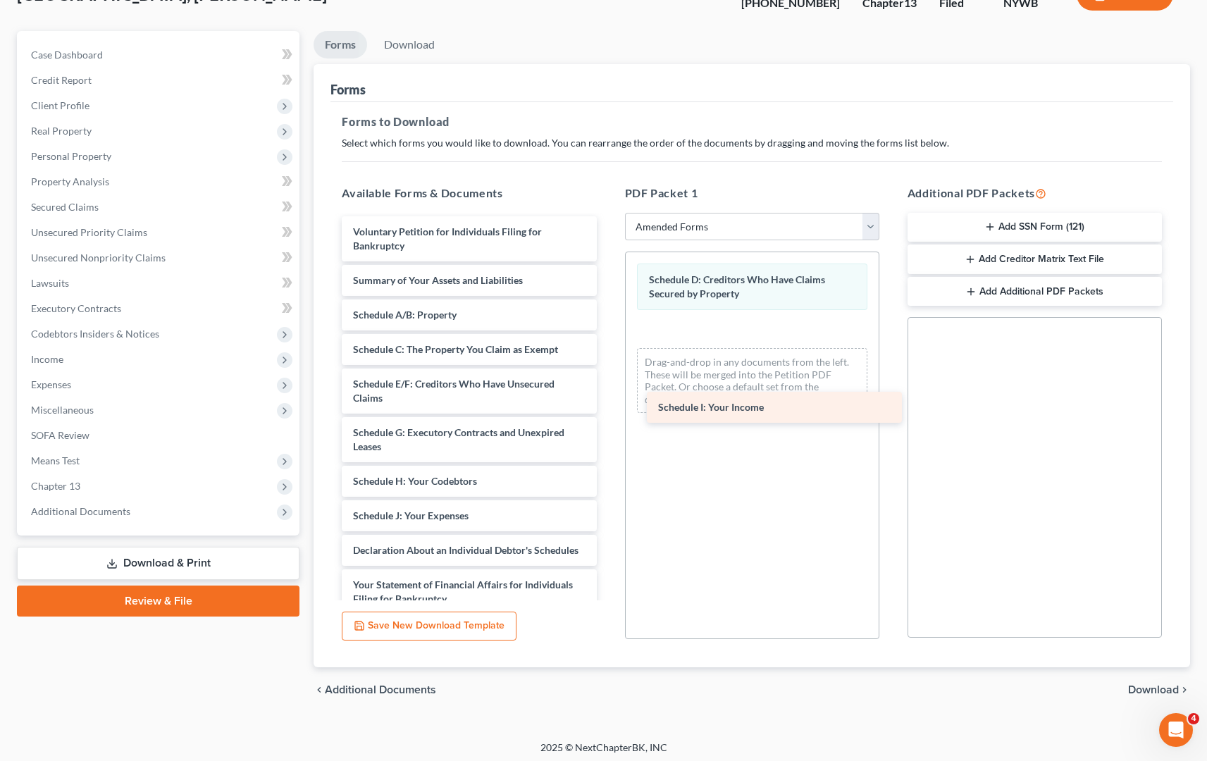
drag, startPoint x: 421, startPoint y: 514, endPoint x: 726, endPoint y: 407, distance: 323.6
click at [607, 407] on div "Schedule I: Your Income Voluntary Petition for Individuals Filing for Bankruptc…" at bounding box center [468, 515] width 277 height 599
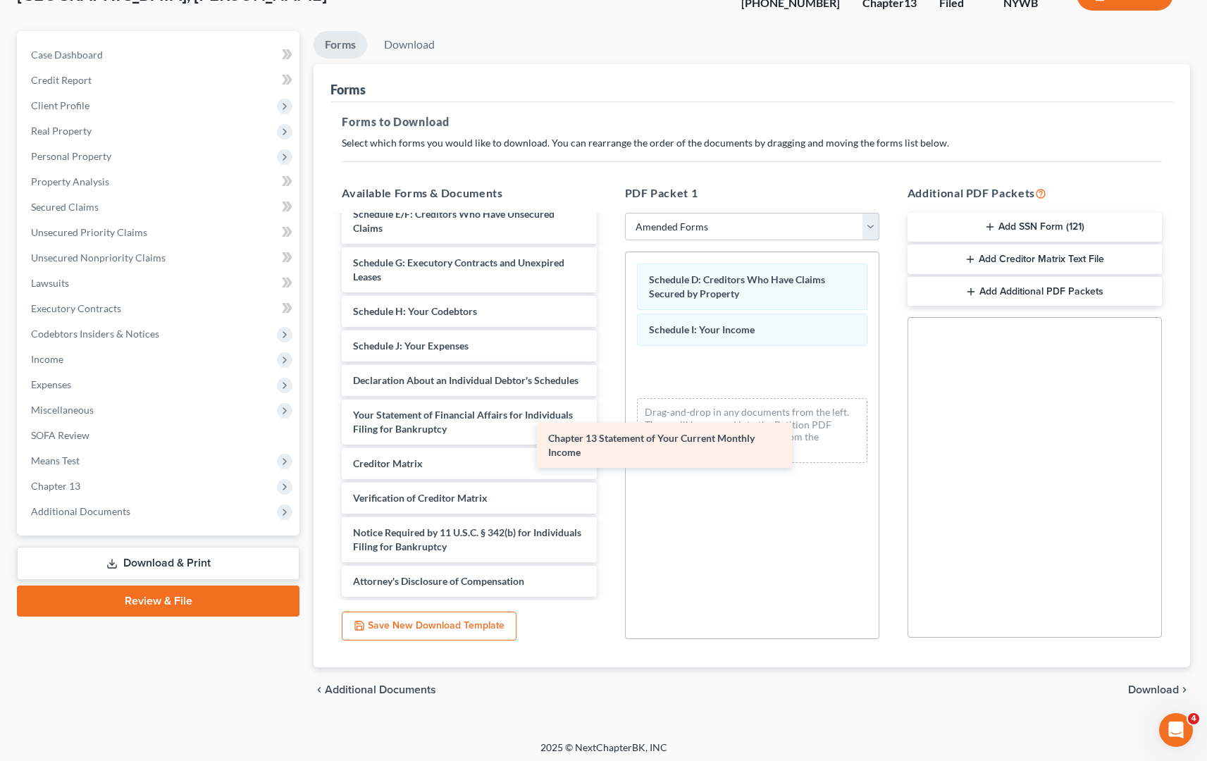
scroll to position [170, 0]
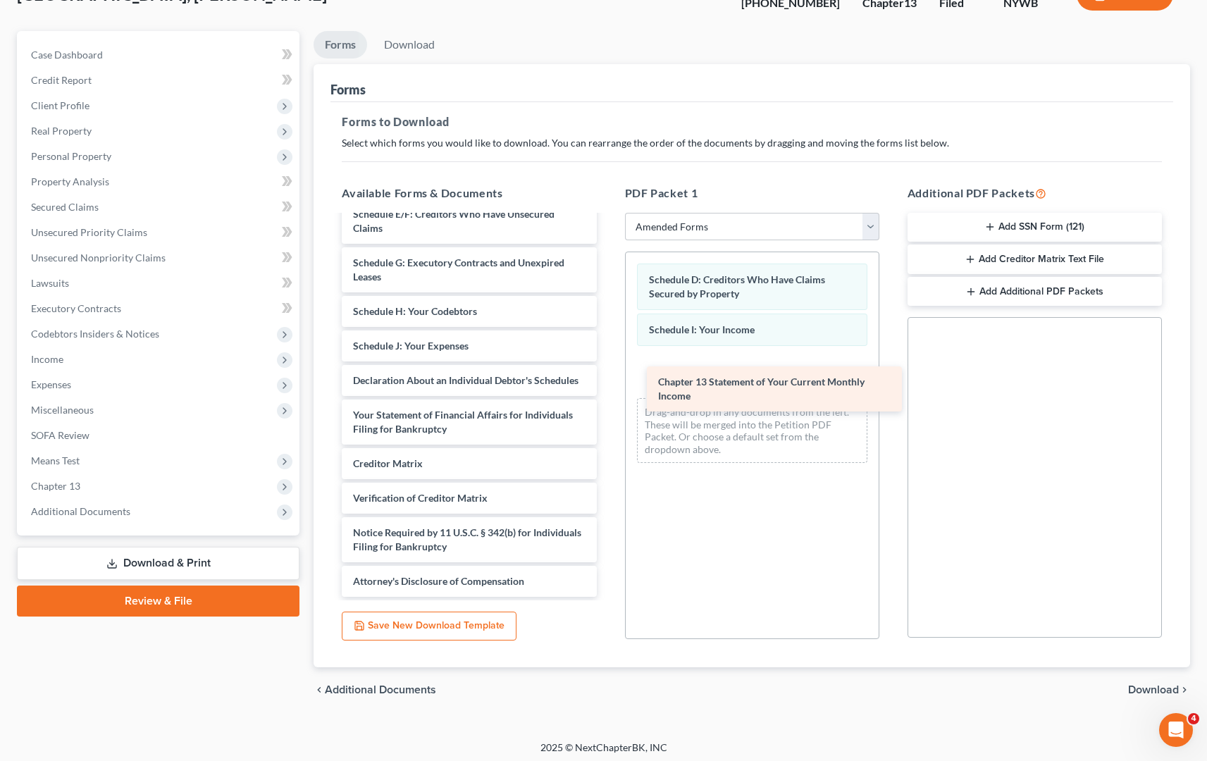
drag, startPoint x: 456, startPoint y: 443, endPoint x: 762, endPoint y: 388, distance: 310.6
click at [607, 388] on div "Chapter 13 Statement of Your Current Monthly Income Voluntary Petition for Indi…" at bounding box center [468, 322] width 277 height 550
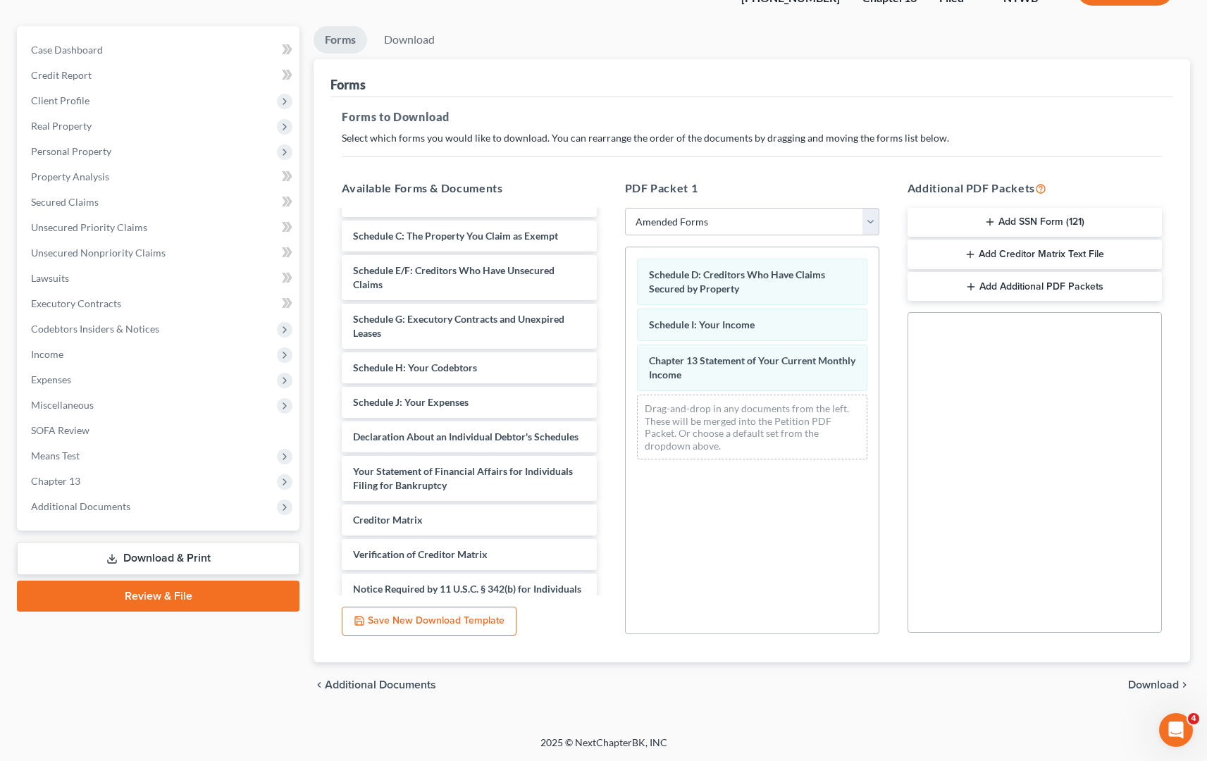
scroll to position [109, 0]
drag, startPoint x: 1141, startPoint y: 681, endPoint x: 1122, endPoint y: 680, distance: 19.1
click at [1140, 681] on span "Download" at bounding box center [1153, 684] width 51 height 11
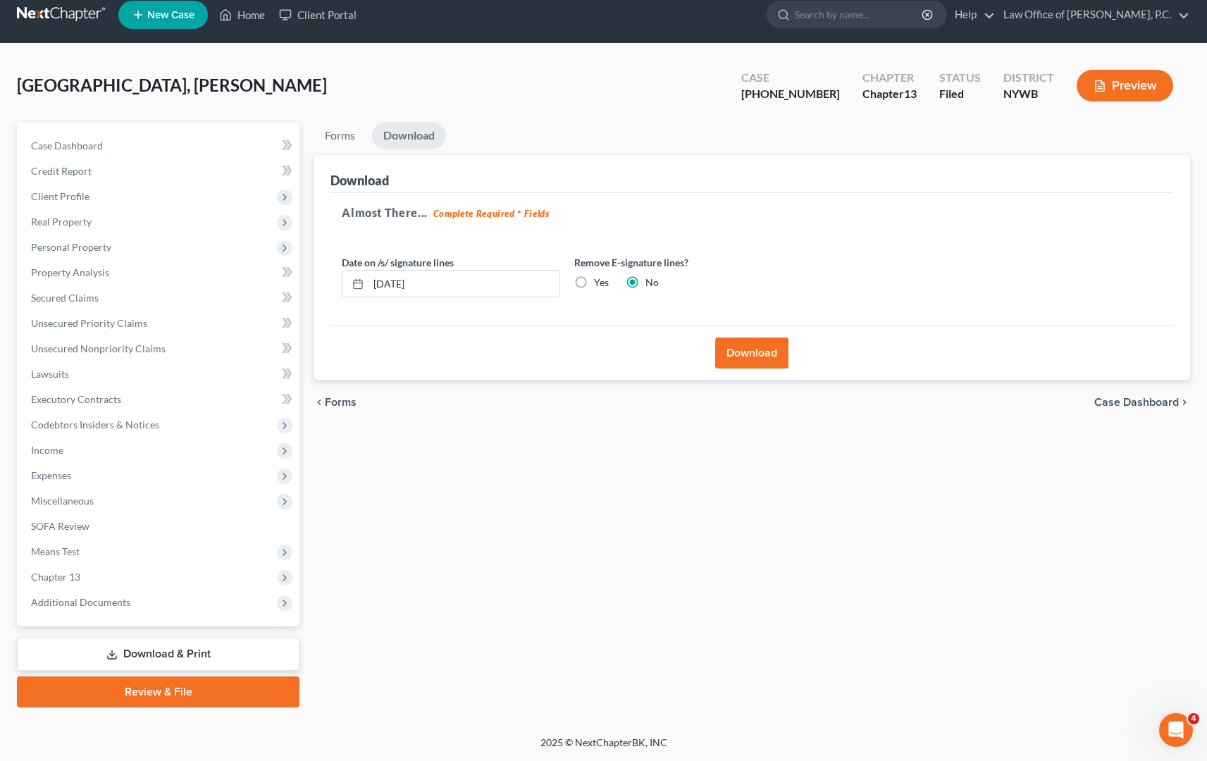
click at [754, 354] on button "Download" at bounding box center [751, 353] width 73 height 31
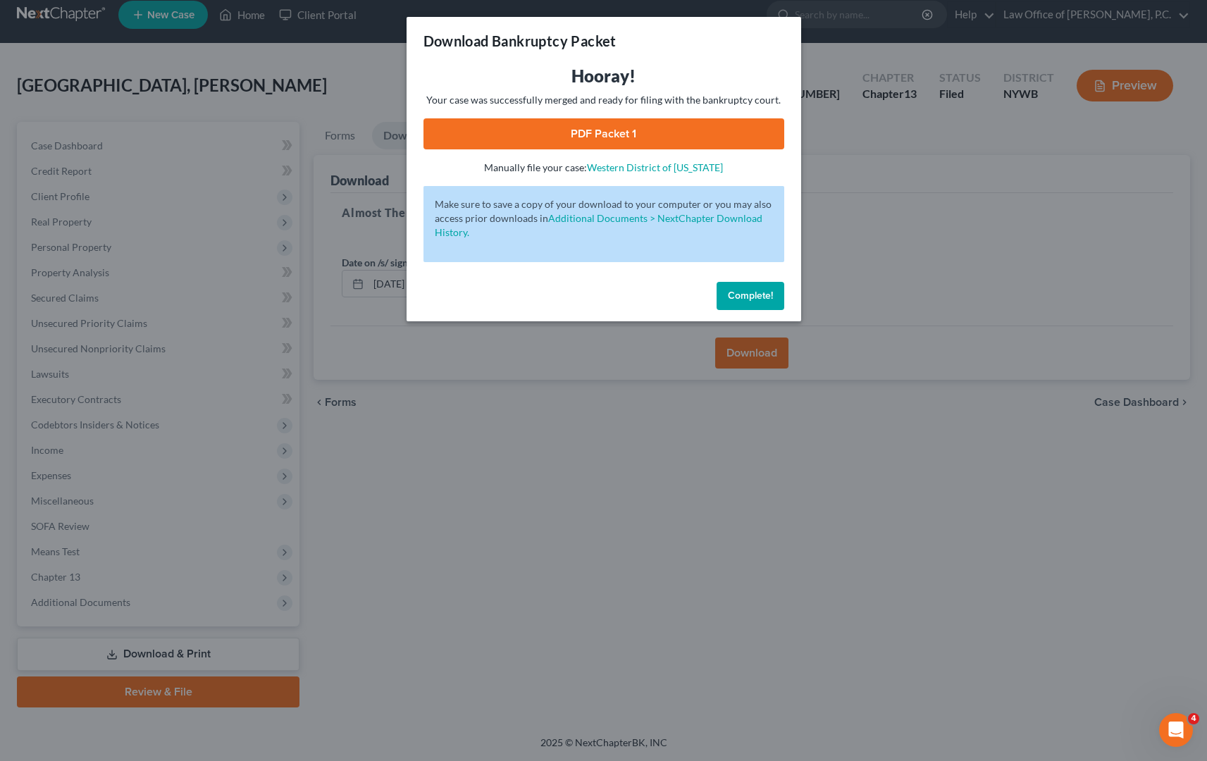
click at [608, 123] on link "PDF Packet 1" at bounding box center [603, 133] width 361 height 31
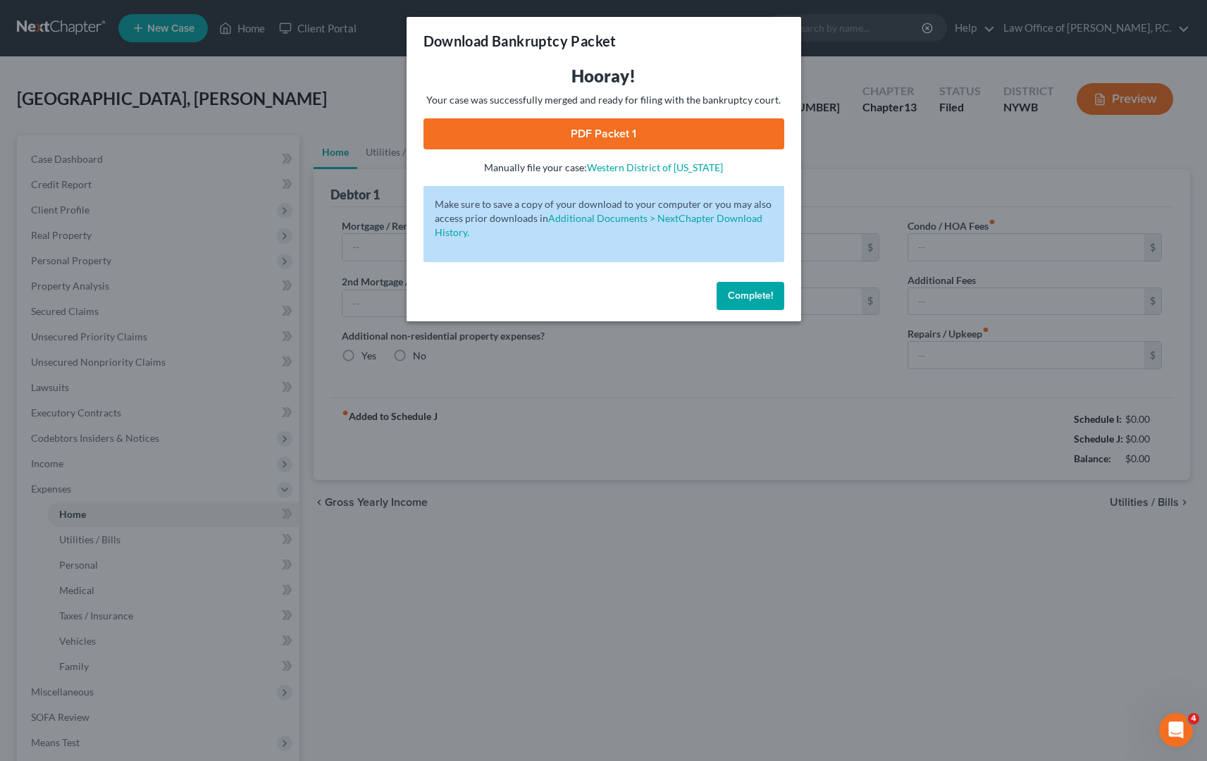
type input "1,100.00"
type input "0.00"
radio input "true"
type input "0.00"
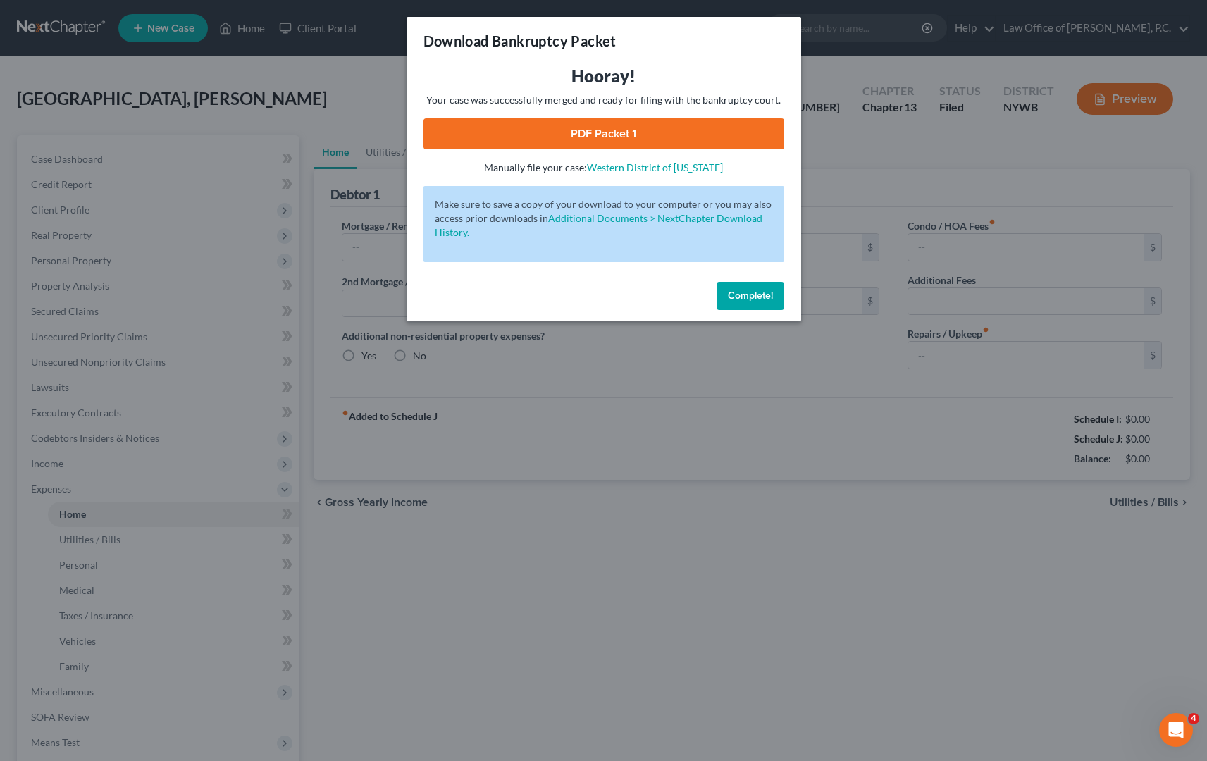
type input "0.00"
type input "50.00"
click at [742, 297] on span "Complete!" at bounding box center [750, 296] width 45 height 12
click at [758, 298] on span "Complete!" at bounding box center [750, 296] width 45 height 12
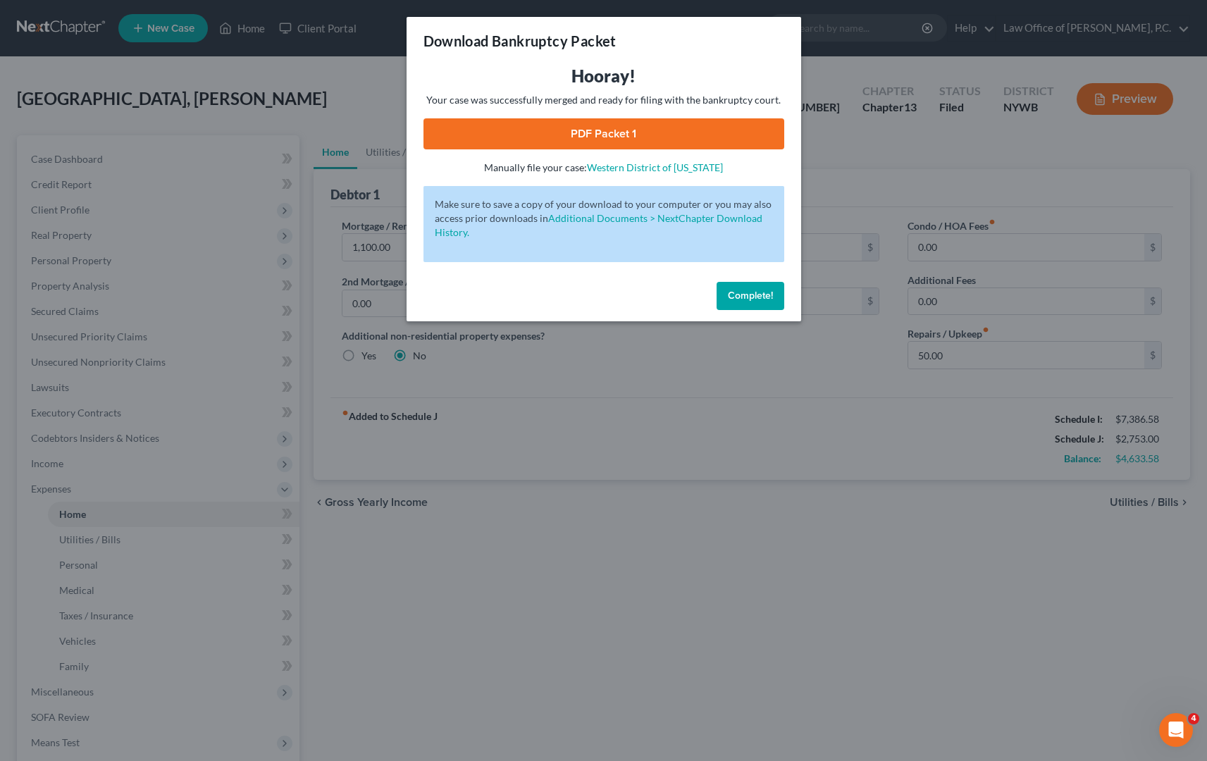
click at [738, 297] on span "Complete!" at bounding box center [750, 296] width 45 height 12
click at [732, 293] on span "Complete!" at bounding box center [750, 296] width 45 height 12
drag, startPoint x: 712, startPoint y: 382, endPoint x: 583, endPoint y: 169, distance: 248.8
click at [703, 354] on div "Download Bankruptcy Packet Hooray! Your case was successfully merged and ready …" at bounding box center [603, 380] width 1207 height 761
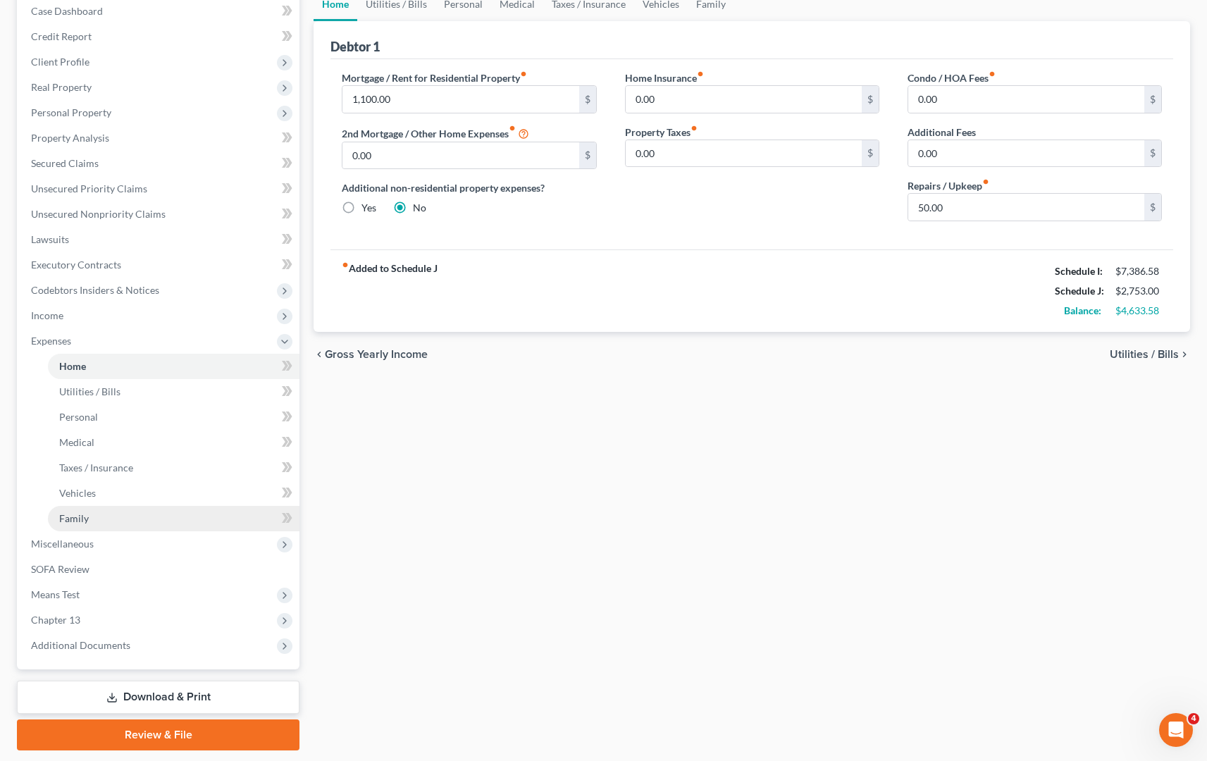
scroll to position [149, 0]
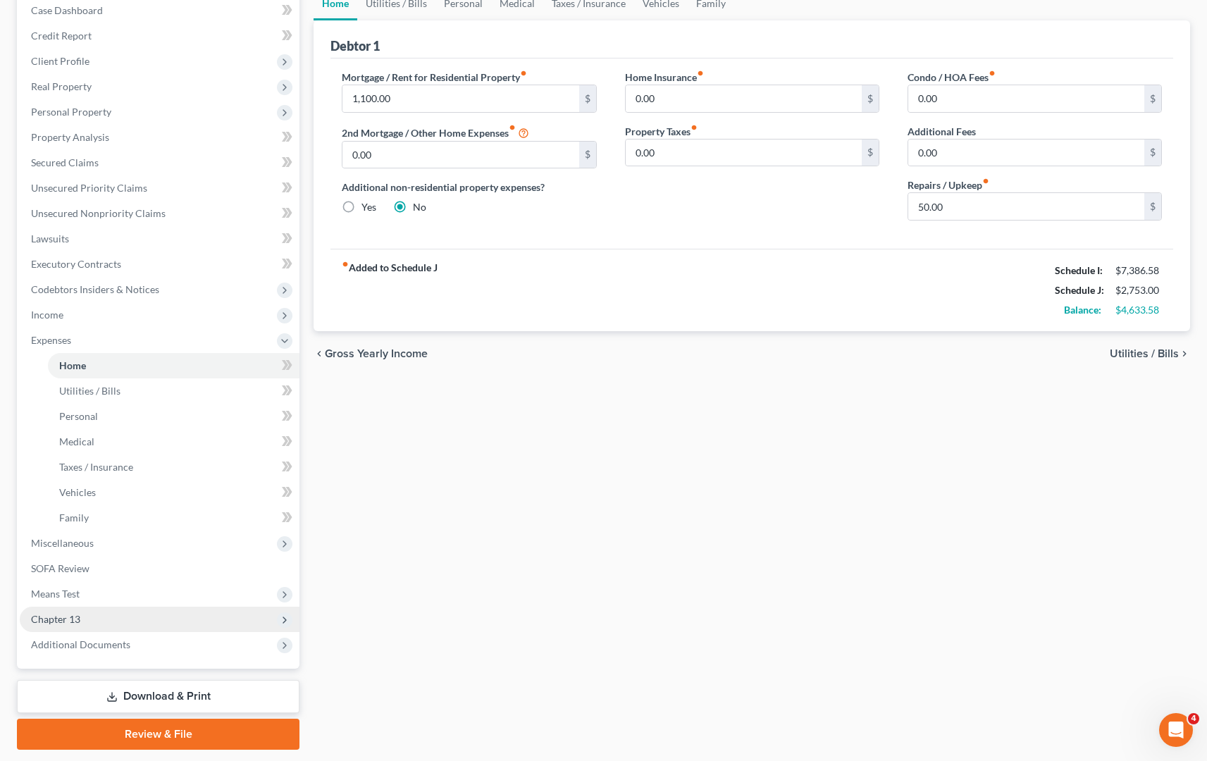
click at [120, 615] on span "Chapter 13" at bounding box center [160, 619] width 280 height 25
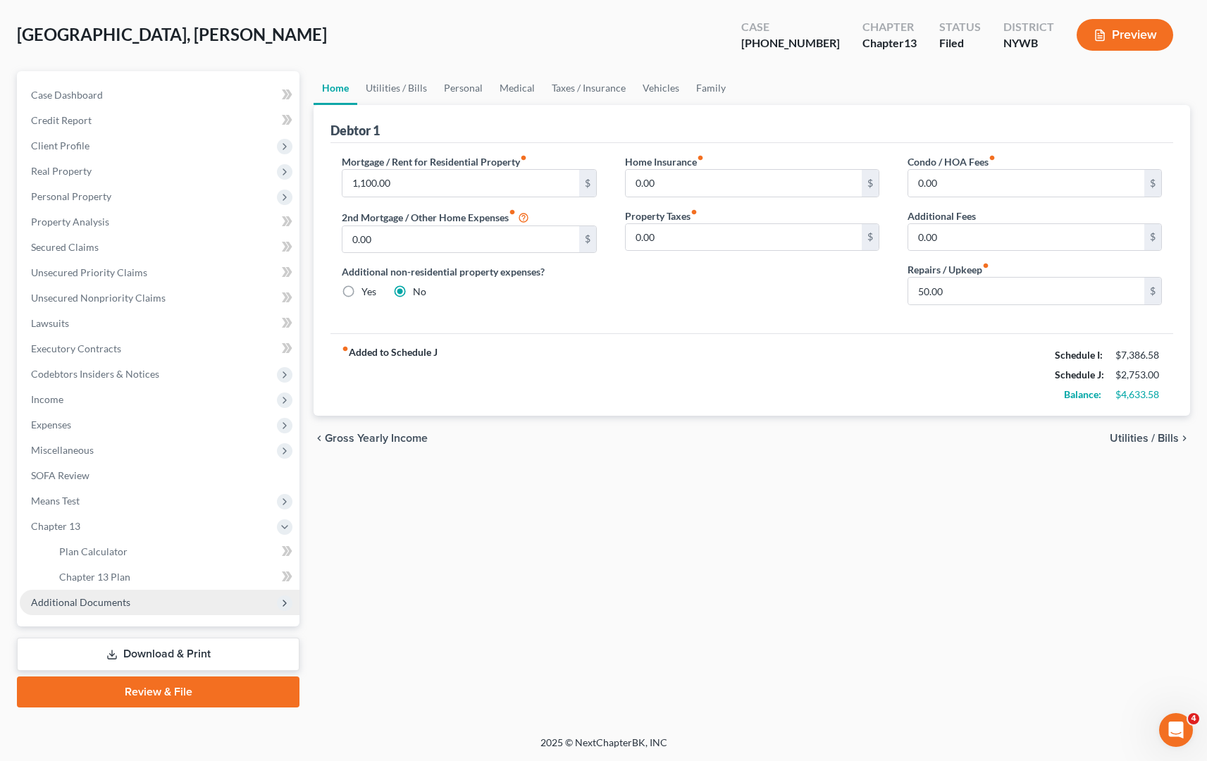
scroll to position [64, 0]
click at [124, 602] on span "Additional Documents" at bounding box center [80, 602] width 99 height 12
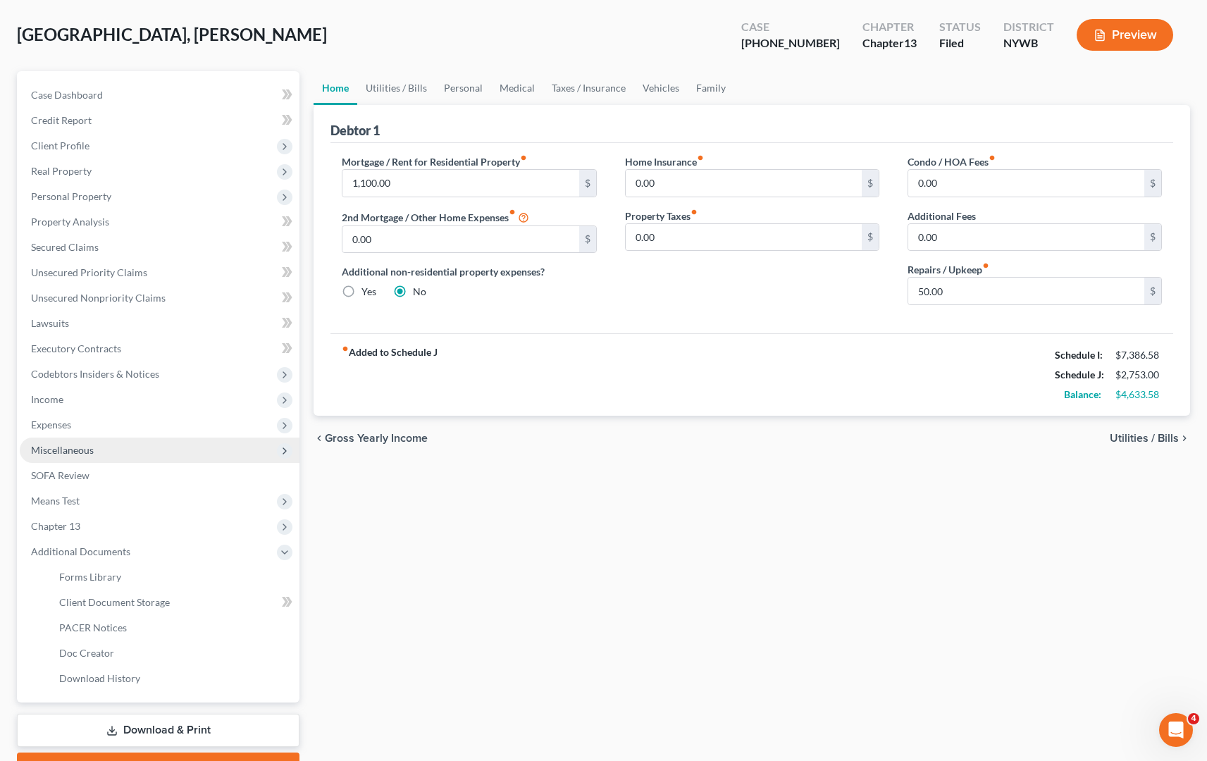
click at [91, 455] on span "Miscellaneous" at bounding box center [62, 450] width 63 height 12
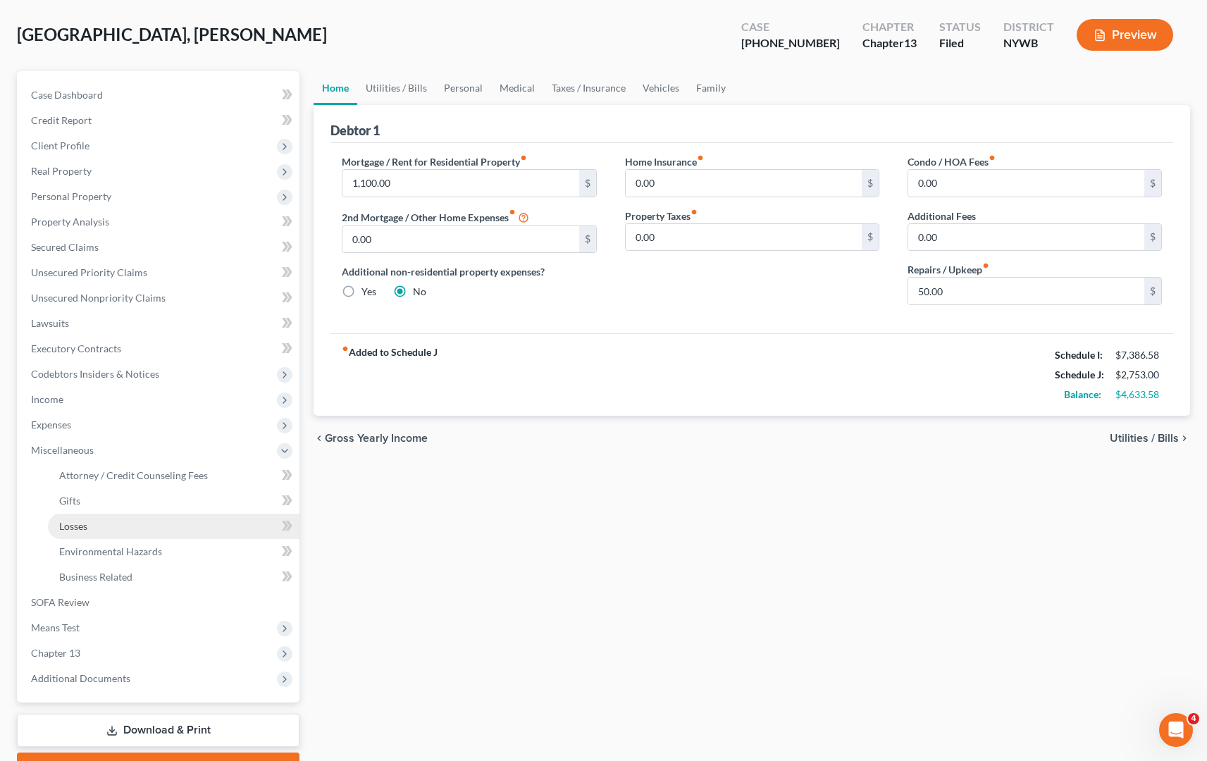
click at [118, 595] on link "SOFA Review" at bounding box center [160, 602] width 280 height 25
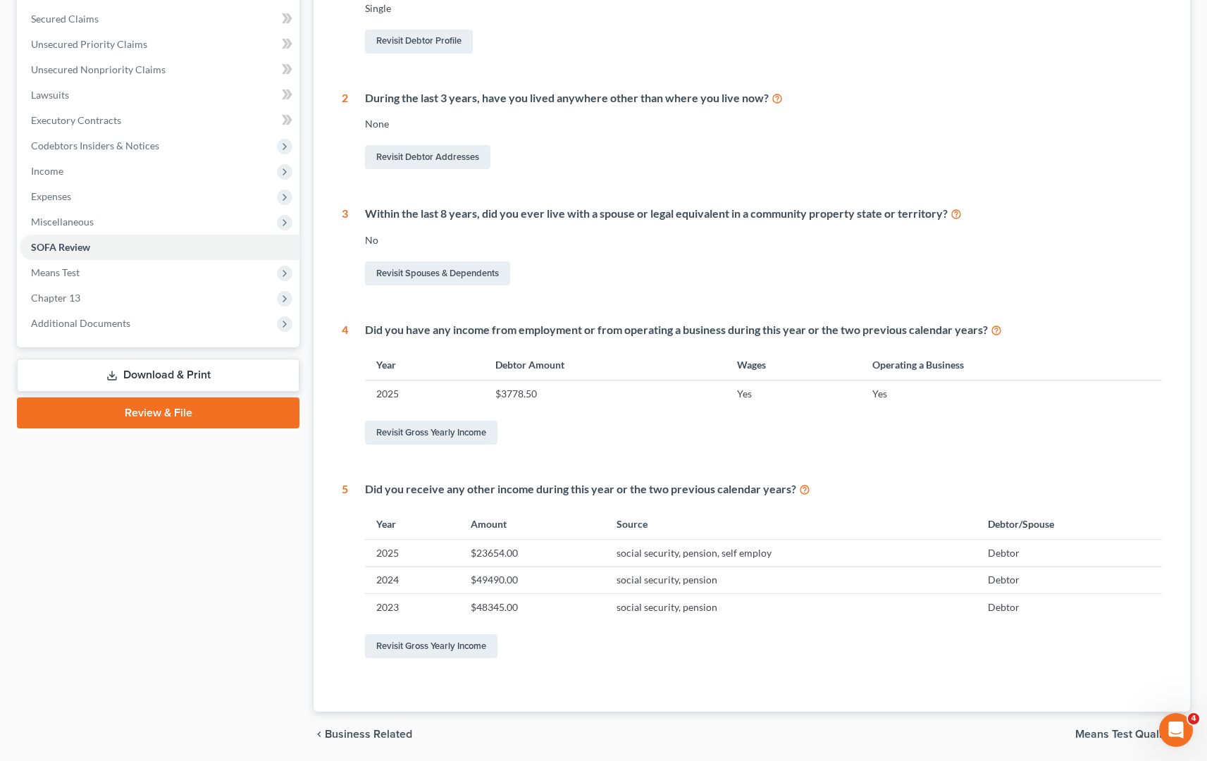
scroll to position [293, 0]
click at [471, 641] on link "Revisit Gross Yearly Income" at bounding box center [431, 645] width 132 height 24
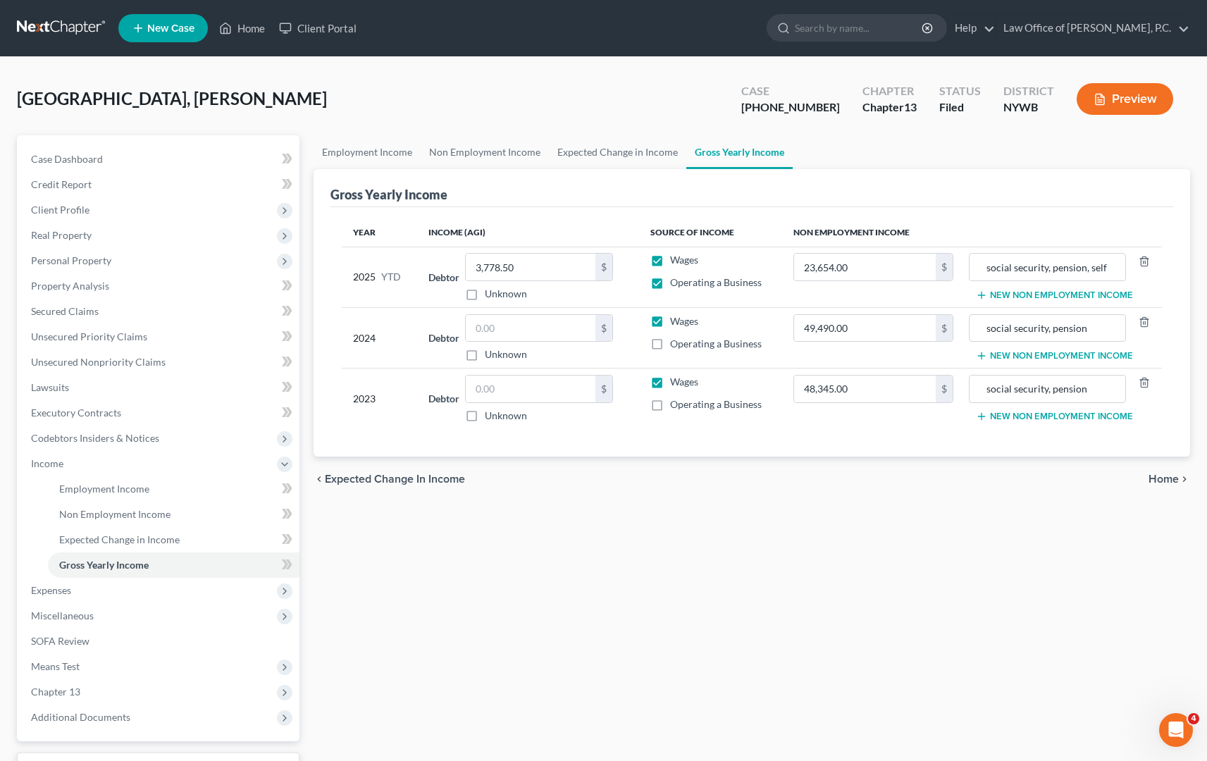
click at [1135, 103] on button "Preview" at bounding box center [1125, 99] width 97 height 32
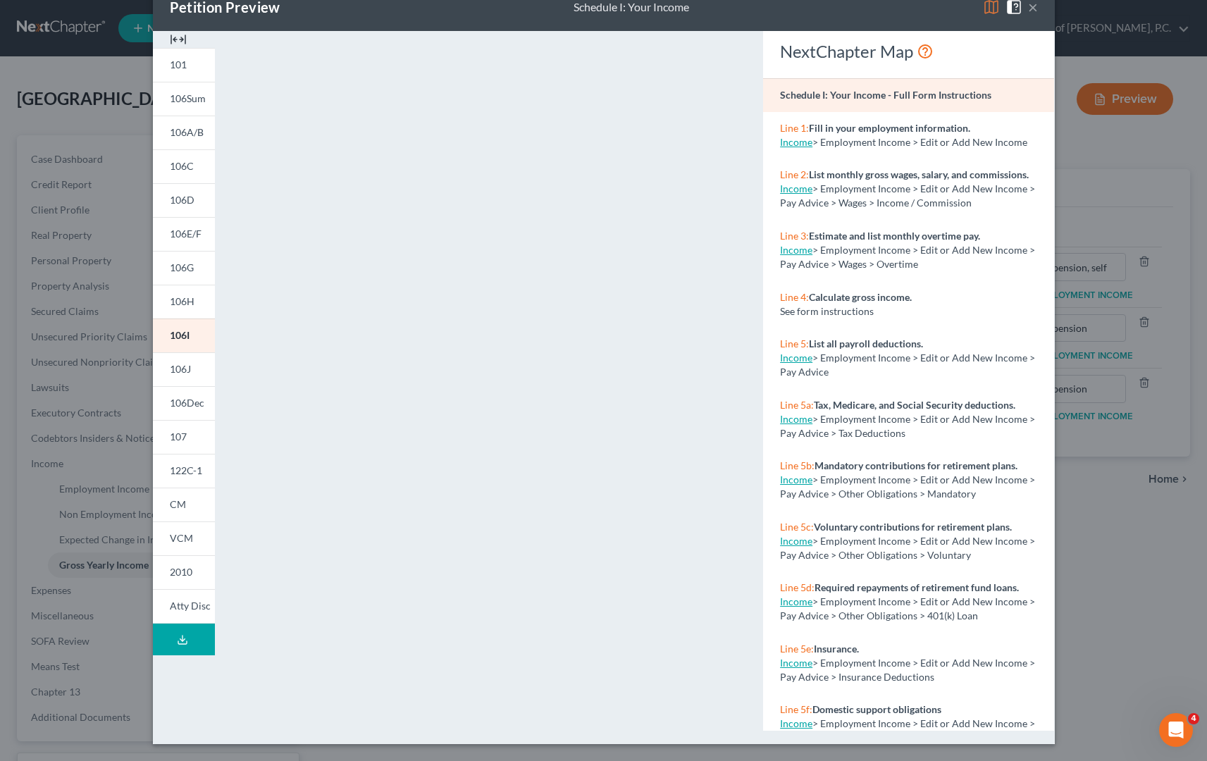
scroll to position [34, 0]
click at [189, 402] on span "106Dec" at bounding box center [187, 403] width 35 height 12
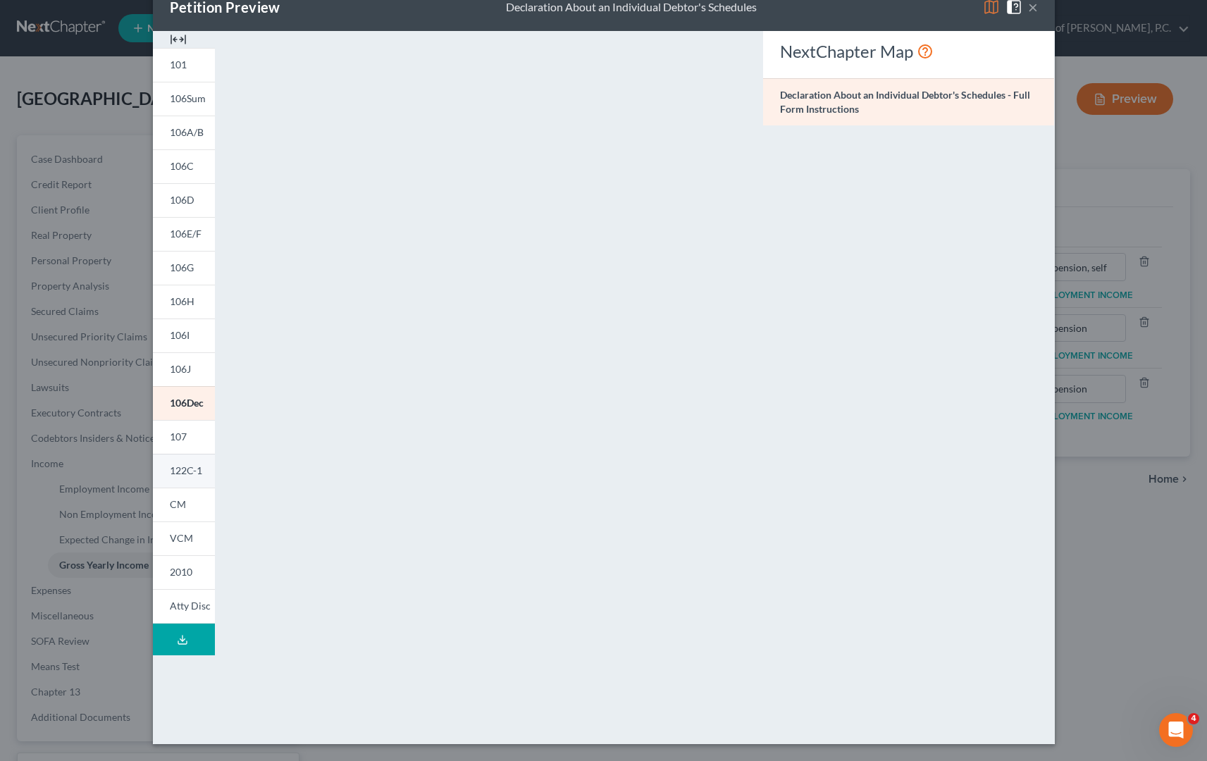
click at [190, 464] on span "122C-1" at bounding box center [186, 470] width 32 height 12
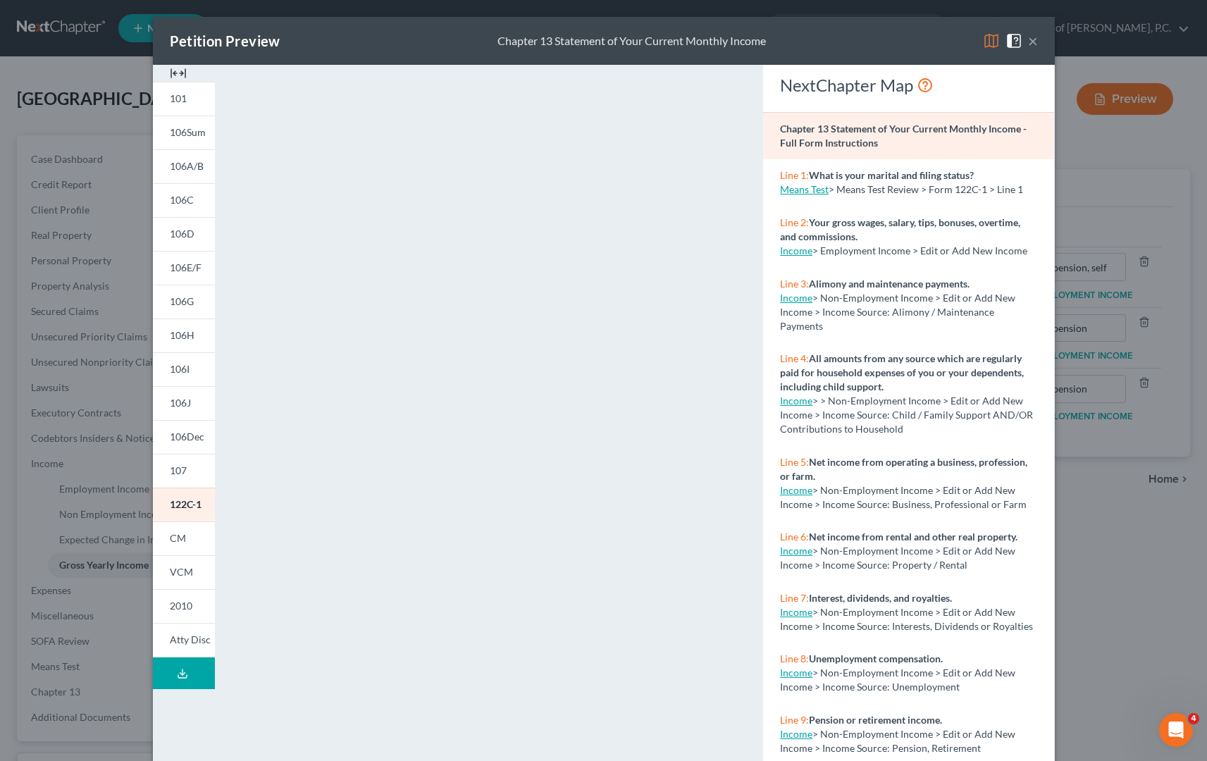
scroll to position [0, 0]
click at [1033, 41] on button "×" at bounding box center [1033, 40] width 10 height 17
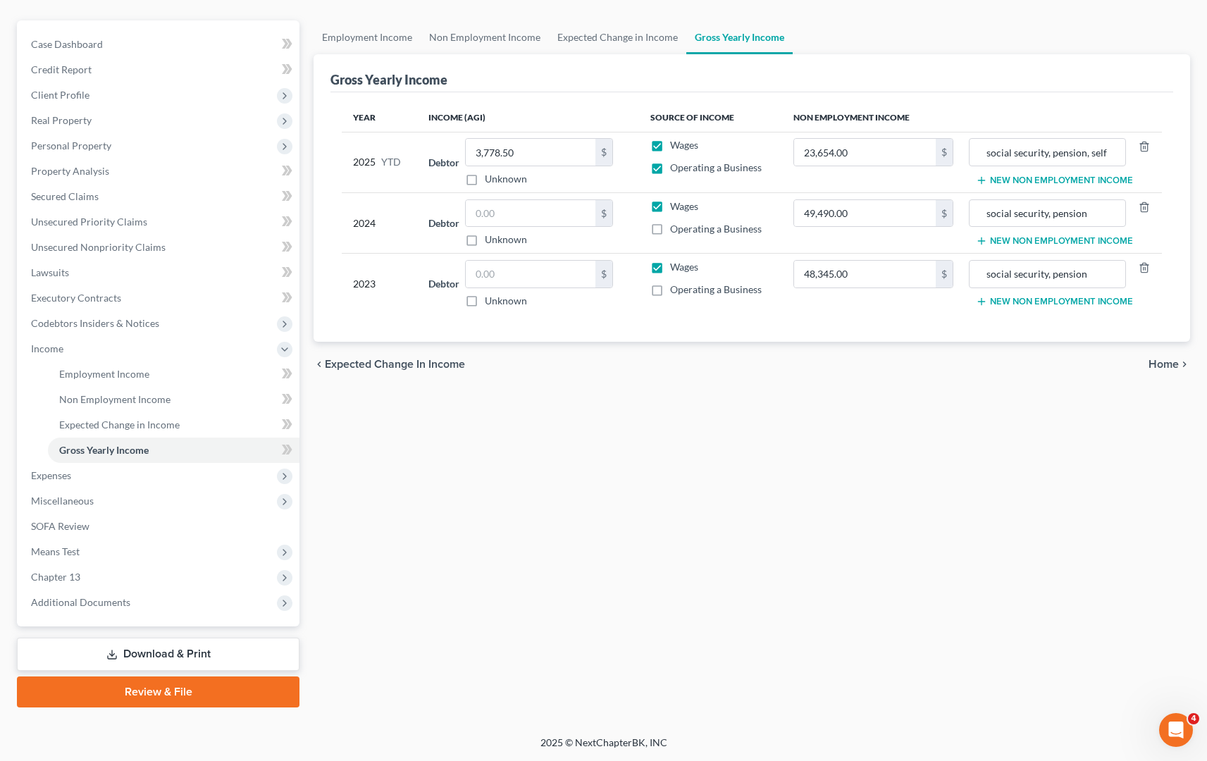
click at [167, 650] on link "Download & Print" at bounding box center [158, 654] width 283 height 33
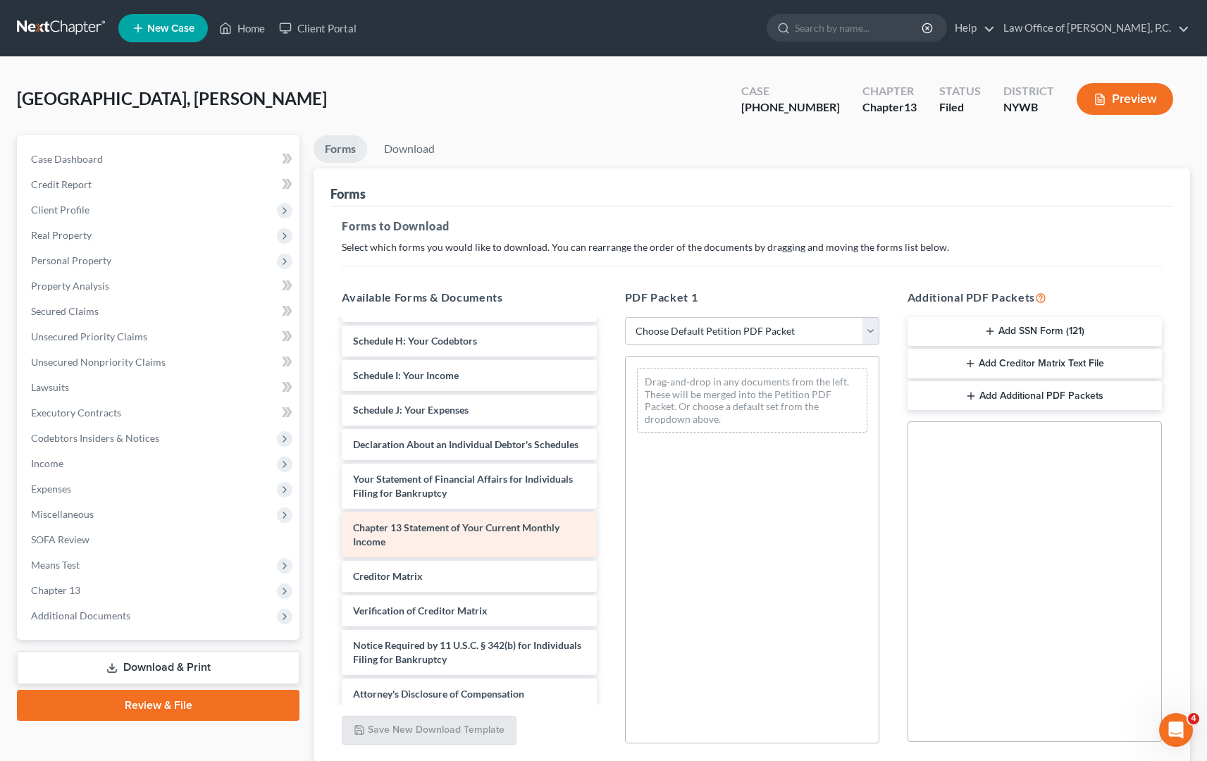
scroll to position [377, 0]
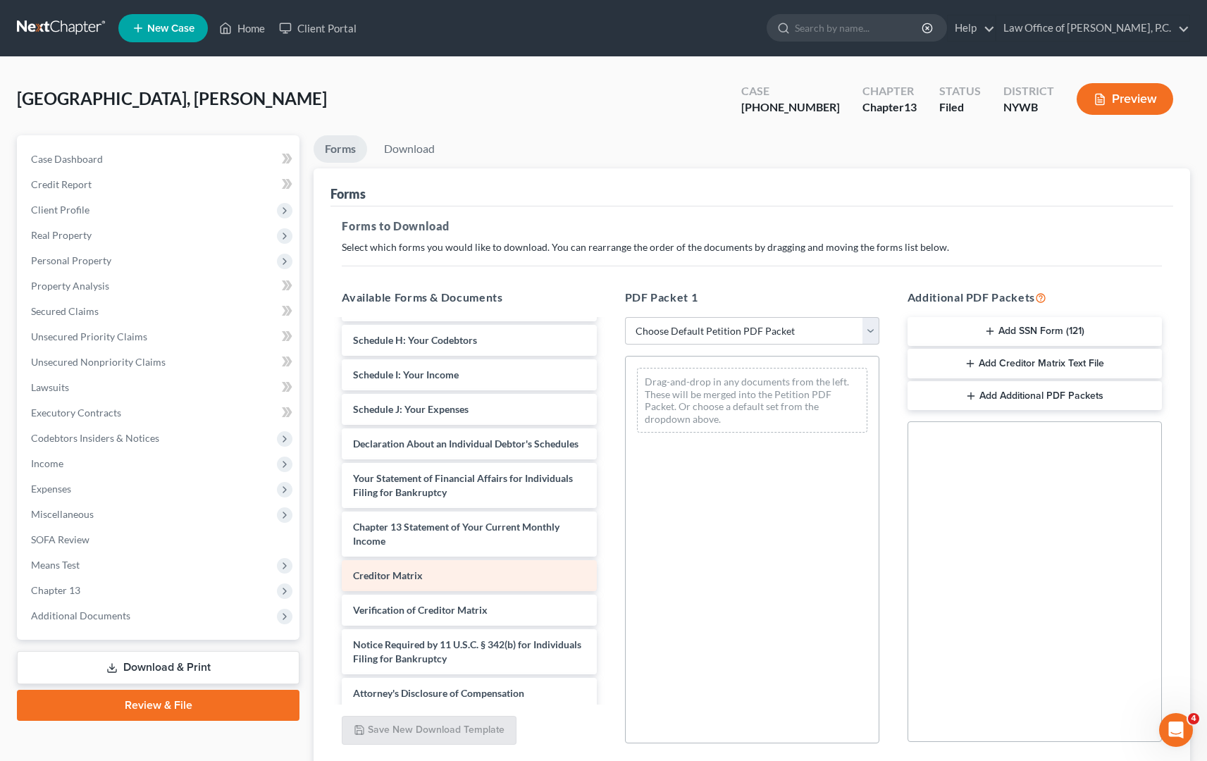
click at [425, 569] on div "Certificate of Counseling-pdf Chapter 13 Plan (National Form Plan - Official Fo…" at bounding box center [468, 326] width 277 height 765
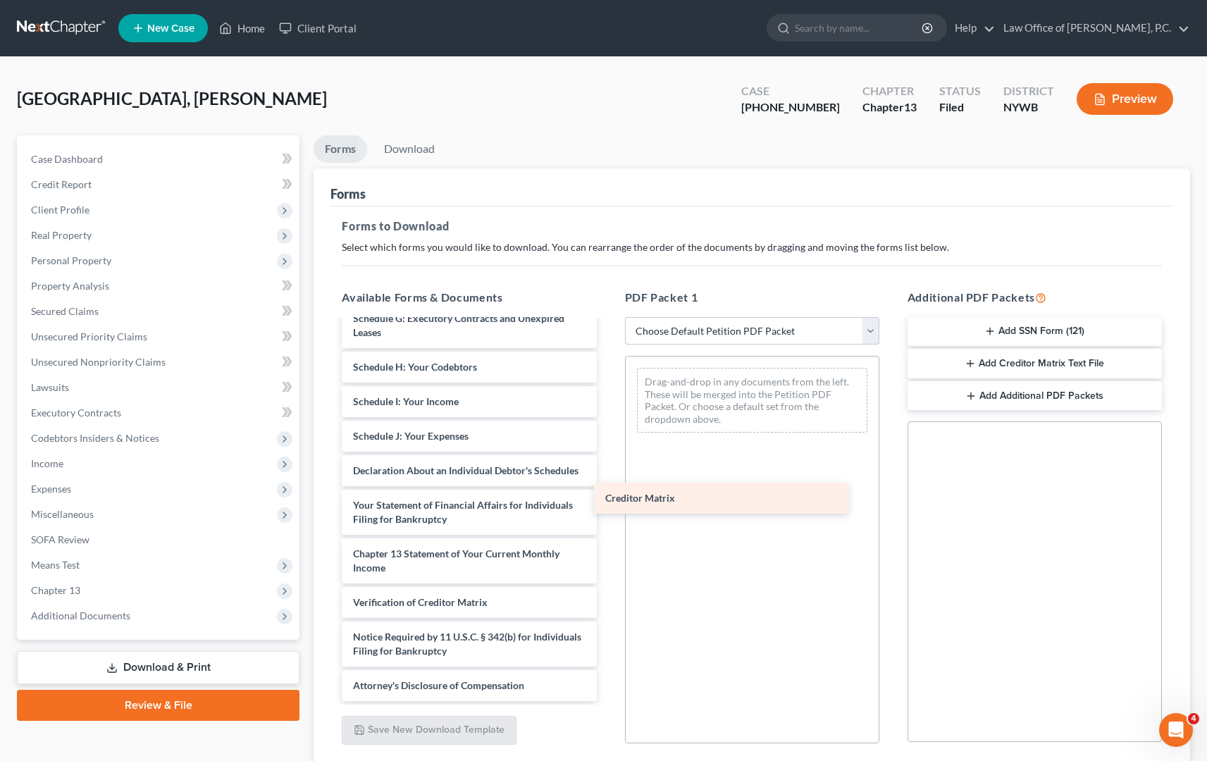
scroll to position [350, 0]
drag, startPoint x: 422, startPoint y: 573, endPoint x: 690, endPoint y: 477, distance: 284.4
click at [607, 477] on div "Creditor Matrix Certificate of Counseling-pdf Chapter 13 Plan (National Form Pl…" at bounding box center [468, 335] width 277 height 731
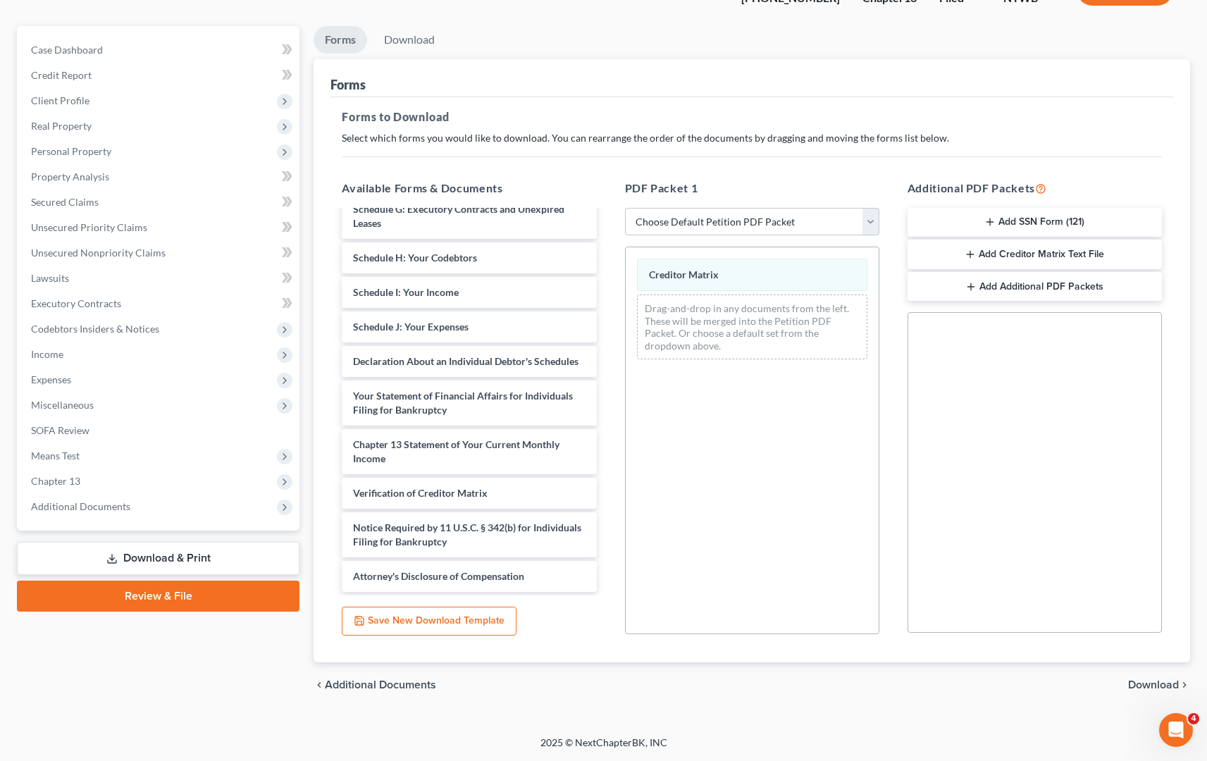
click at [1146, 685] on span "Download" at bounding box center [1153, 684] width 51 height 11
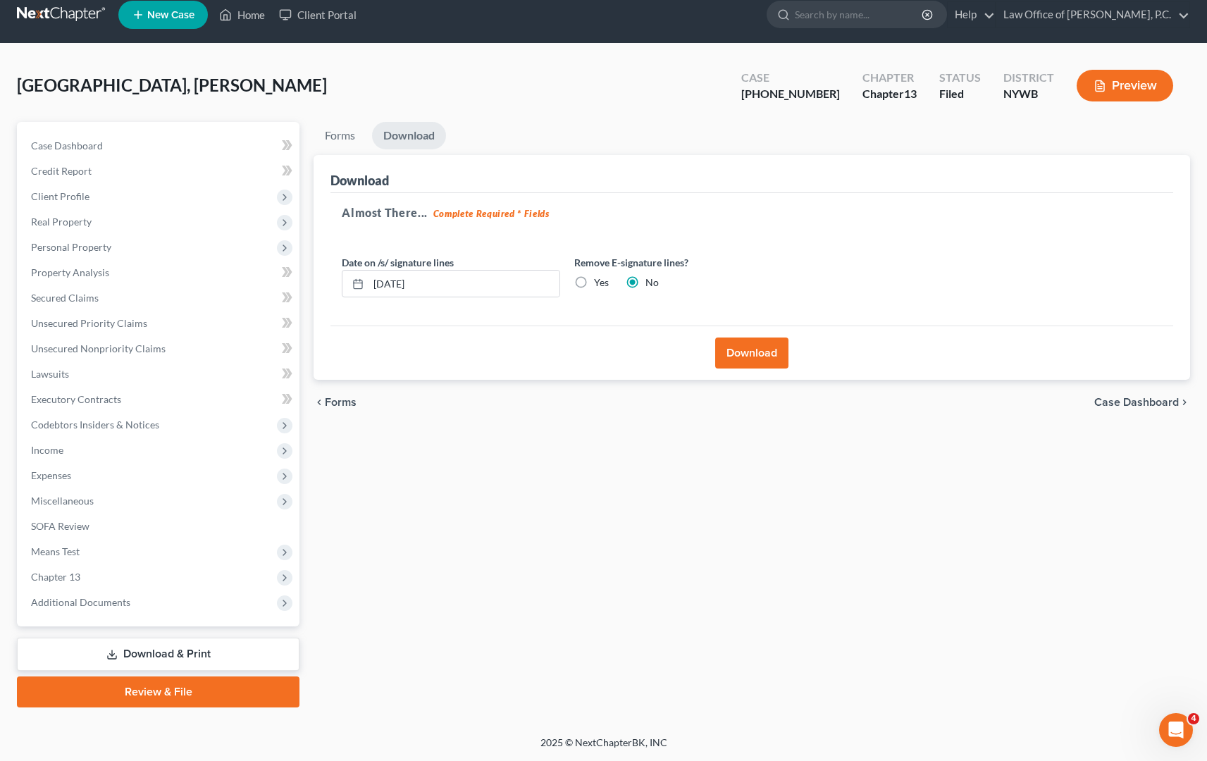
click at [757, 357] on button "Download" at bounding box center [751, 353] width 73 height 31
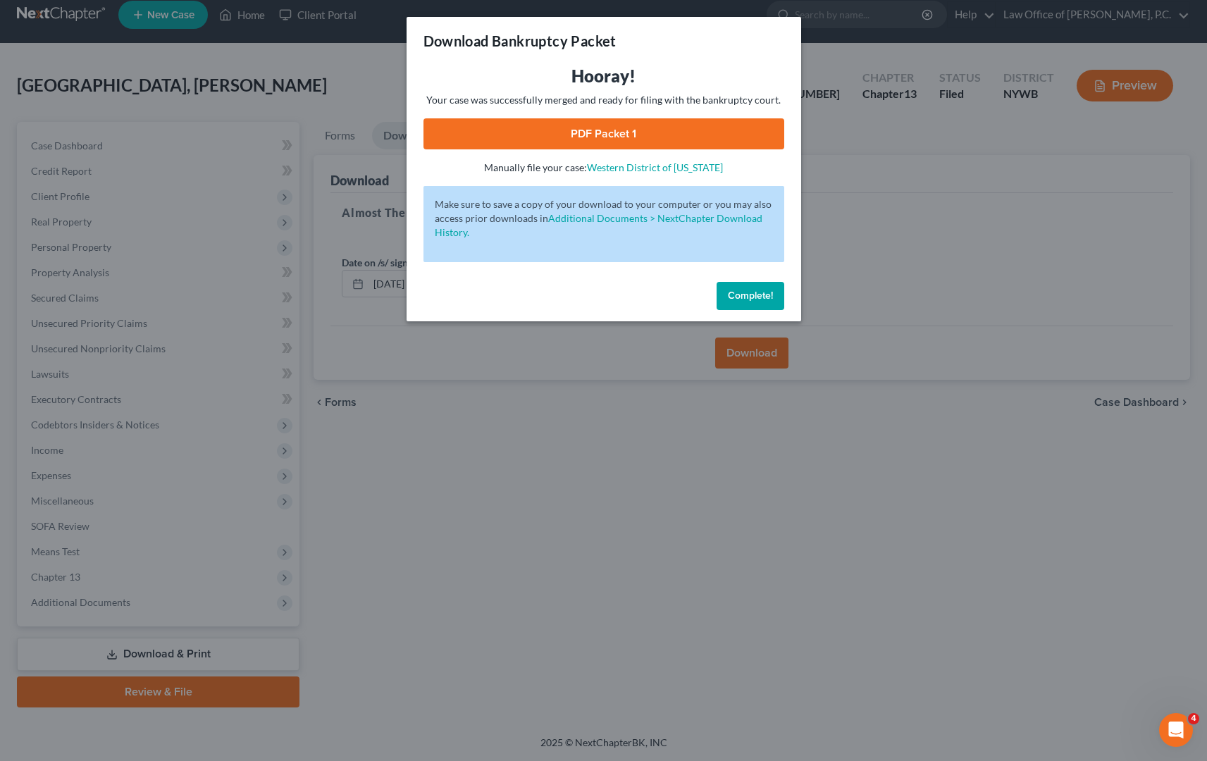
drag, startPoint x: 644, startPoint y: 129, endPoint x: 646, endPoint y: 111, distance: 18.4
click at [644, 129] on link "PDF Packet 1" at bounding box center [603, 133] width 361 height 31
click at [748, 295] on span "Complete!" at bounding box center [750, 296] width 45 height 12
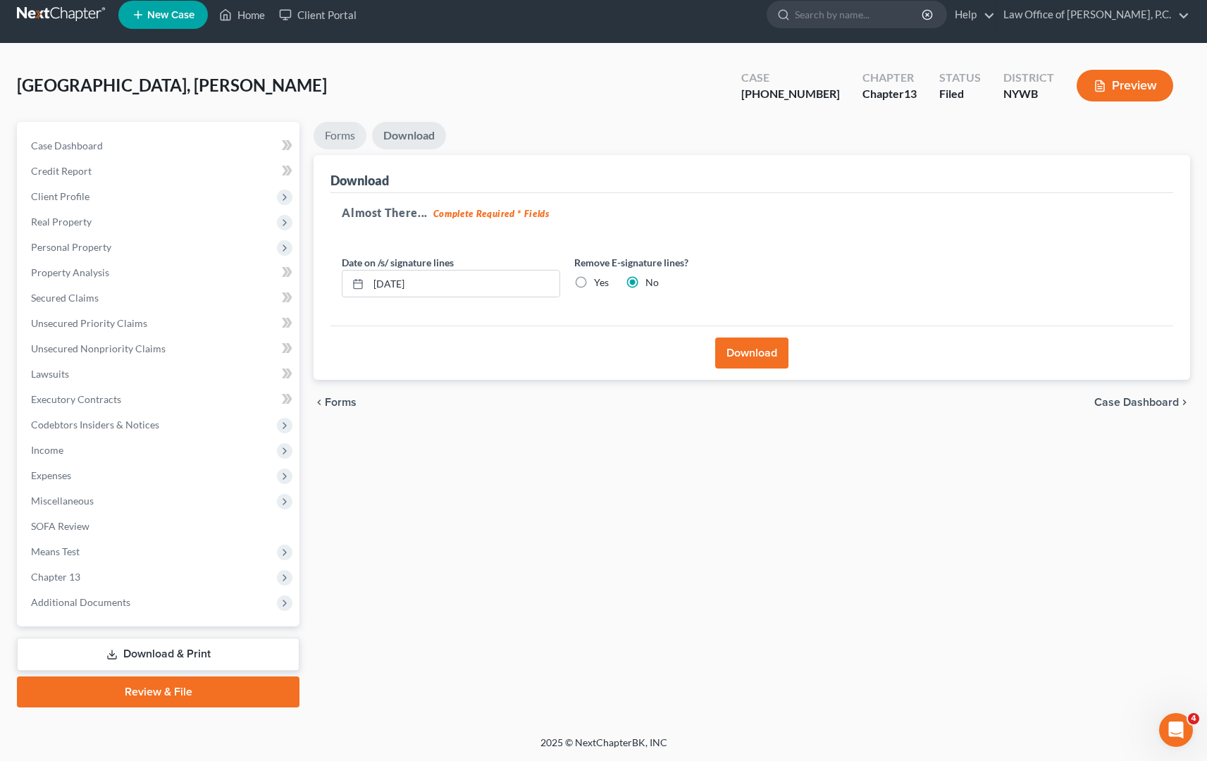
click at [341, 140] on link "Forms" at bounding box center [340, 135] width 53 height 27
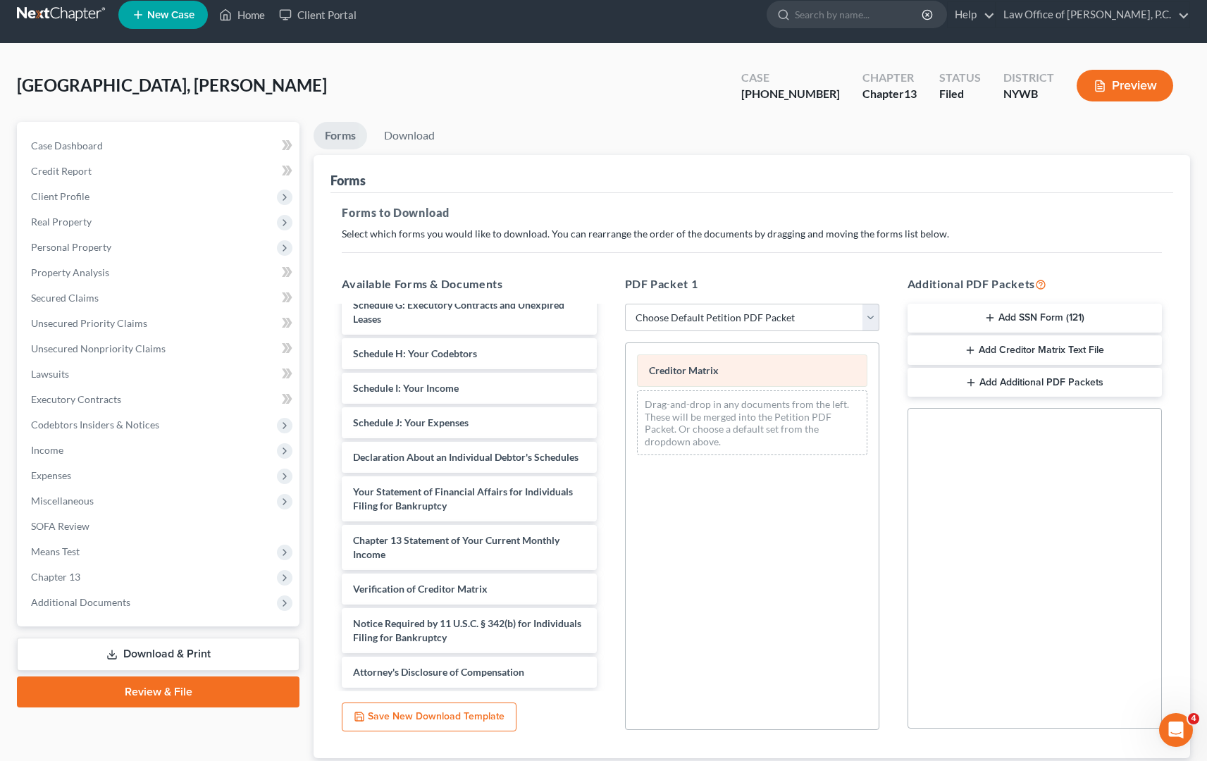
click at [702, 371] on span "Creditor Matrix" at bounding box center [684, 370] width 70 height 12
click at [1128, 94] on button "Preview" at bounding box center [1125, 86] width 97 height 32
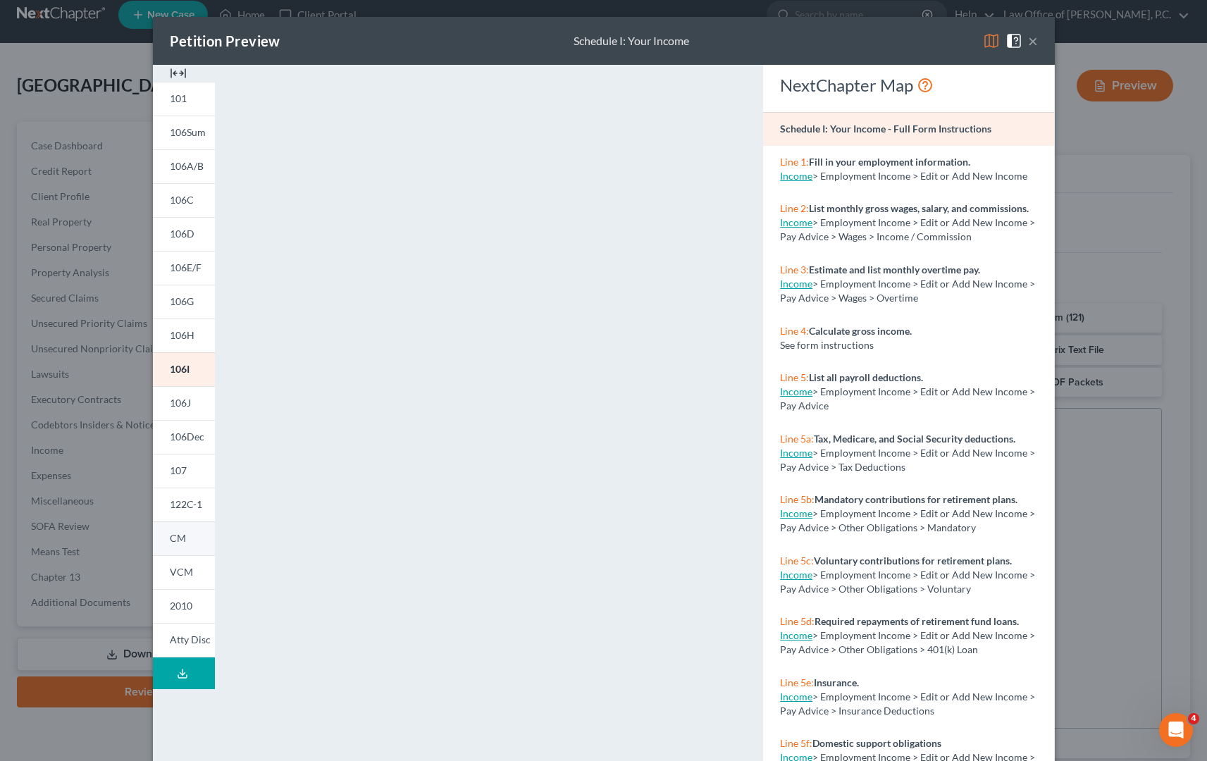
scroll to position [0, 0]
click at [177, 535] on span "CM" at bounding box center [178, 538] width 16 height 12
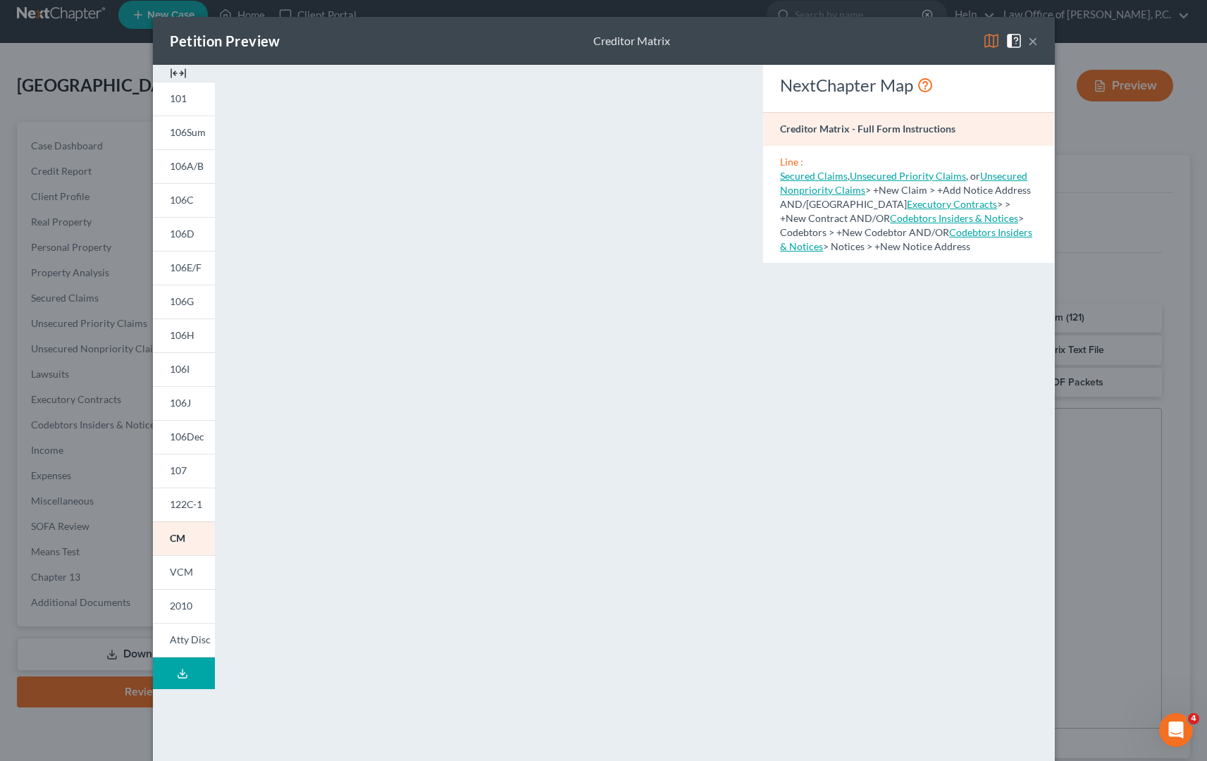
drag, startPoint x: 1032, startPoint y: 43, endPoint x: 975, endPoint y: 77, distance: 66.3
click at [1032, 44] on button "×" at bounding box center [1033, 40] width 10 height 17
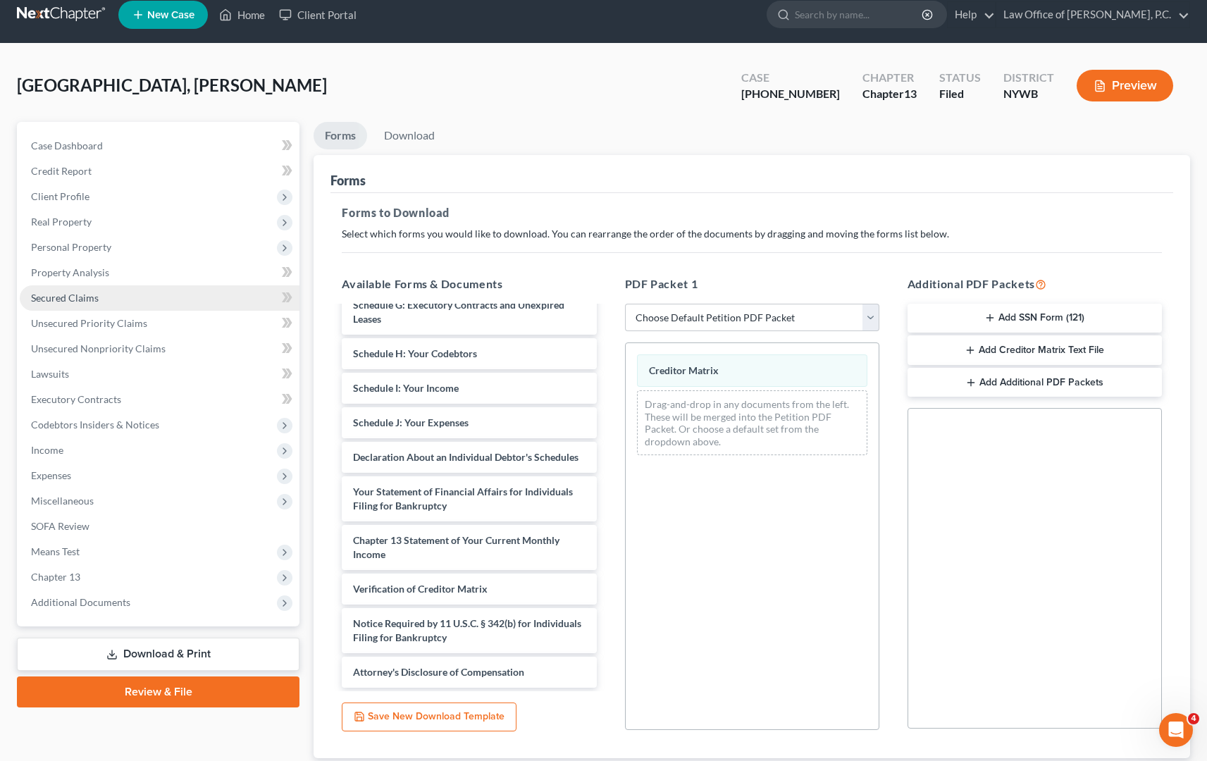
click at [116, 302] on link "Secured Claims" at bounding box center [160, 297] width 280 height 25
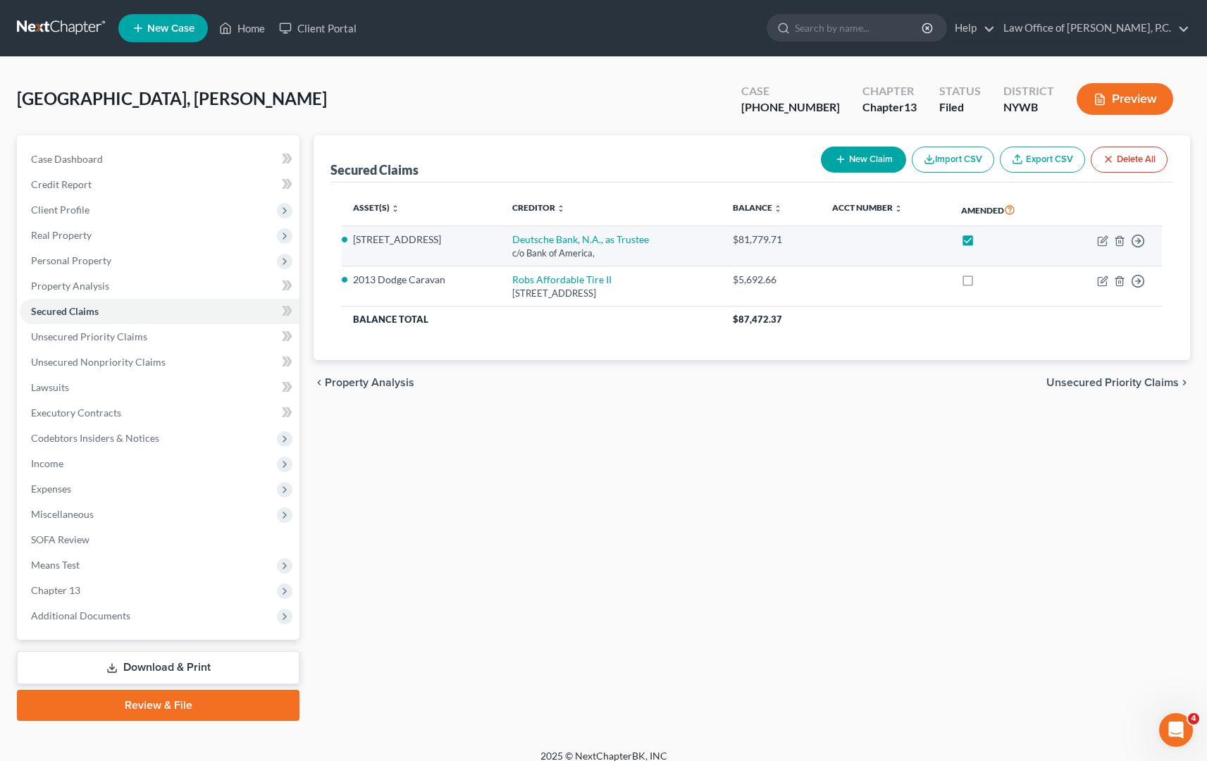
click at [665, 248] on div "c/o Bank of America," at bounding box center [611, 253] width 198 height 13
click at [1101, 241] on icon "button" at bounding box center [1102, 240] width 11 height 11
select select "0"
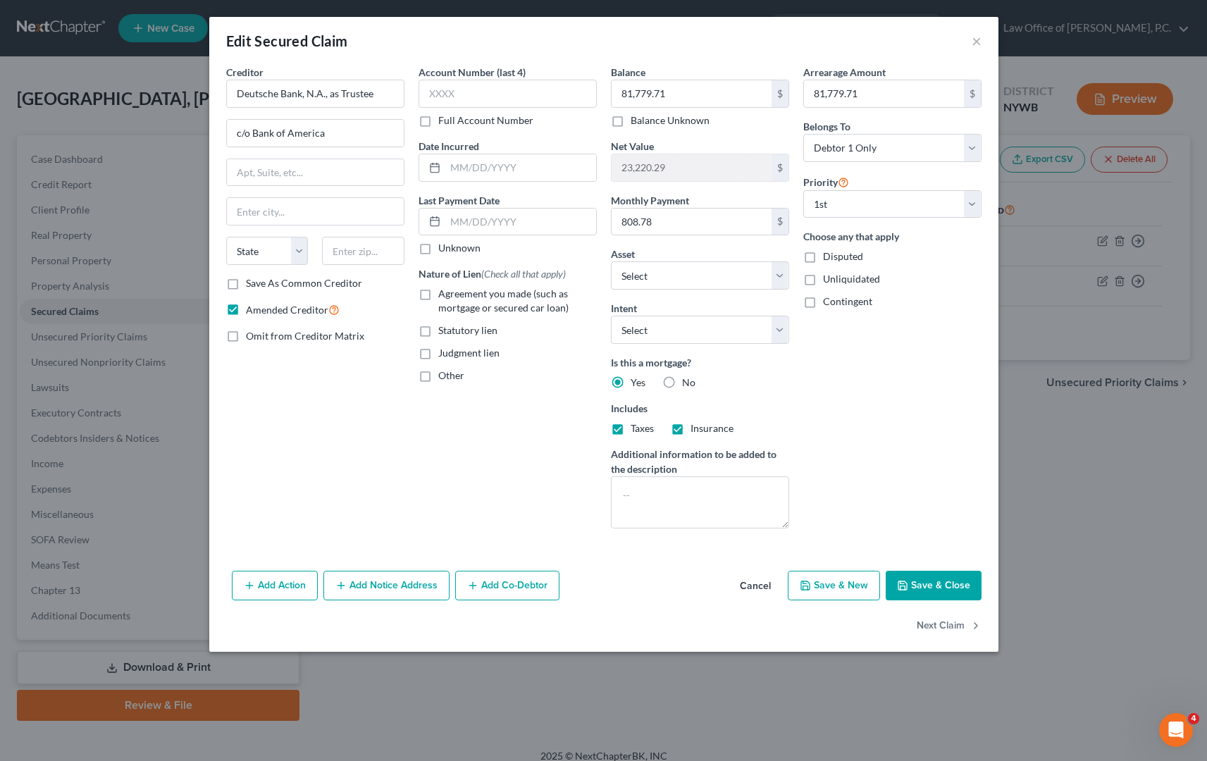
click at [409, 586] on button "Add Notice Address" at bounding box center [386, 586] width 126 height 30
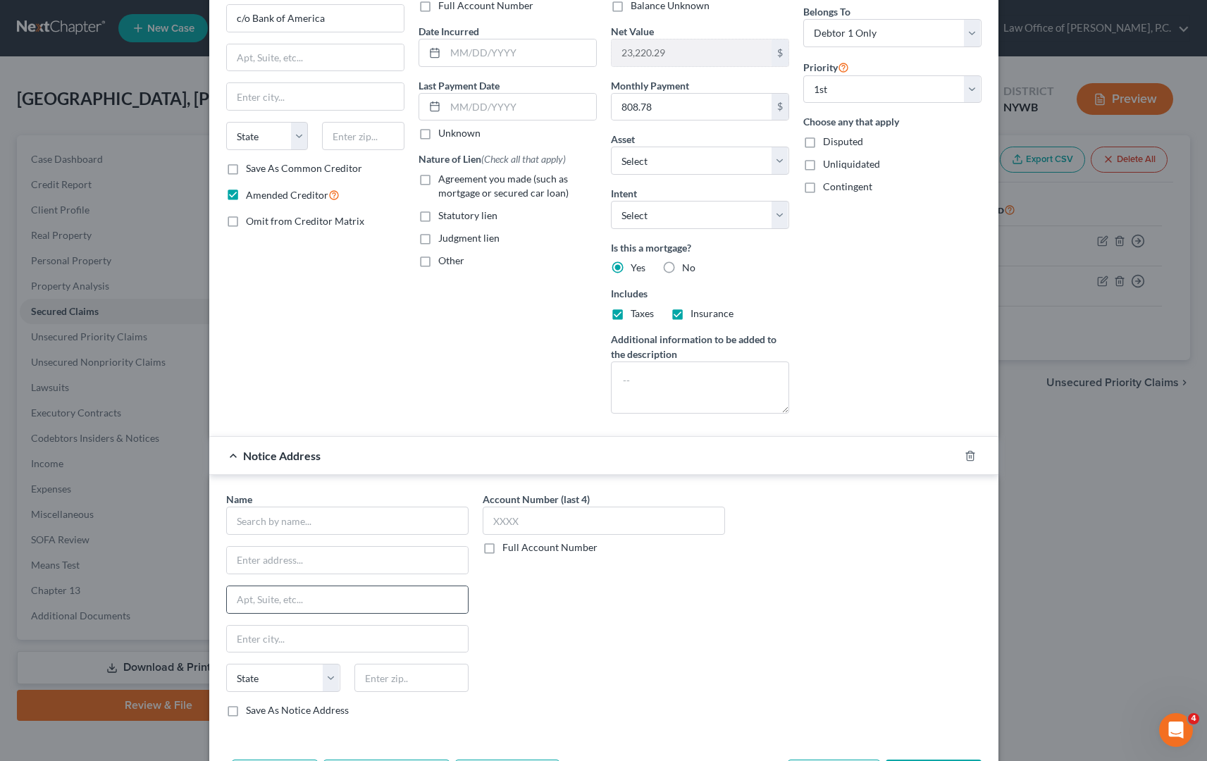
scroll to position [137, 0]
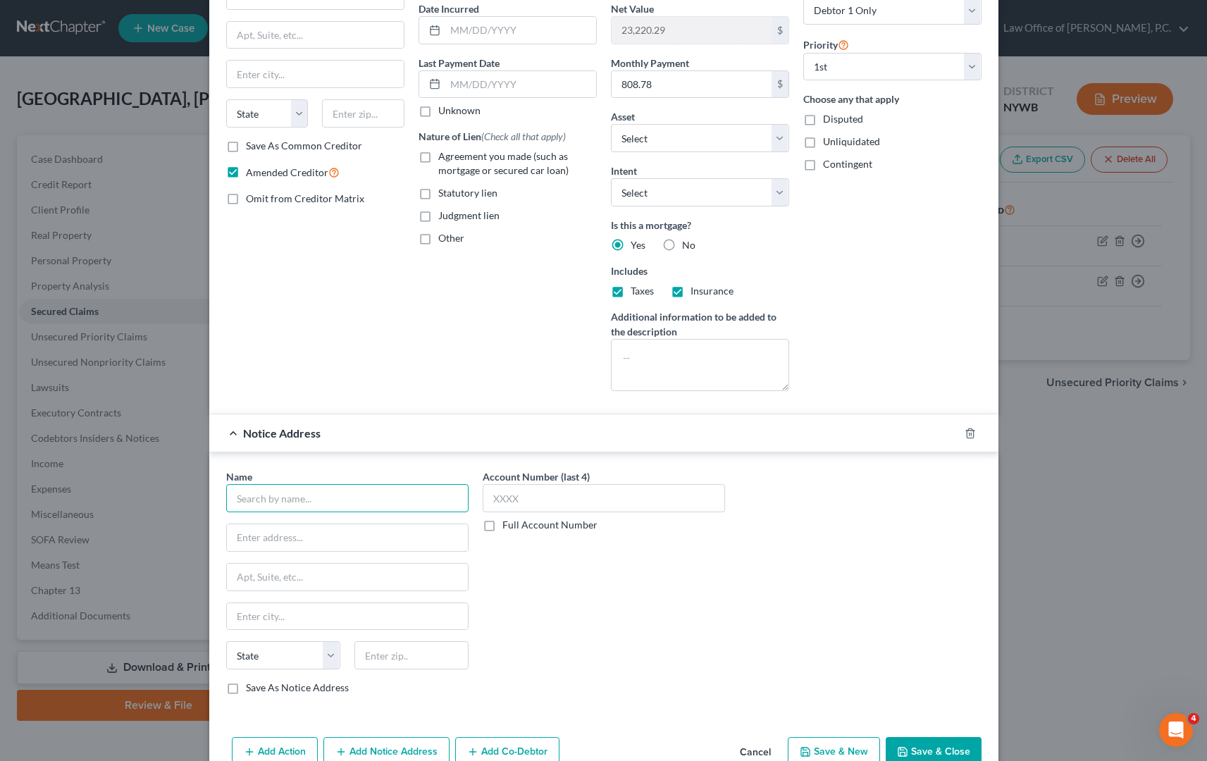
click at [307, 505] on input "text" at bounding box center [347, 498] width 242 height 28
type input "[PERSON_NAME]"
type input "[STREET_ADDRESS][PERSON_NAME]"
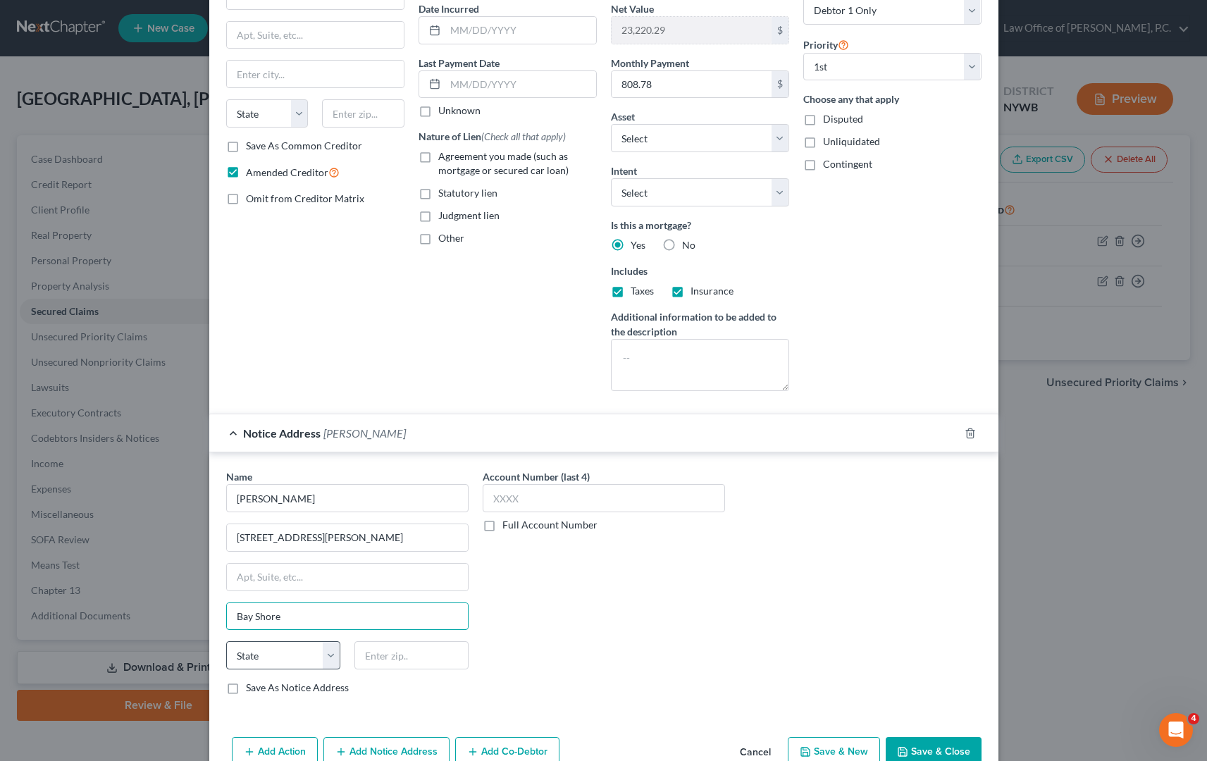
type input "Bay Shore"
select select "35"
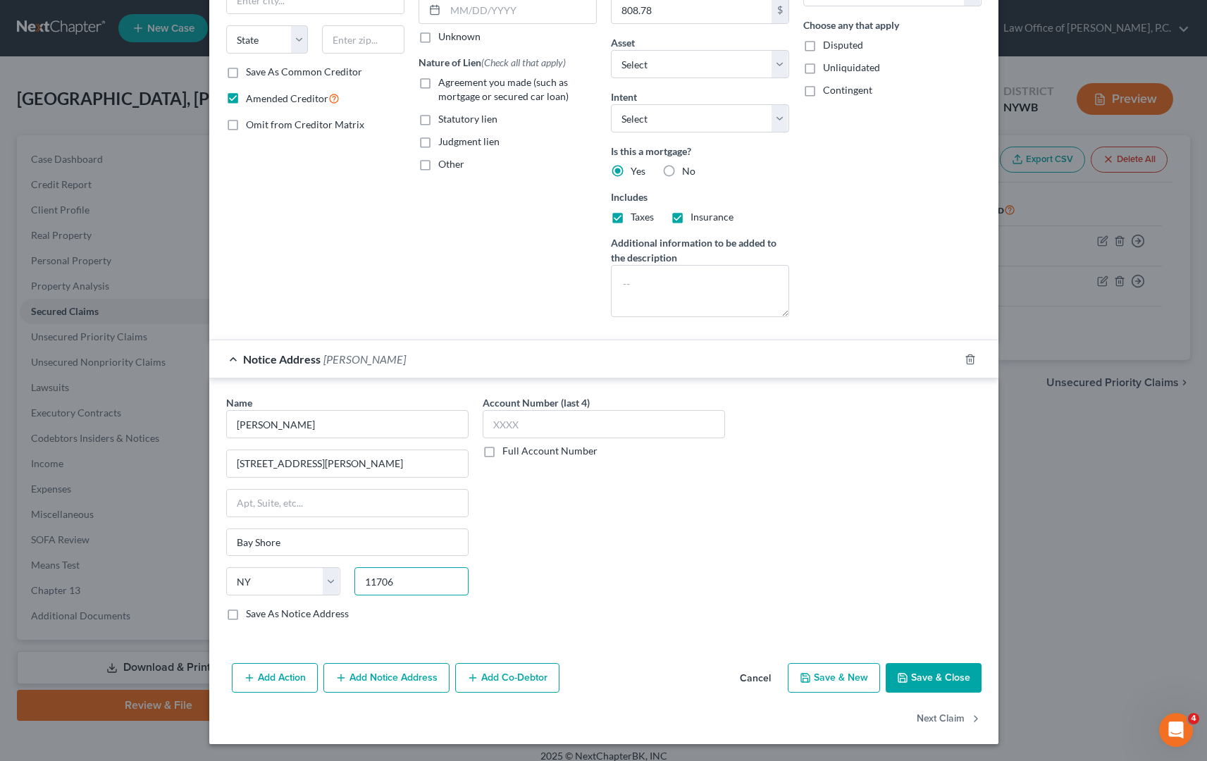
scroll to position [211, 0]
type input "11706"
click at [246, 615] on label "Save As Notice Address" at bounding box center [297, 614] width 103 height 14
click at [252, 615] on input "Save As Notice Address" at bounding box center [256, 611] width 9 height 9
drag, startPoint x: 921, startPoint y: 676, endPoint x: 891, endPoint y: 673, distance: 29.8
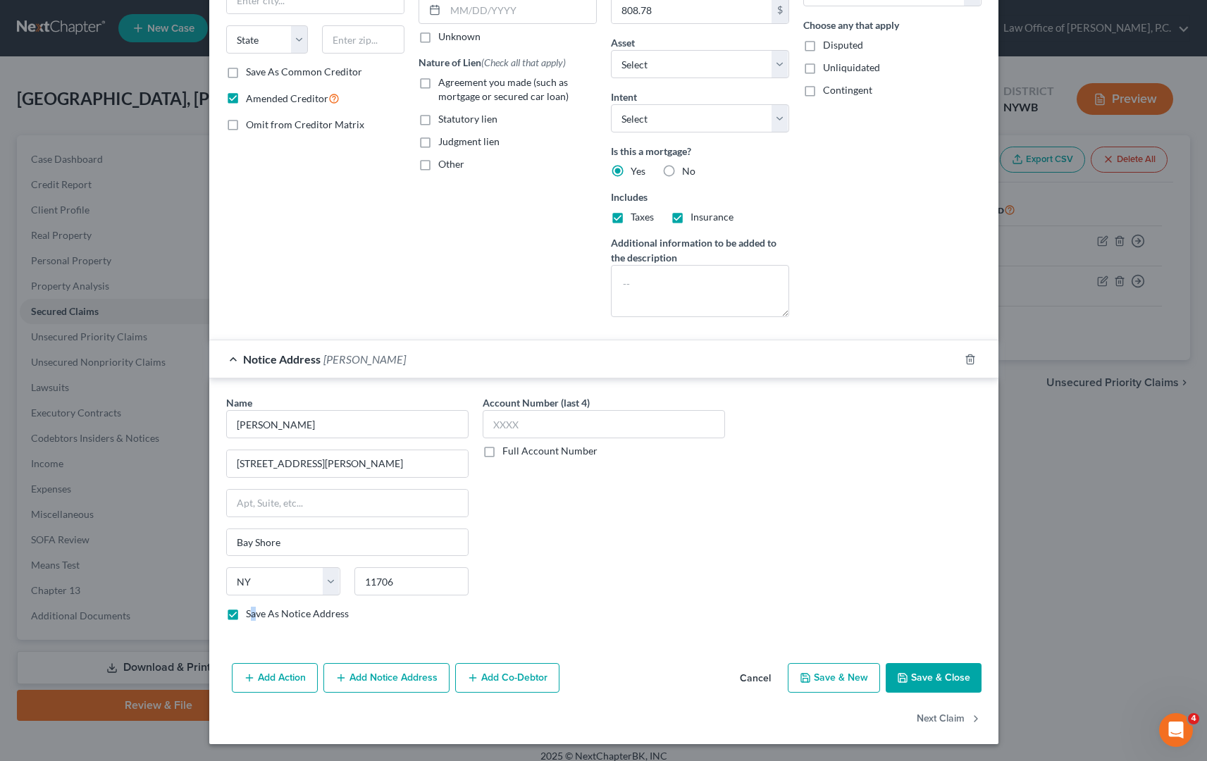
click at [920, 675] on button "Save & Close" at bounding box center [934, 678] width 96 height 30
checkbox input "false"
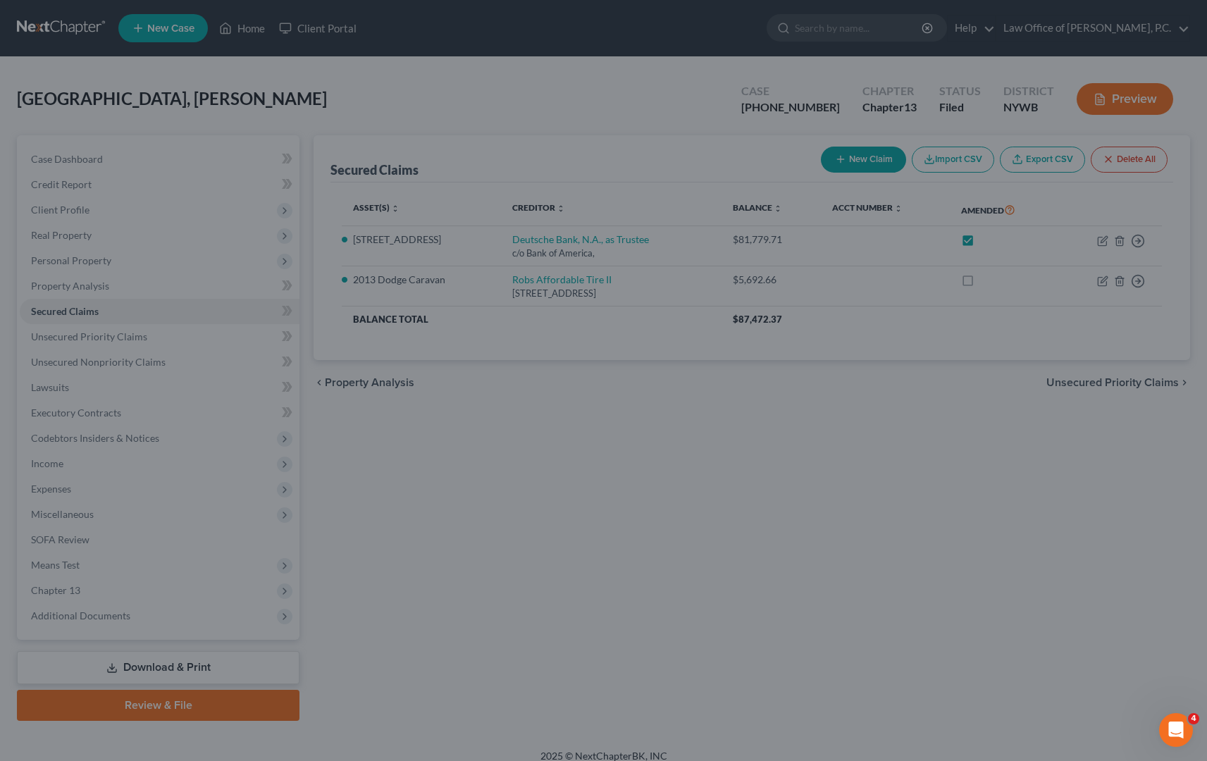
select select "3"
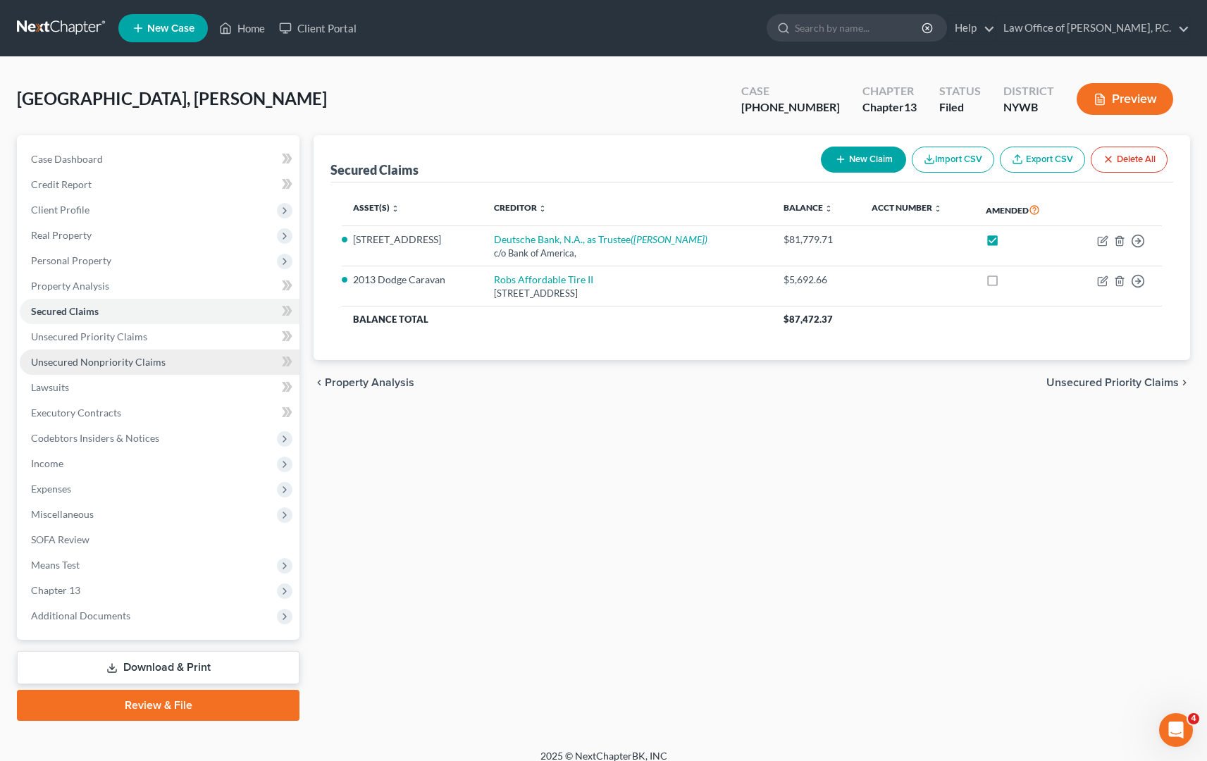
click at [127, 357] on span "Unsecured Nonpriority Claims" at bounding box center [98, 362] width 135 height 12
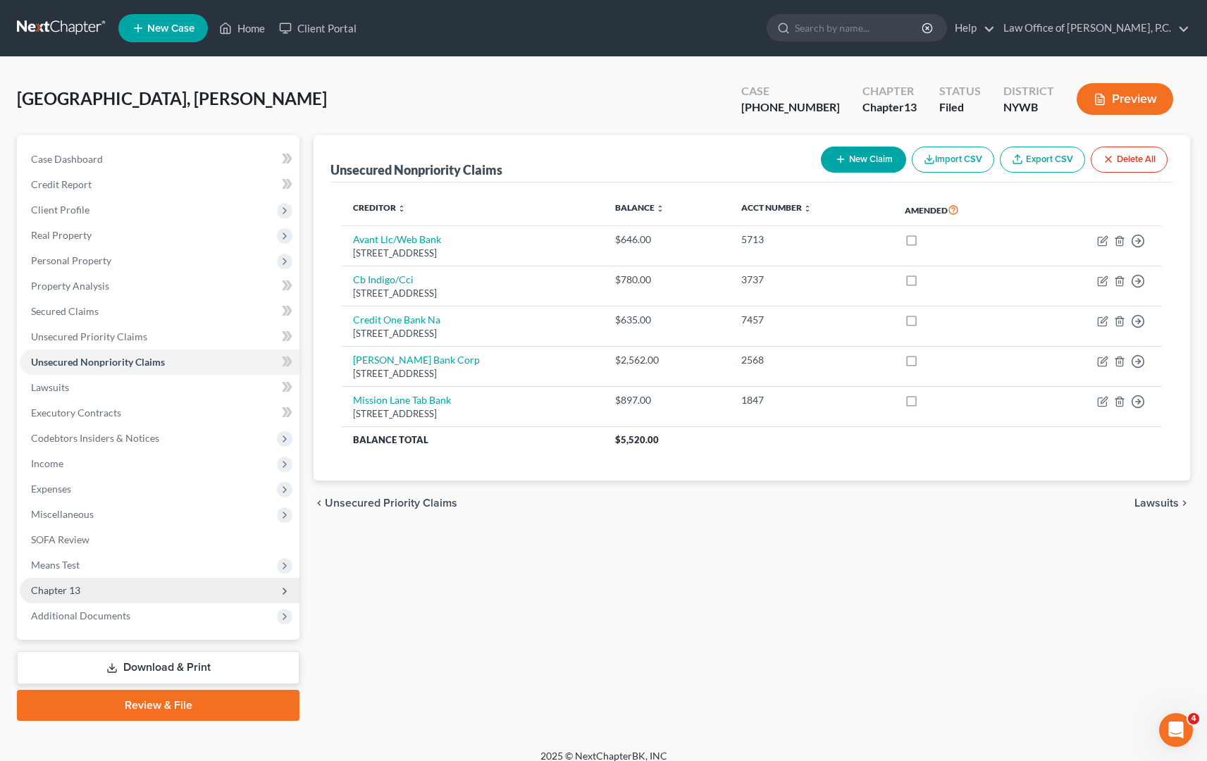
click at [162, 592] on span "Chapter 13" at bounding box center [160, 590] width 280 height 25
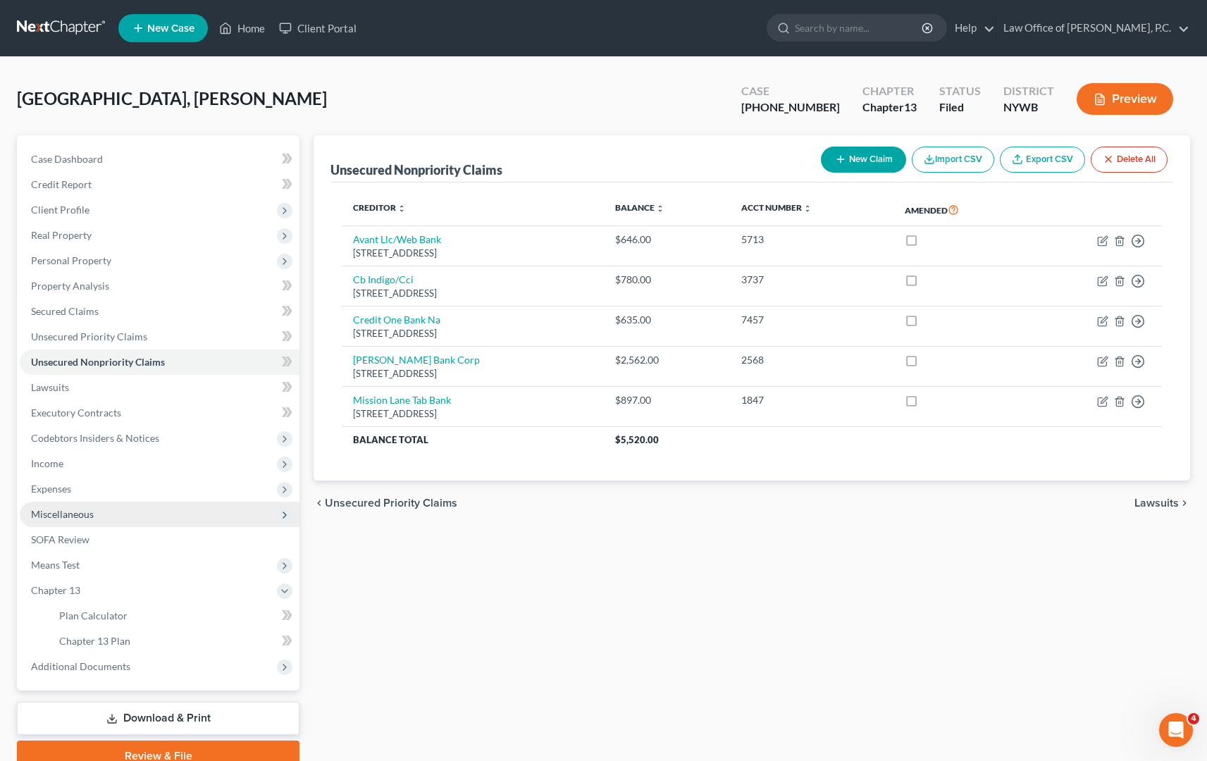
click at [94, 517] on span "Miscellaneous" at bounding box center [160, 514] width 280 height 25
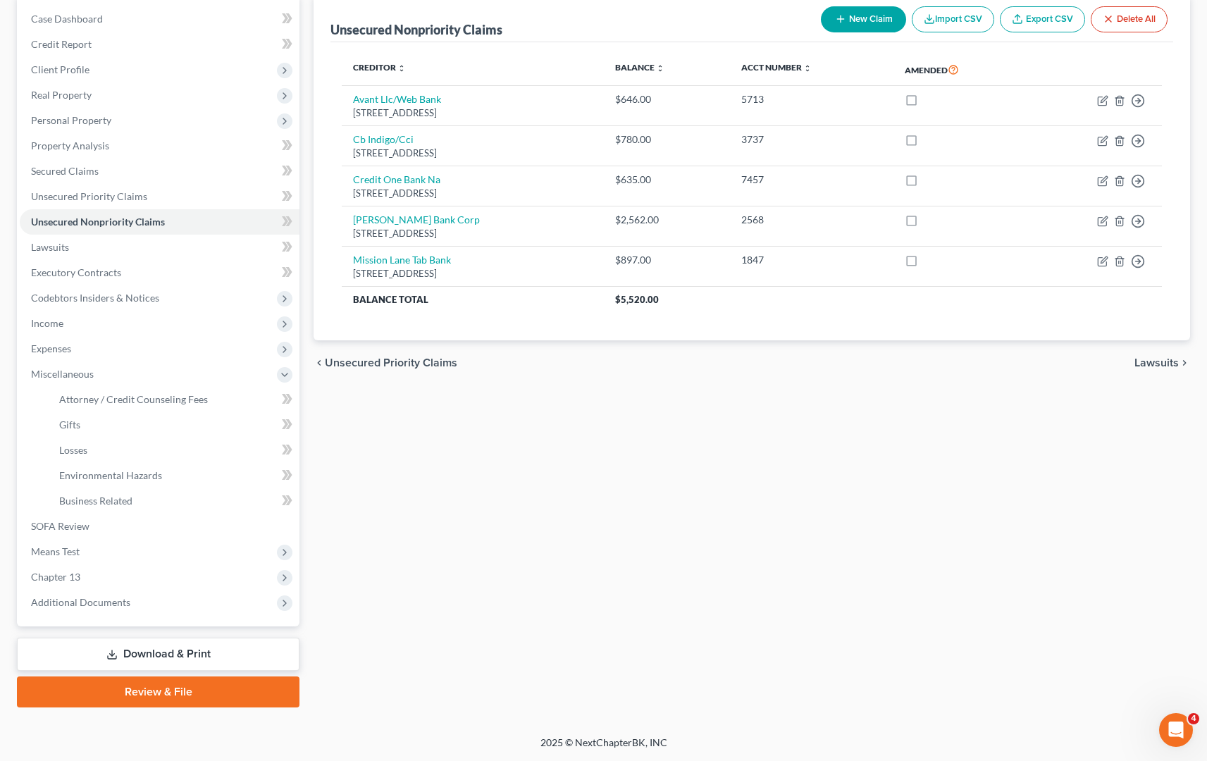
scroll to position [140, 0]
click at [229, 608] on span "Additional Documents" at bounding box center [160, 602] width 280 height 25
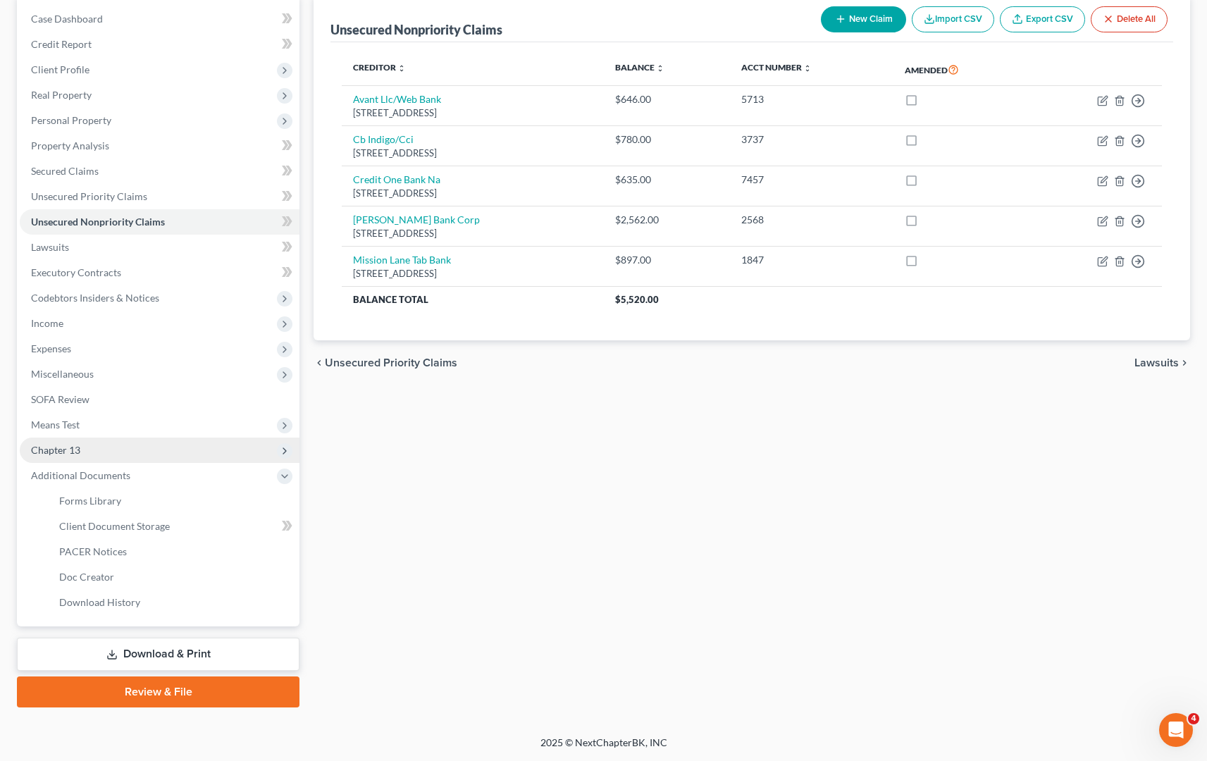
click at [280, 450] on icon at bounding box center [284, 450] width 11 height 11
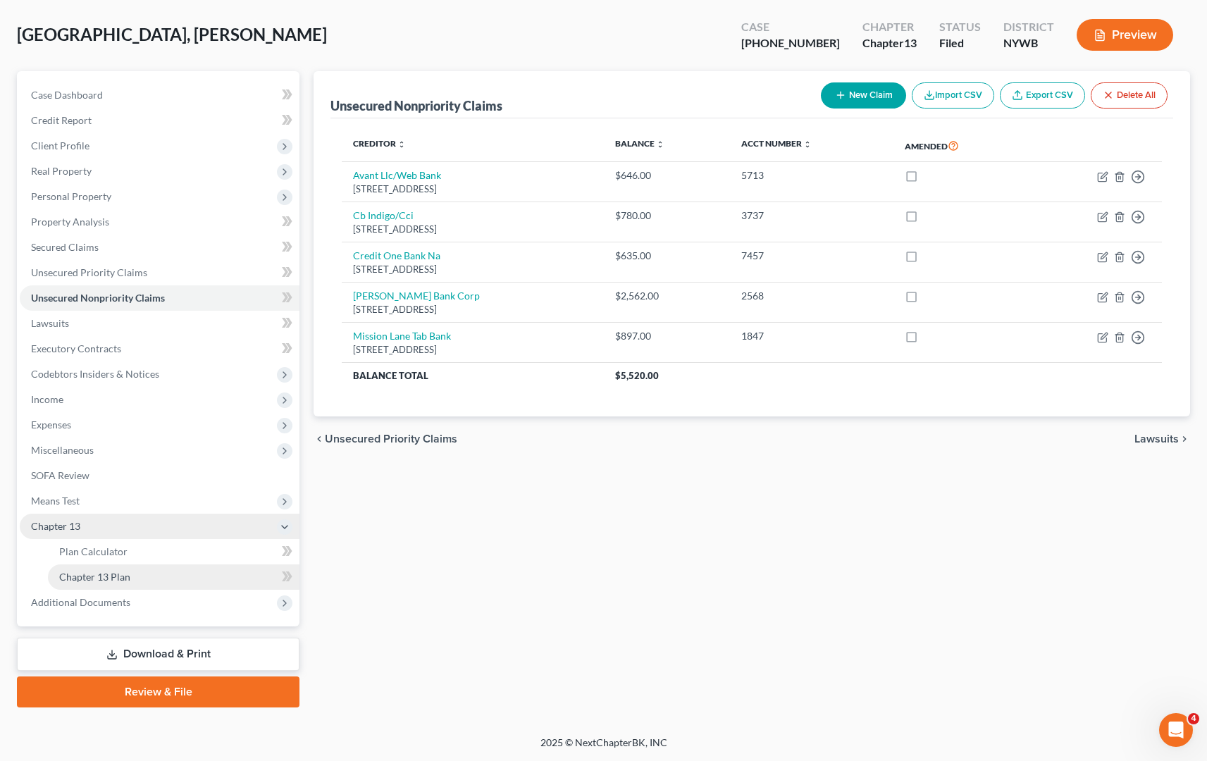
scroll to position [64, 0]
click at [265, 600] on span "Additional Documents" at bounding box center [160, 602] width 280 height 25
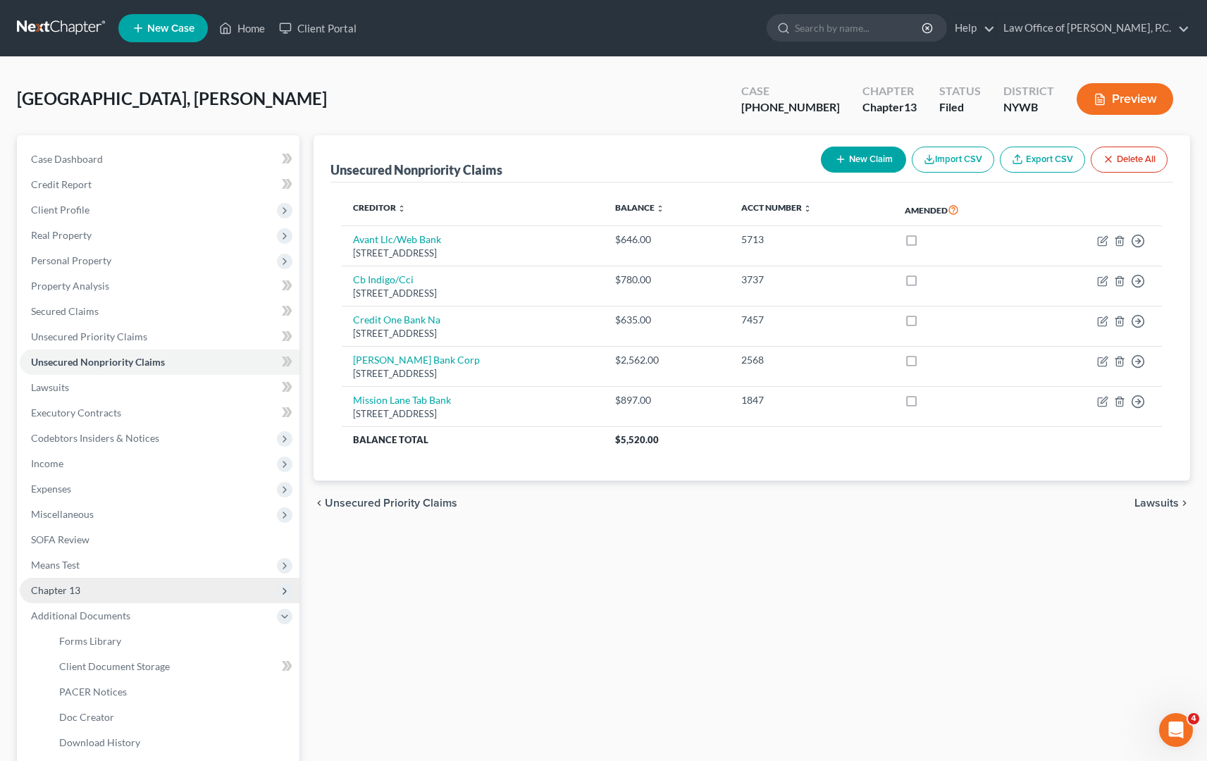
scroll to position [0, 0]
click at [1159, 500] on span "Lawsuits" at bounding box center [1156, 502] width 44 height 11
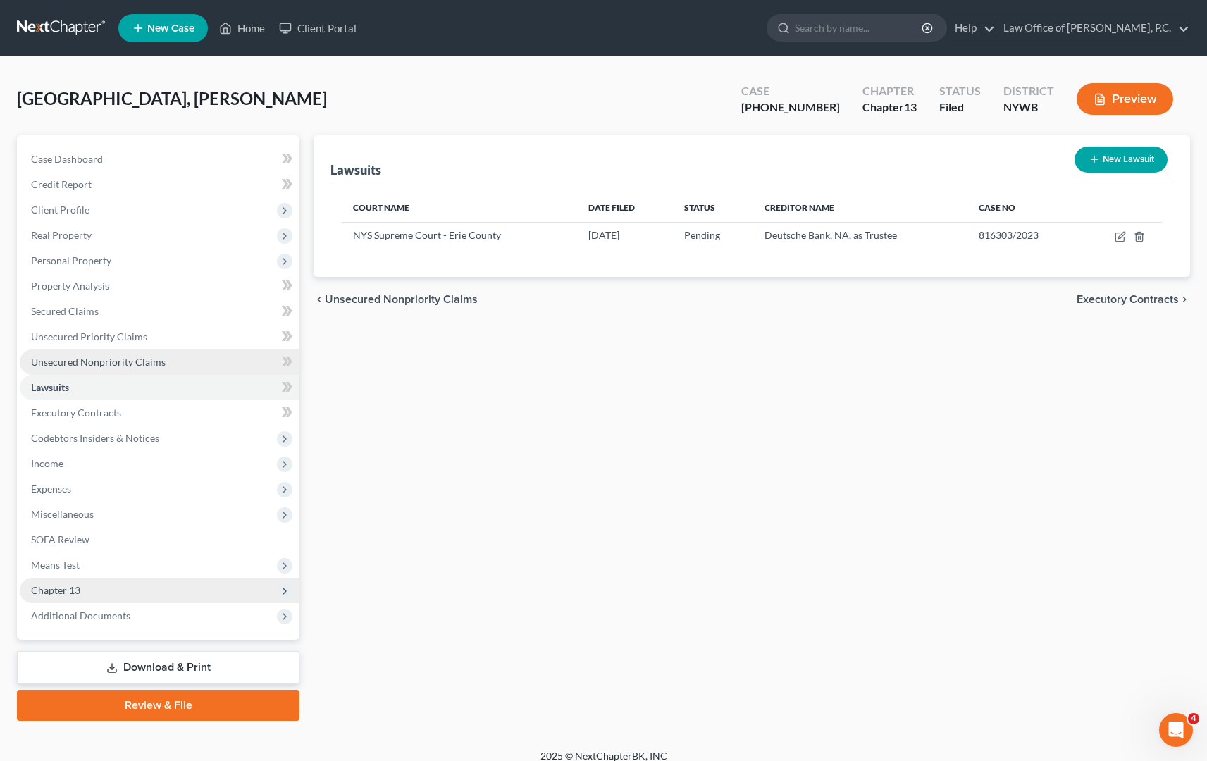
click at [126, 363] on span "Unsecured Nonpriority Claims" at bounding box center [98, 362] width 135 height 12
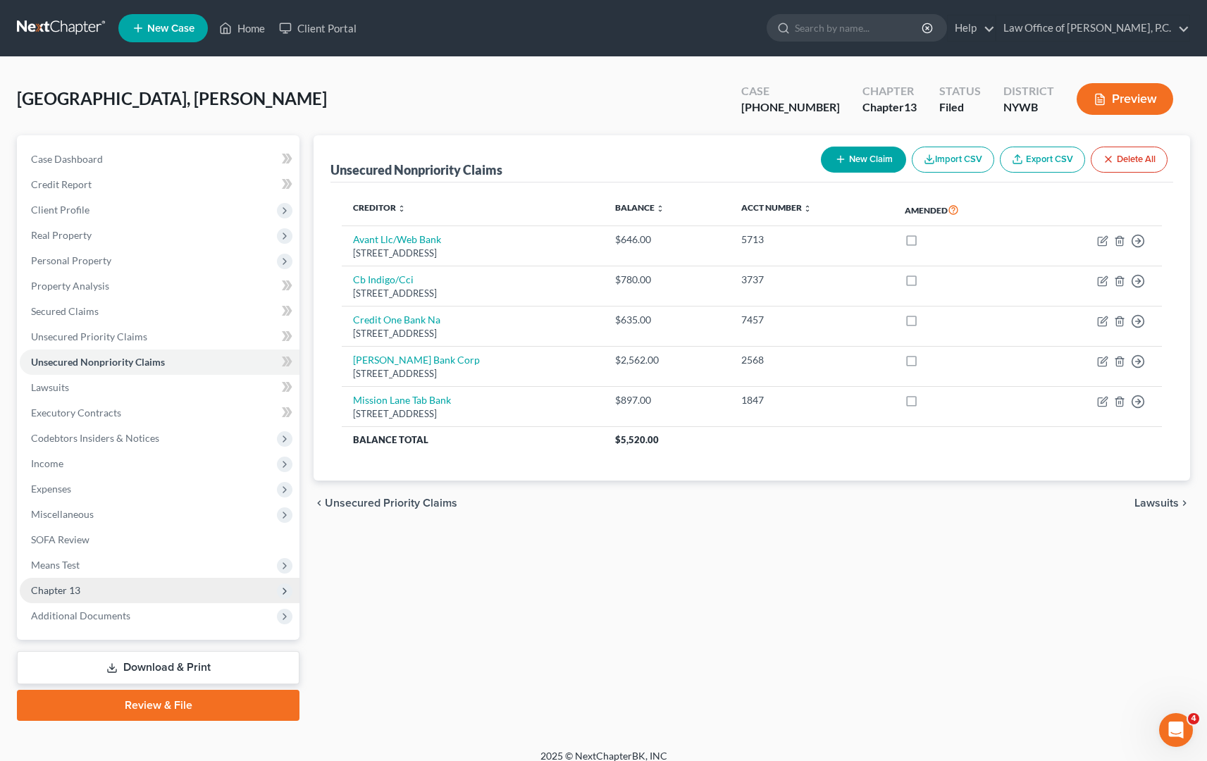
click at [189, 664] on link "Download & Print" at bounding box center [158, 667] width 283 height 33
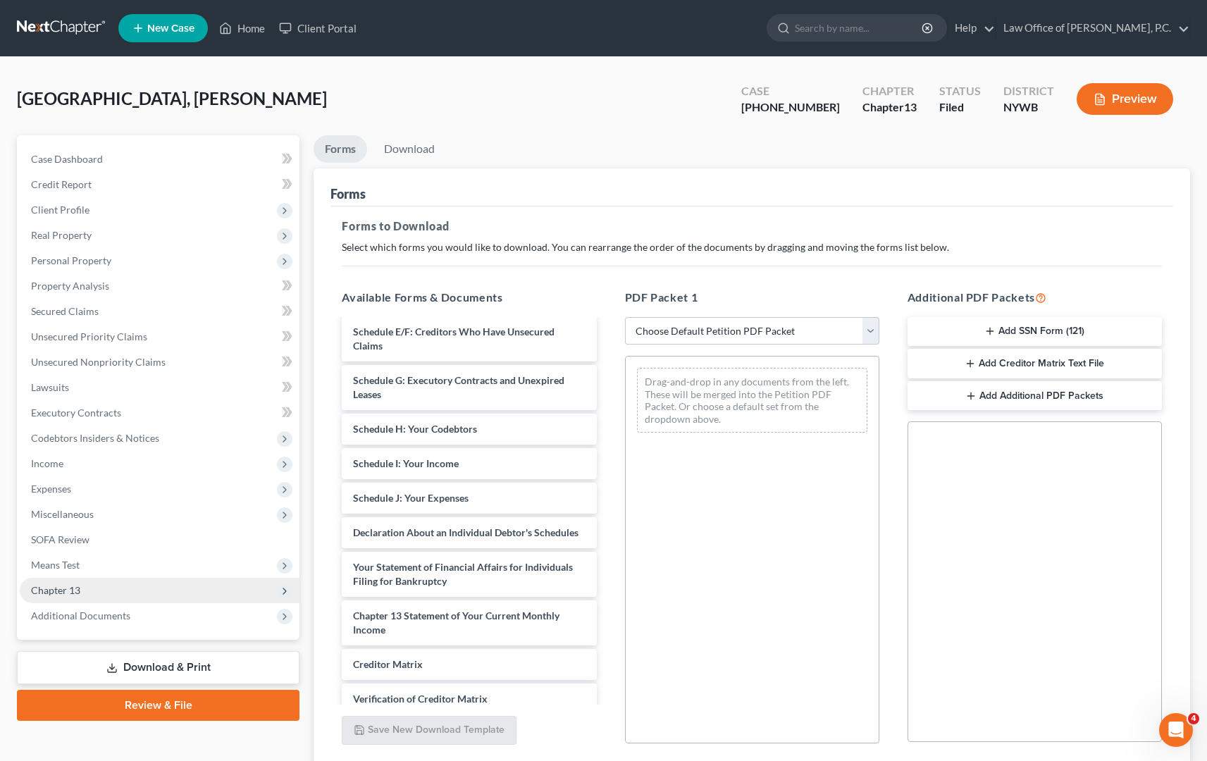
scroll to position [340, 0]
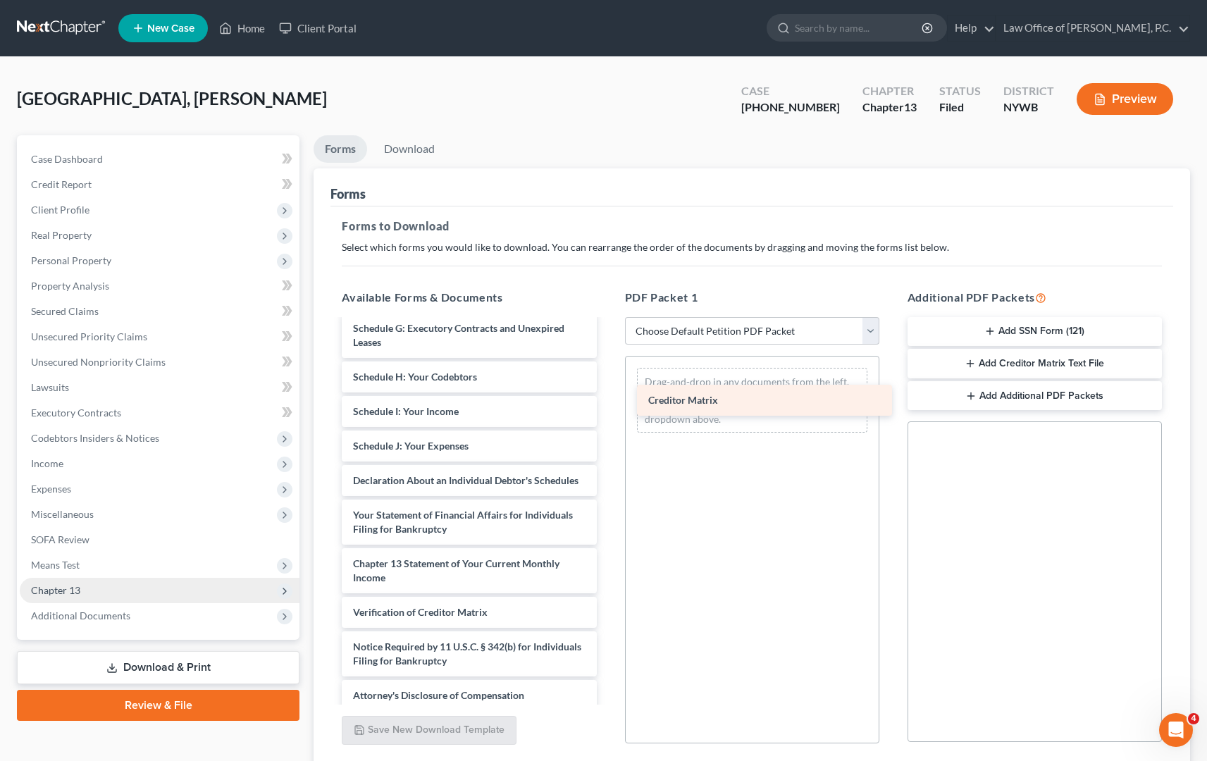
drag, startPoint x: 419, startPoint y: 611, endPoint x: 712, endPoint y: 400, distance: 360.8
click at [607, 400] on div "Creditor Matrix Certificate of Counseling-pdf Chapter 13 Plan (National Form Pl…" at bounding box center [468, 345] width 277 height 731
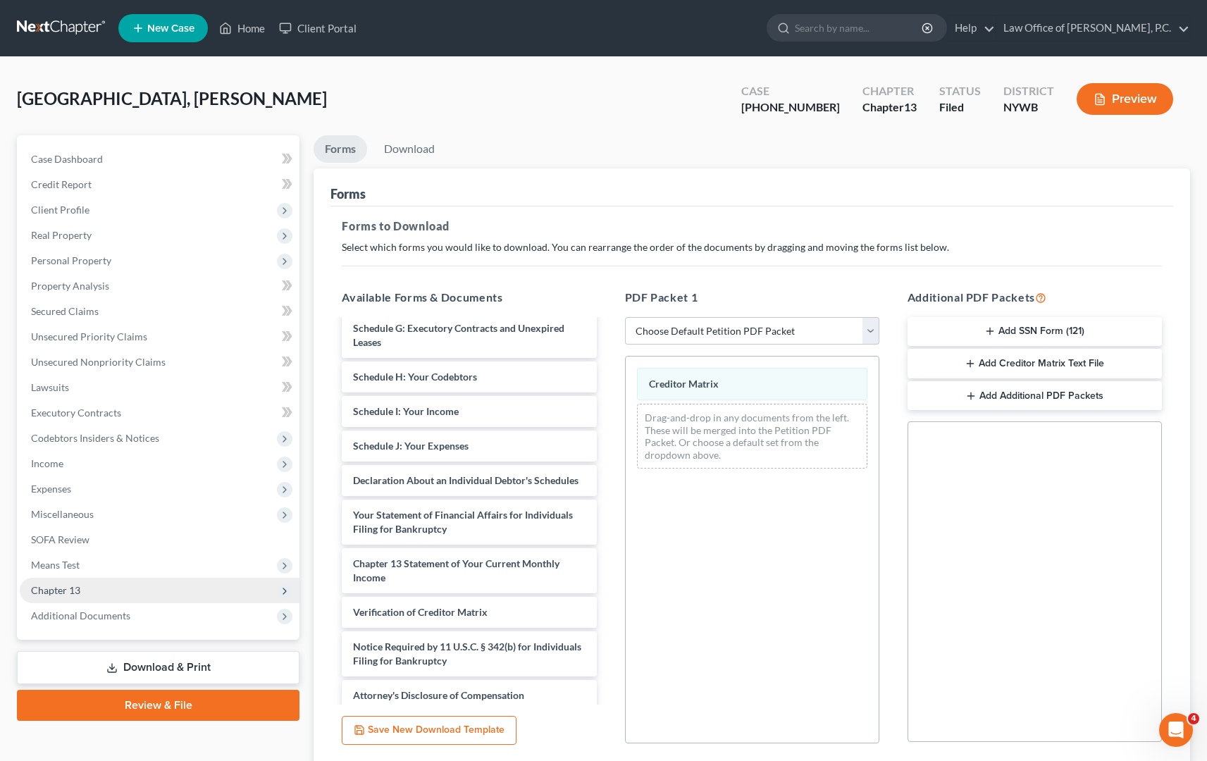
click at [1127, 100] on button "Preview" at bounding box center [1125, 99] width 97 height 32
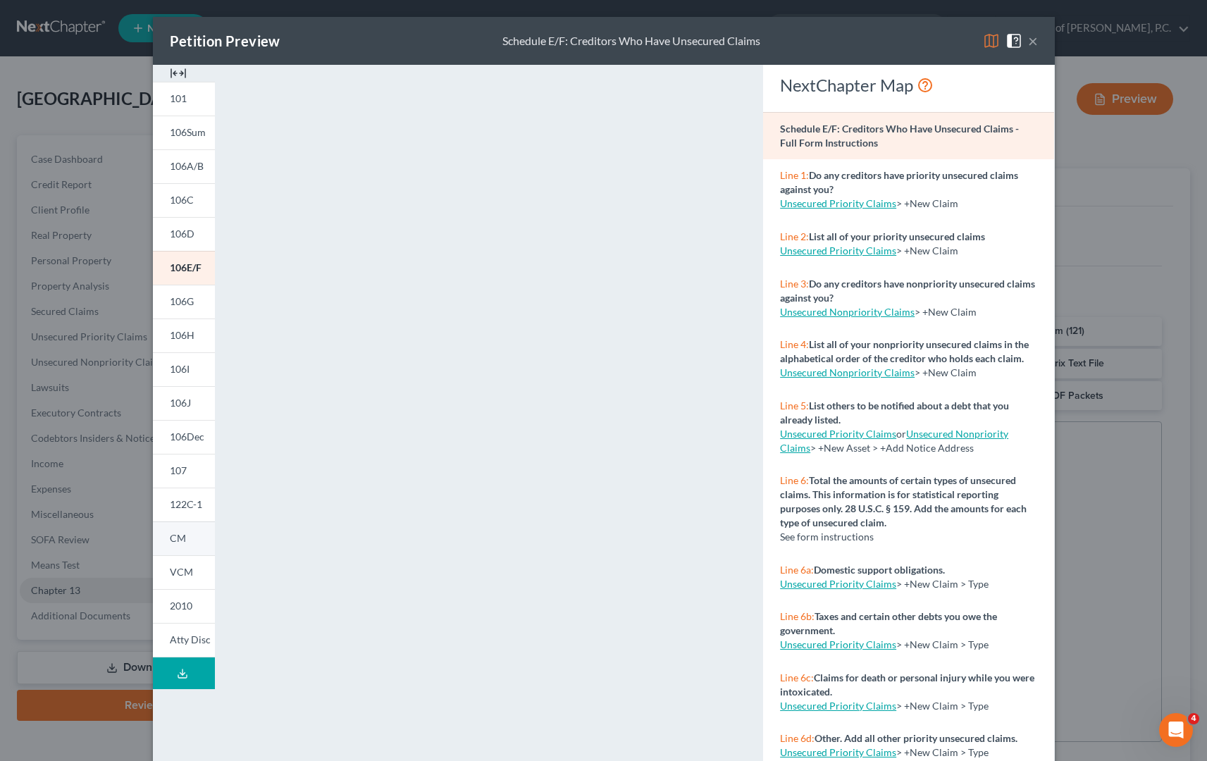
drag, startPoint x: 192, startPoint y: 533, endPoint x: 204, endPoint y: 532, distance: 12.0
click at [194, 533] on link "CM" at bounding box center [184, 538] width 62 height 34
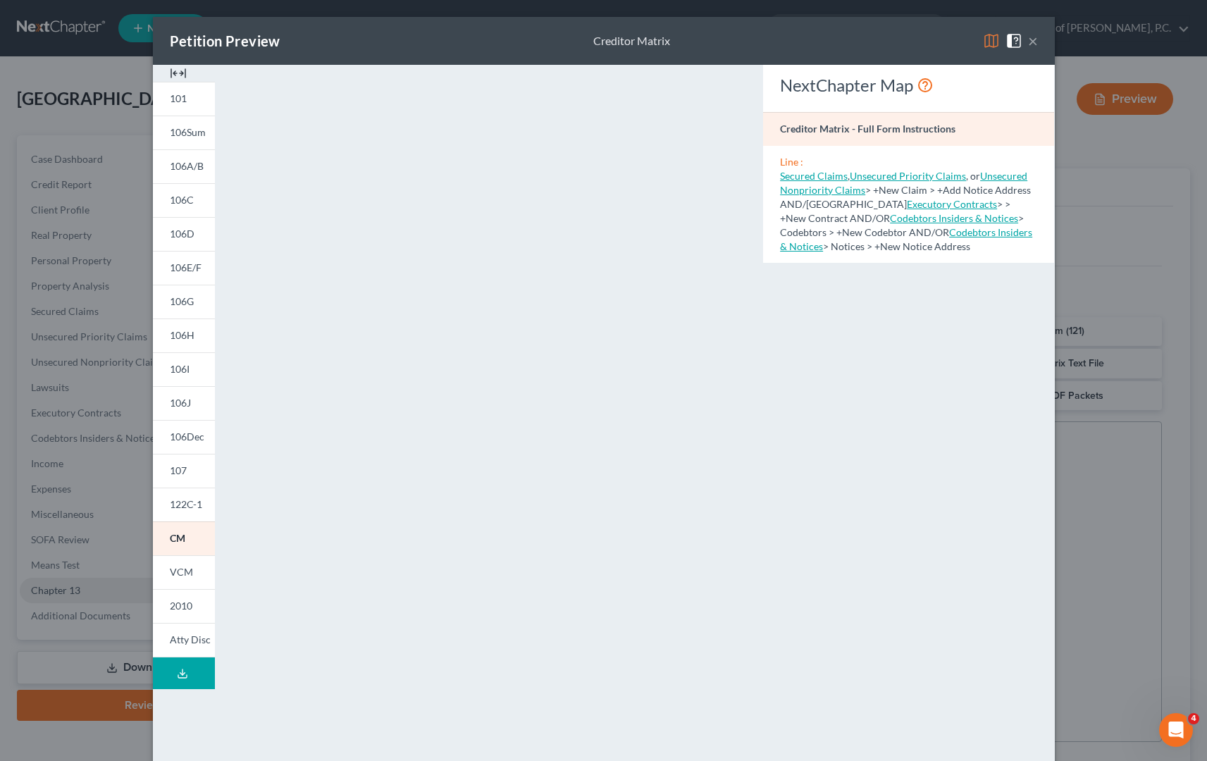
click at [1035, 42] on button "×" at bounding box center [1033, 40] width 10 height 17
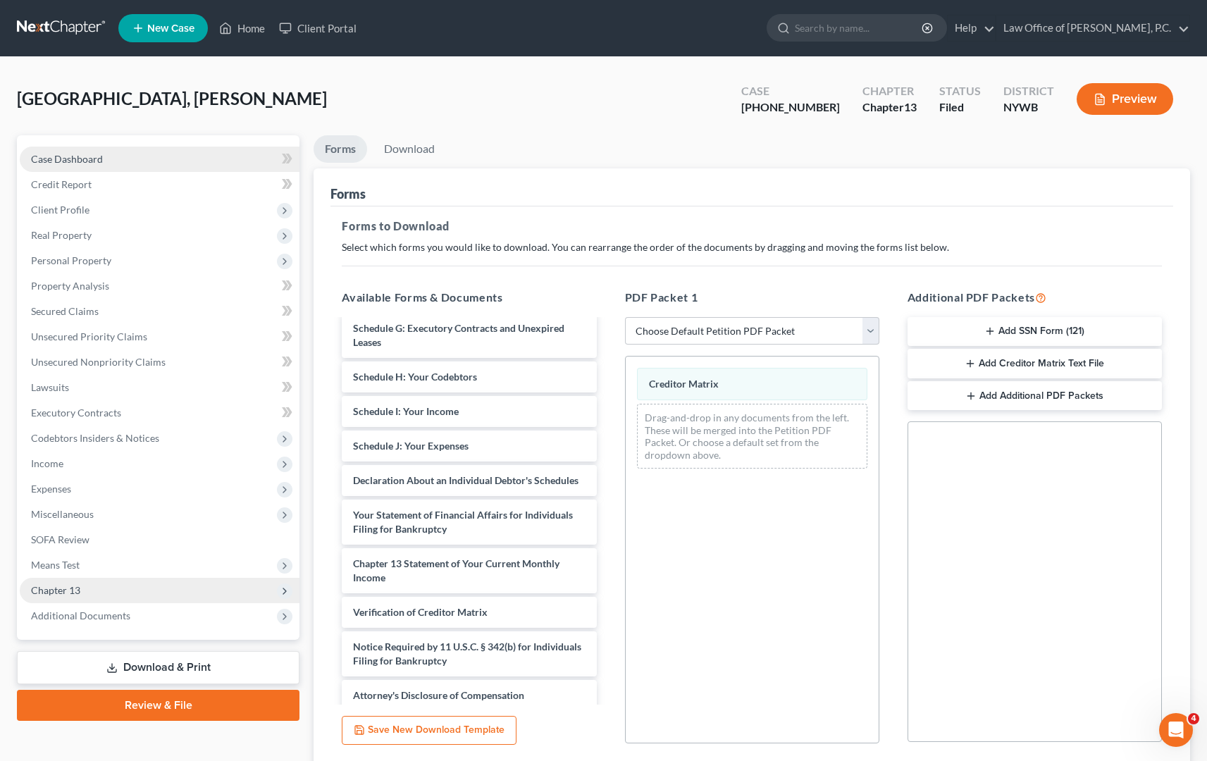
click at [88, 164] on span "Case Dashboard" at bounding box center [67, 159] width 72 height 12
